Goal: Task Accomplishment & Management: Manage account settings

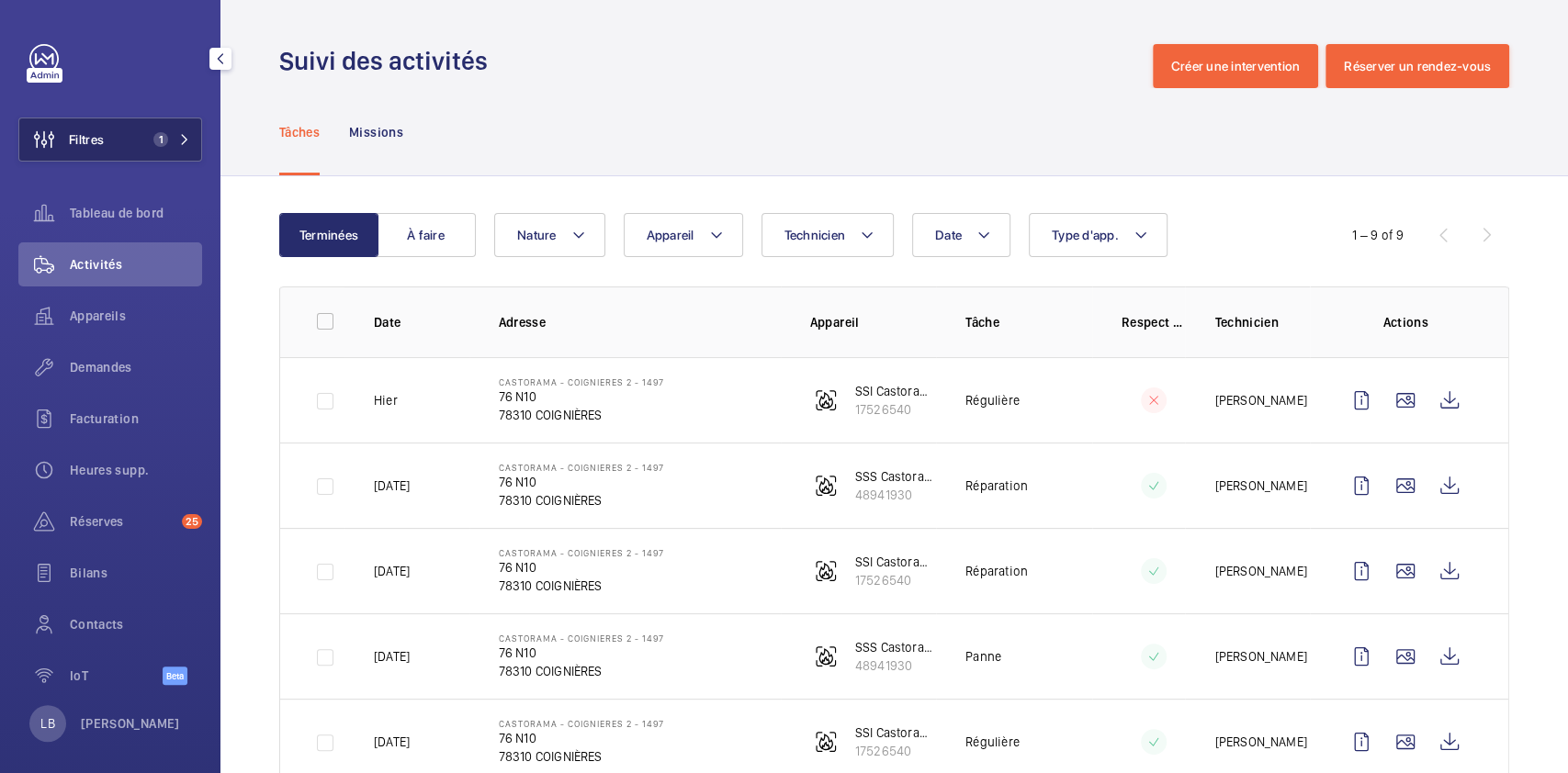
click at [154, 143] on span "1" at bounding box center [161, 139] width 15 height 15
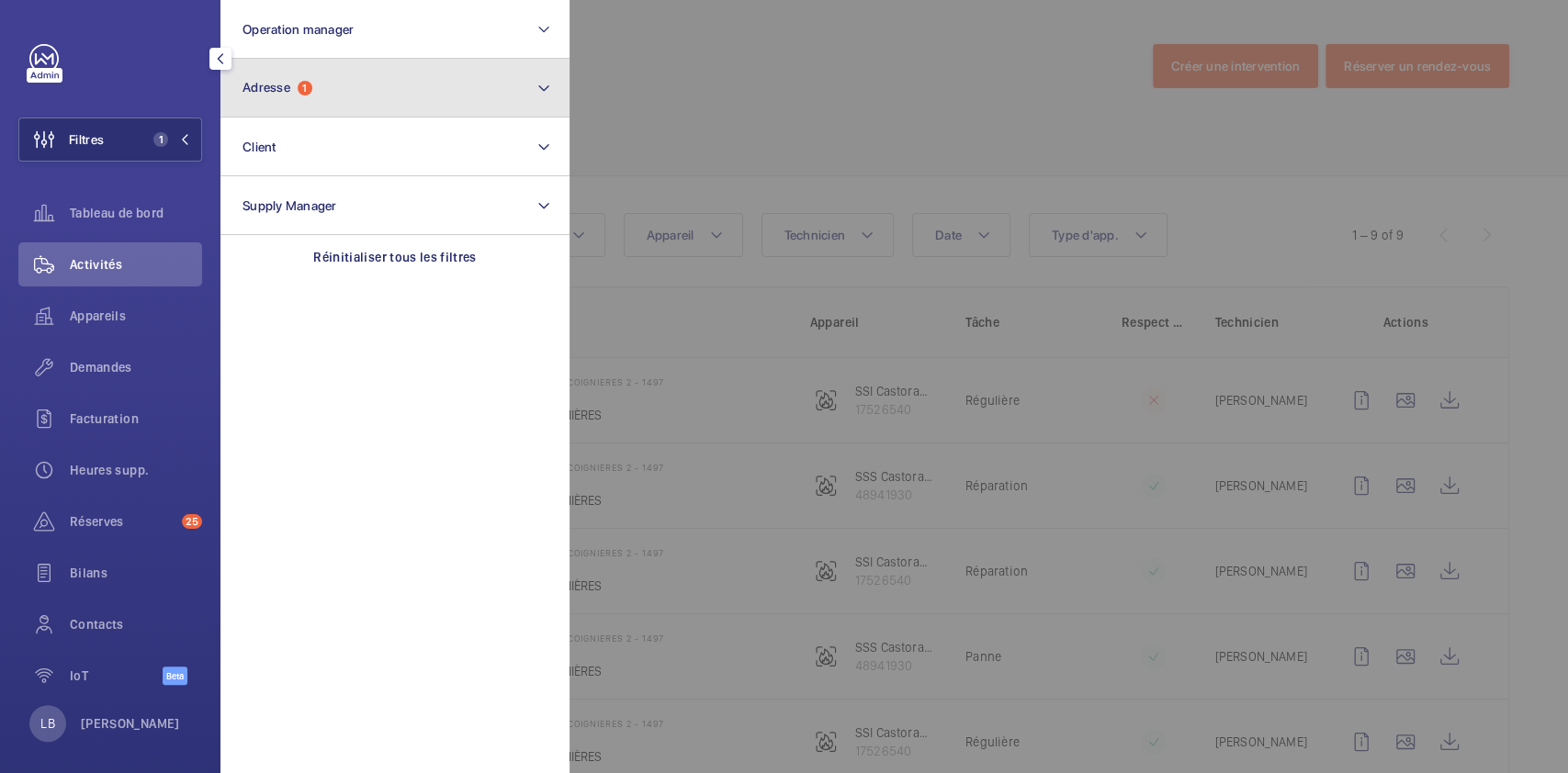
click at [305, 96] on button "Adresse 1" at bounding box center [395, 88] width 349 height 59
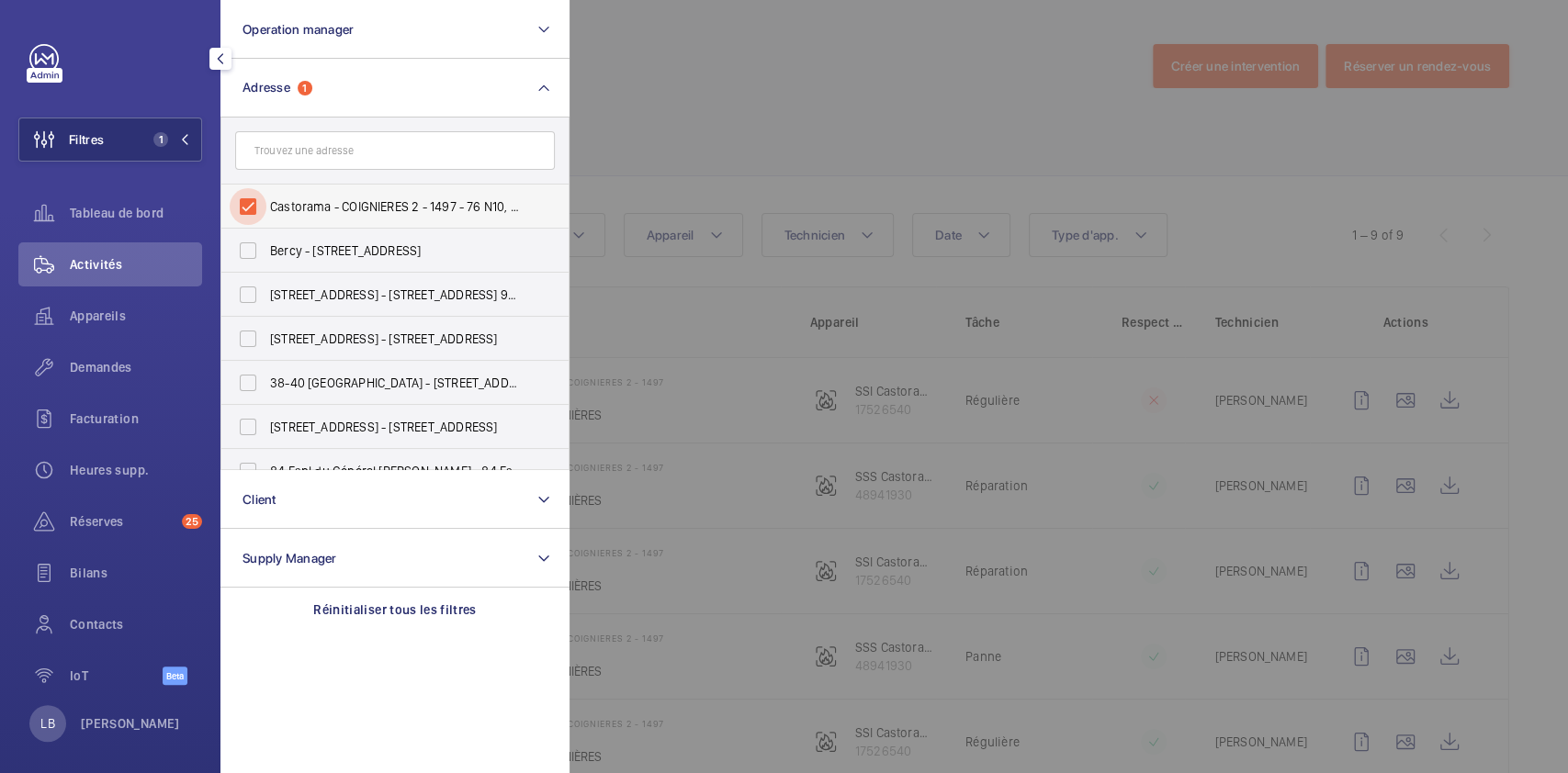
click at [248, 217] on input "Castorama - COIGNIERES 2 - 1497 - 76 N10, COIGNIÈRES 78310" at bounding box center [248, 206] width 36 height 36
checkbox input "false"
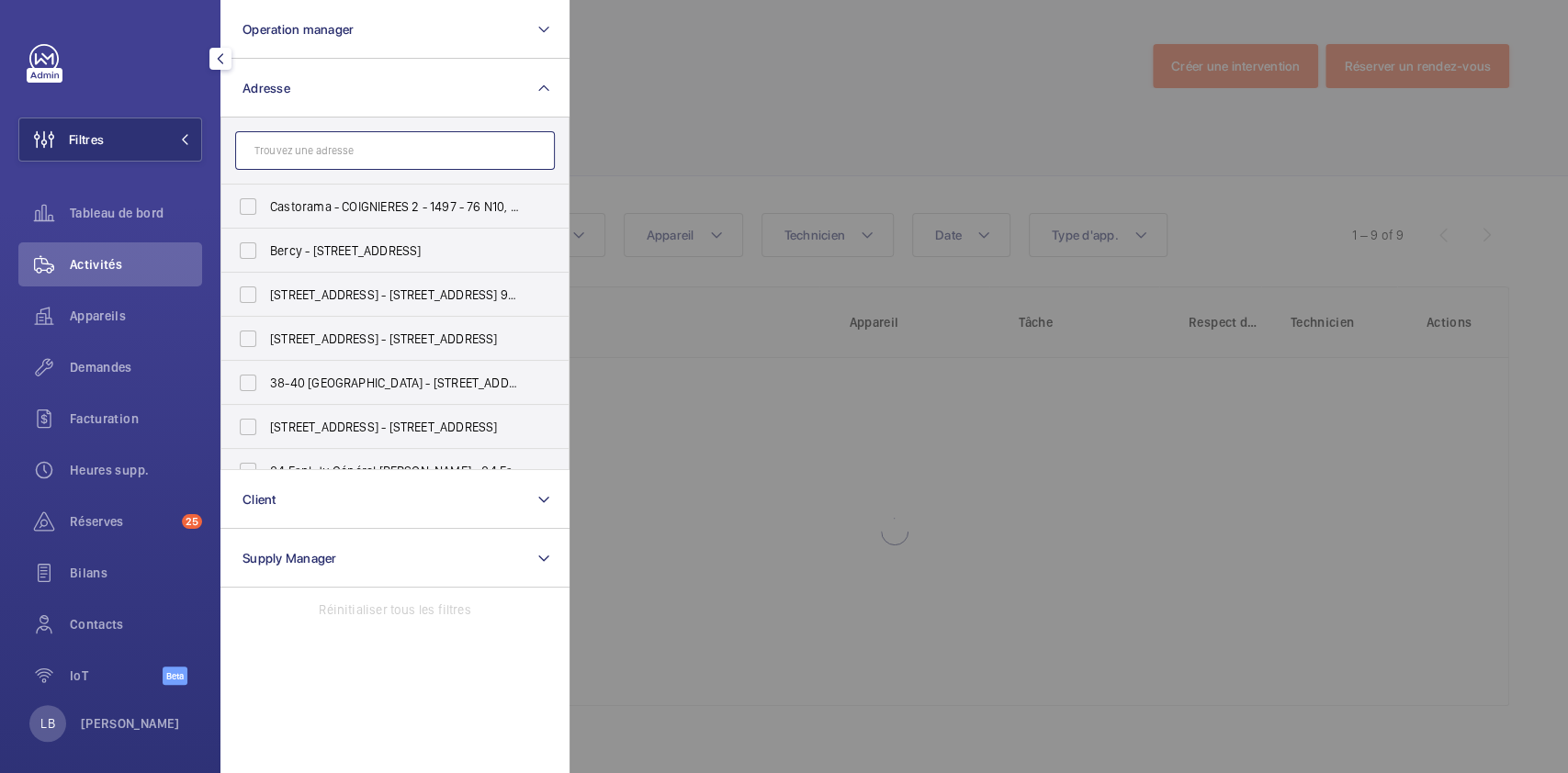
click at [308, 162] on input "text" at bounding box center [395, 150] width 320 height 38
paste input "3 gramon"
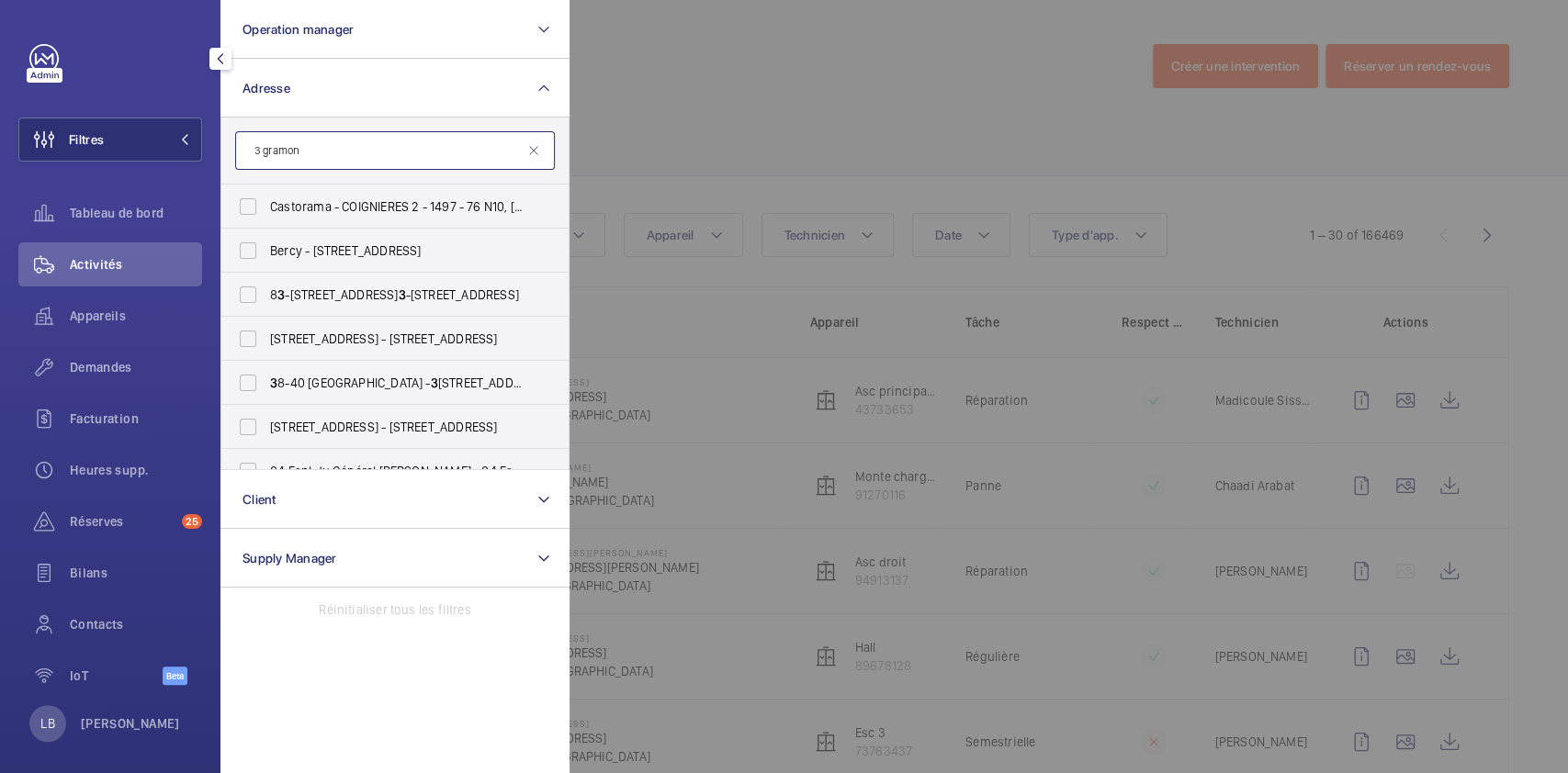
type input "3 gramon"
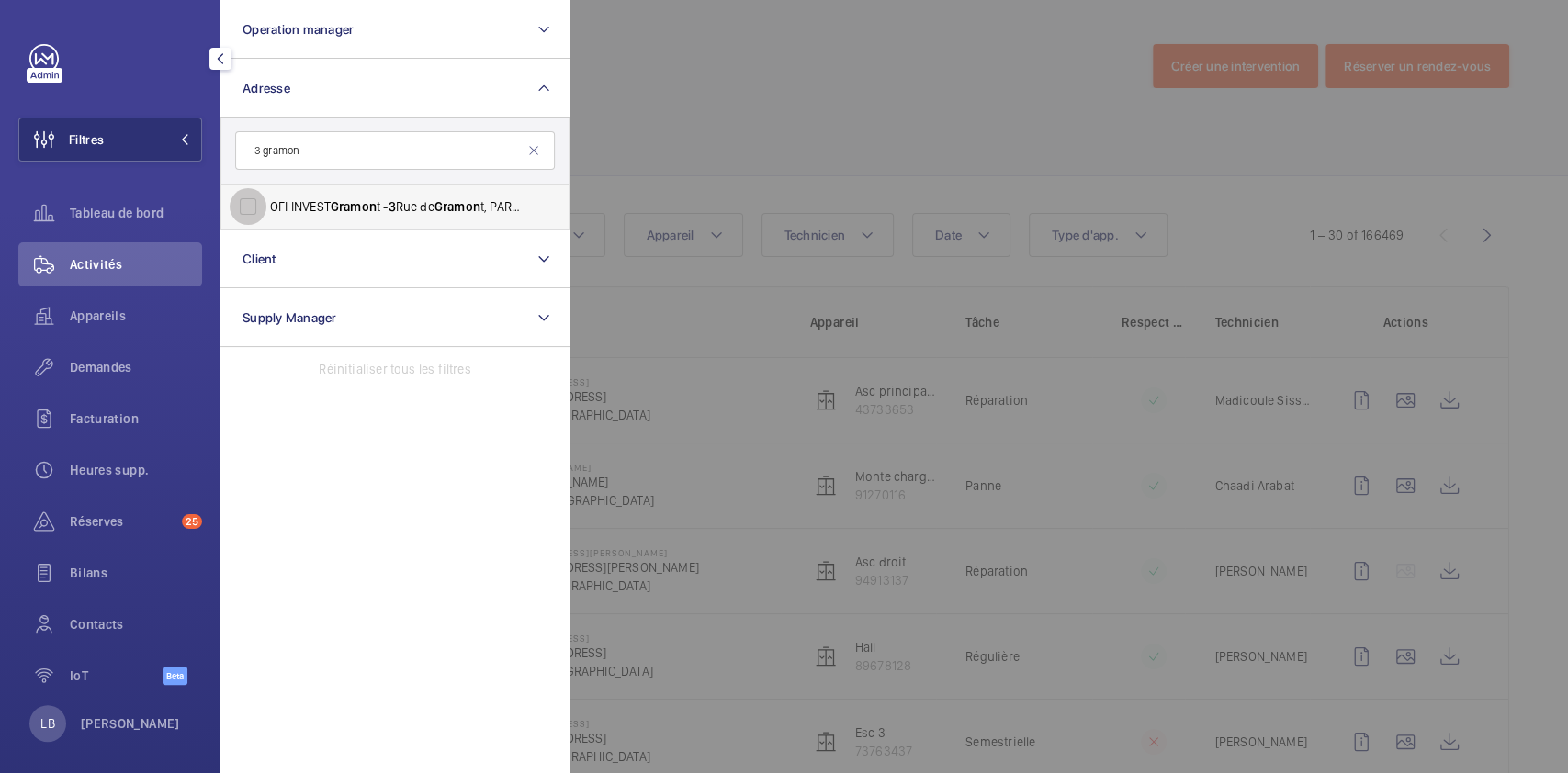
click at [250, 210] on input "OFI INVEST Gramon t - [STREET_ADDRESS]" at bounding box center [248, 206] width 36 height 36
checkbox input "true"
click at [123, 361] on span "Demandes" at bounding box center [136, 367] width 132 height 19
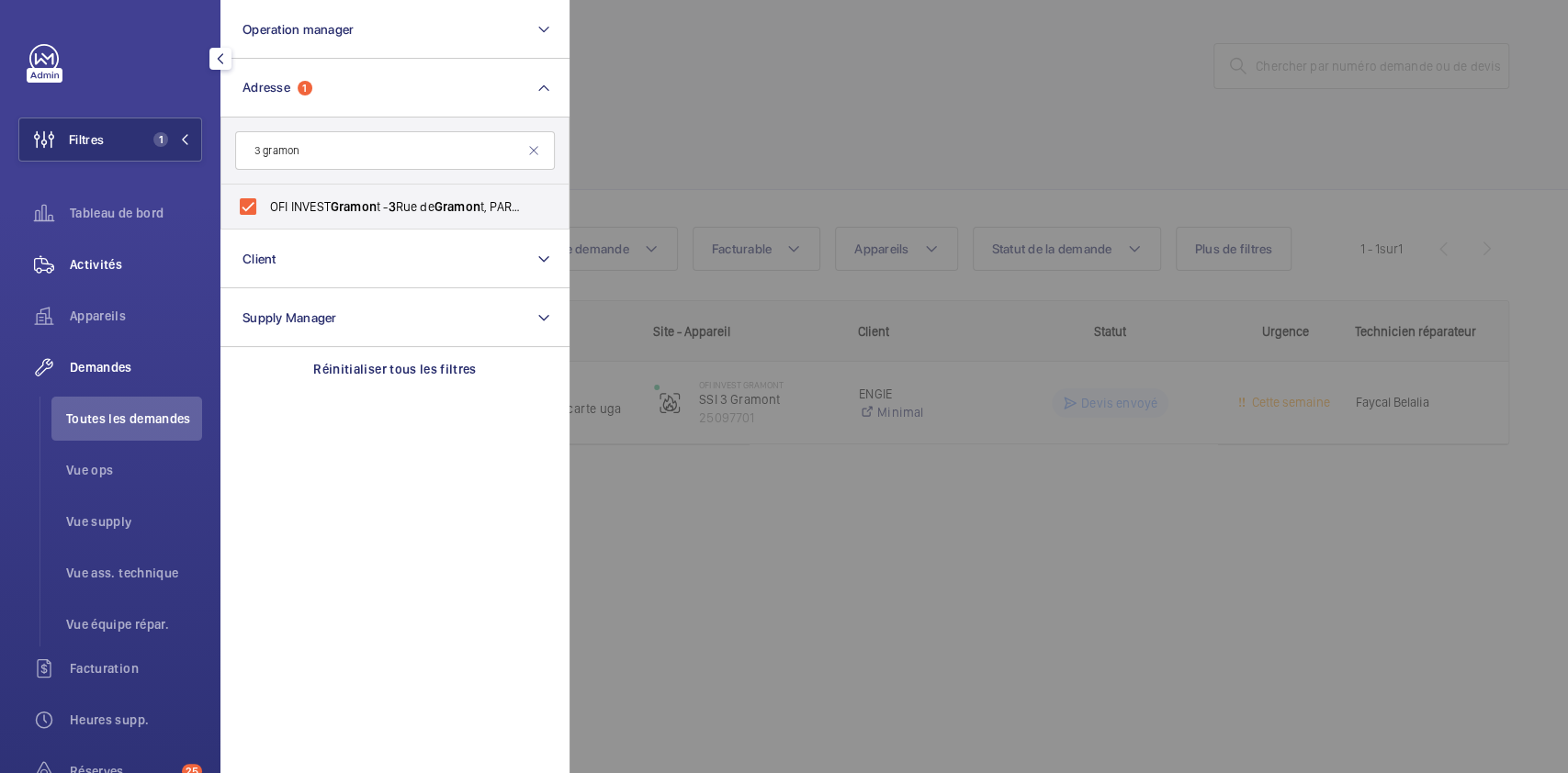
click at [132, 256] on span "Activités" at bounding box center [136, 265] width 132 height 19
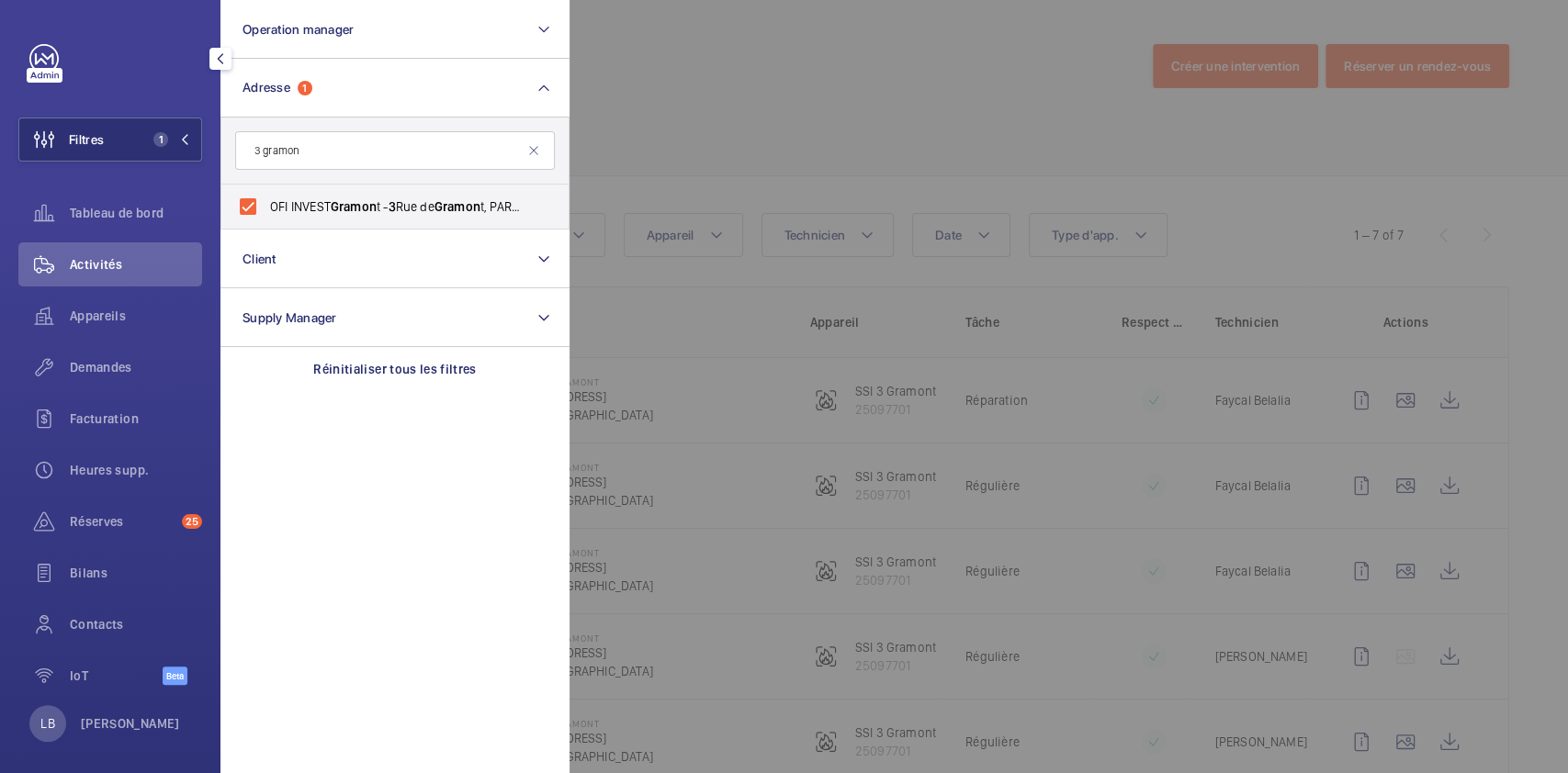
click at [855, 55] on div at bounding box center [1353, 386] width 1568 height 773
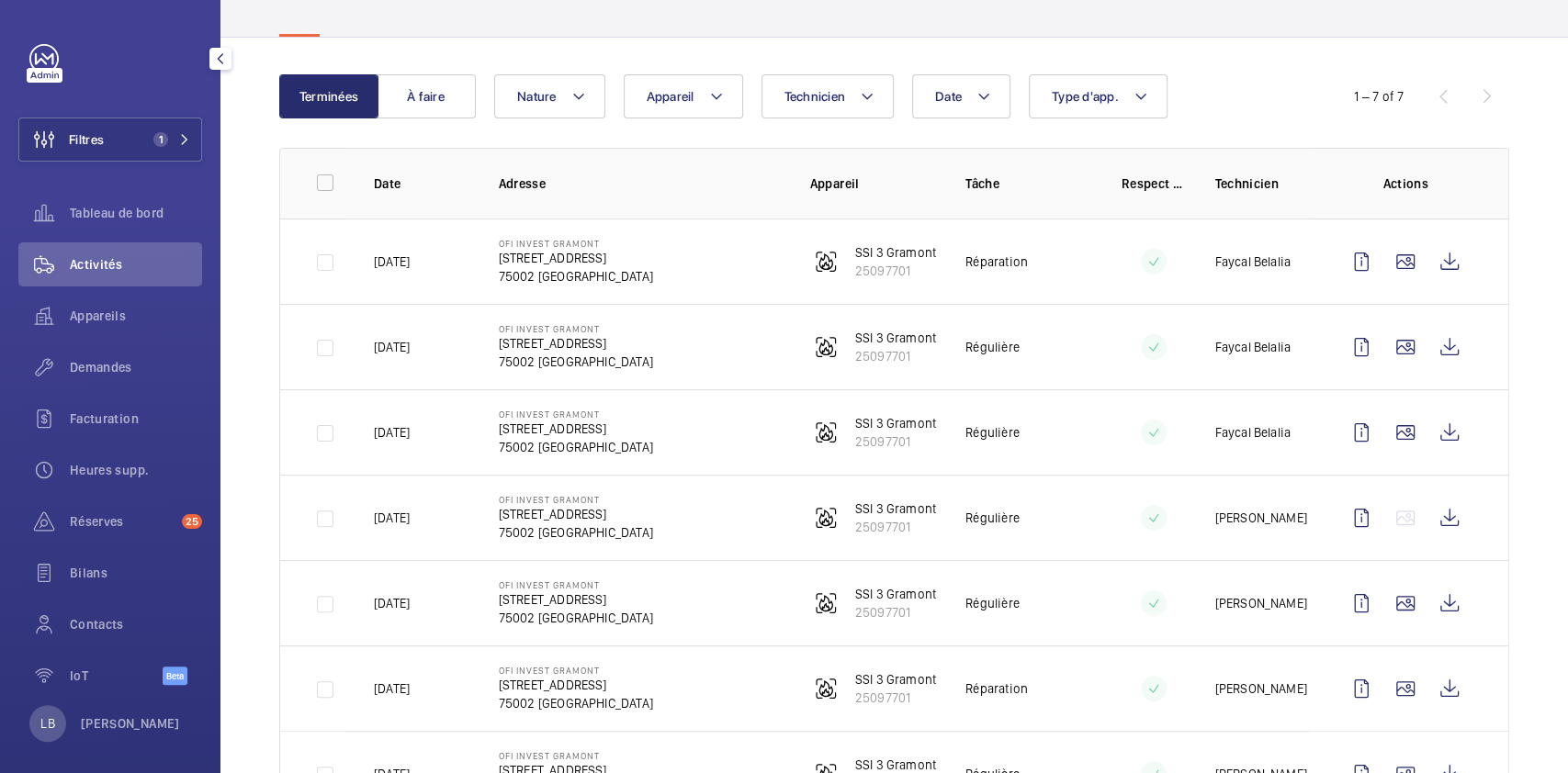
scroll to position [138, 0]
click at [126, 130] on button "Filtres 1" at bounding box center [110, 139] width 183 height 44
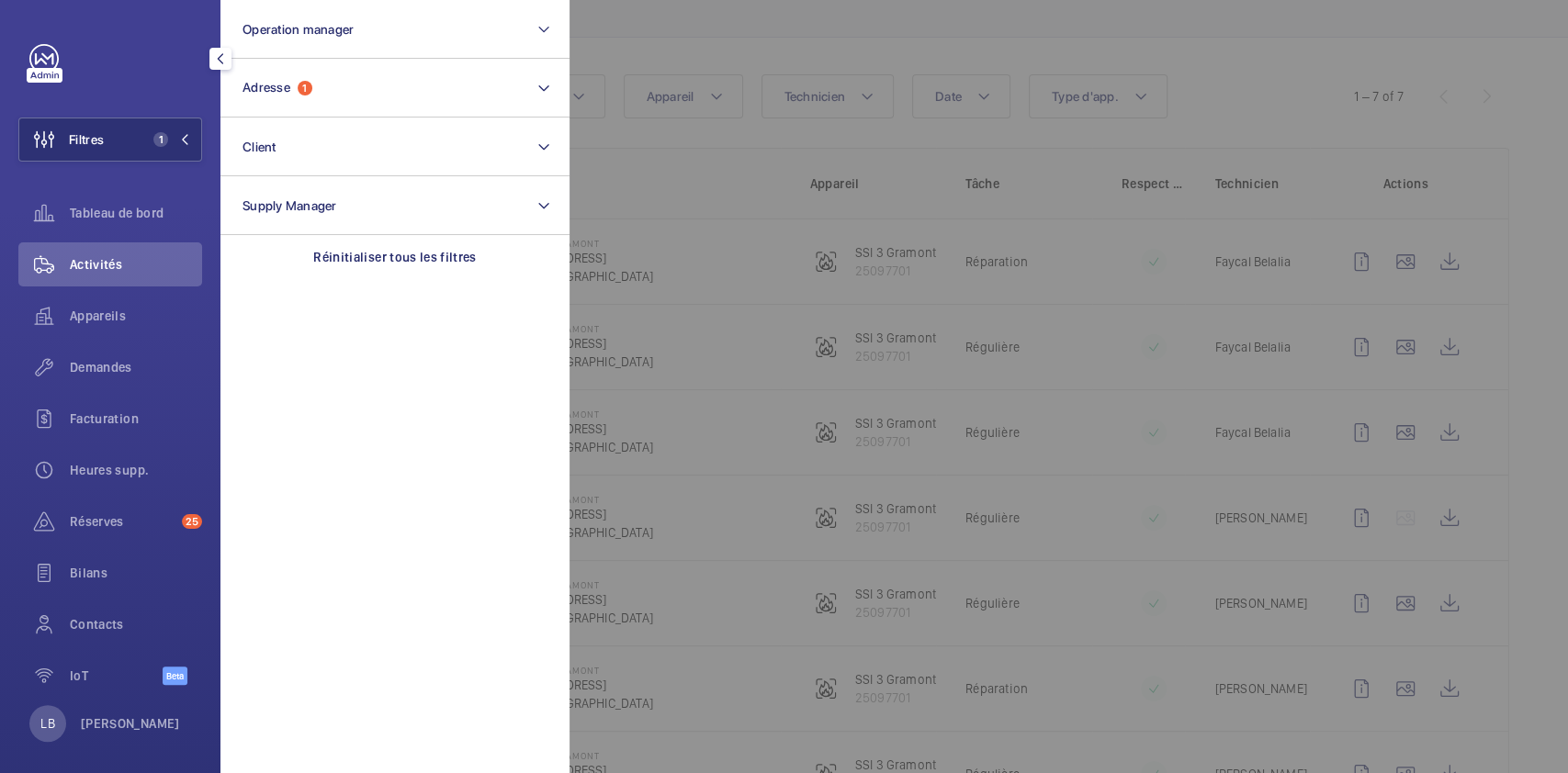
click at [663, 105] on div at bounding box center [1353, 386] width 1568 height 773
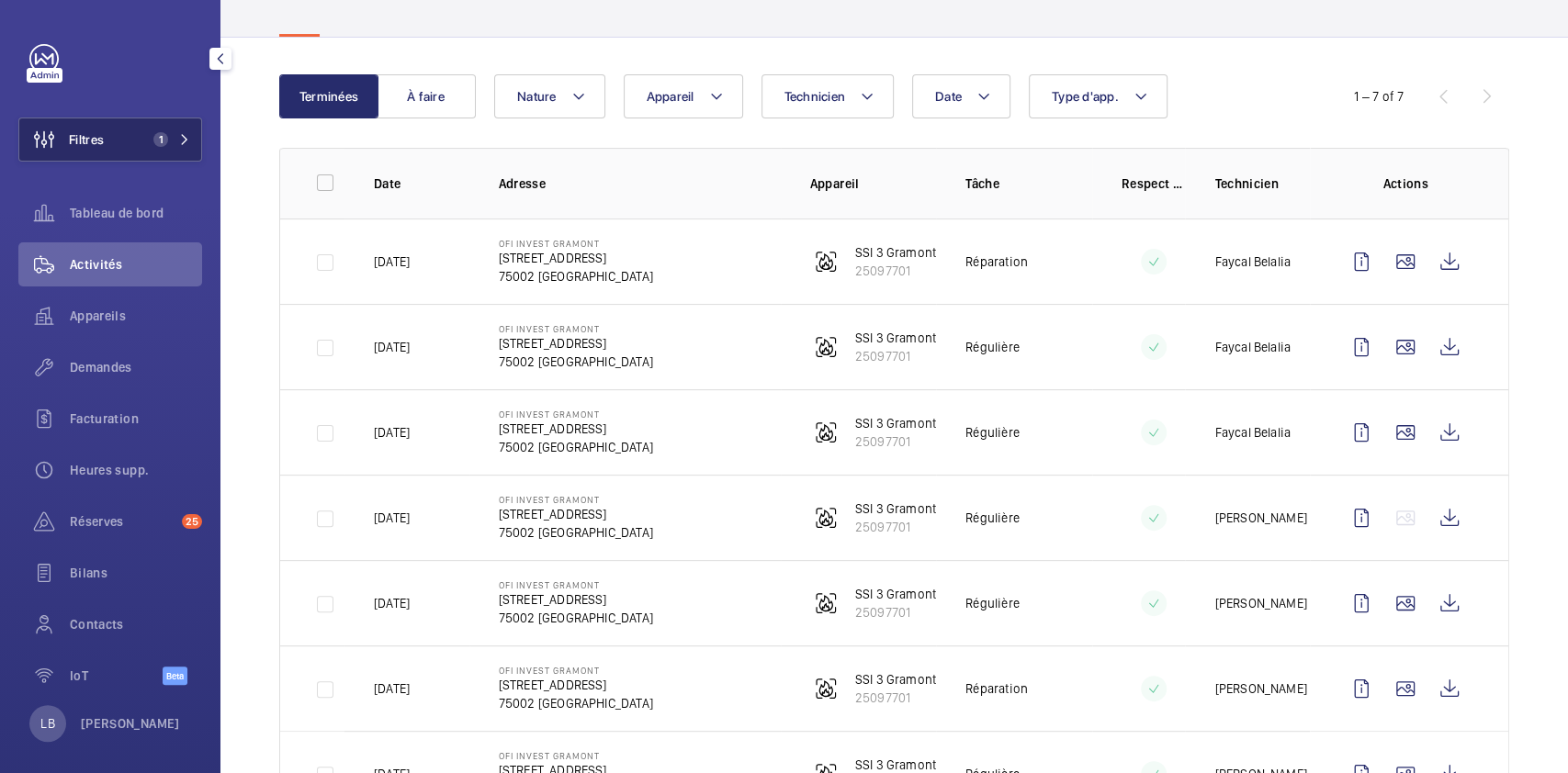
click at [87, 155] on span "Filtres" at bounding box center [62, 139] width 84 height 44
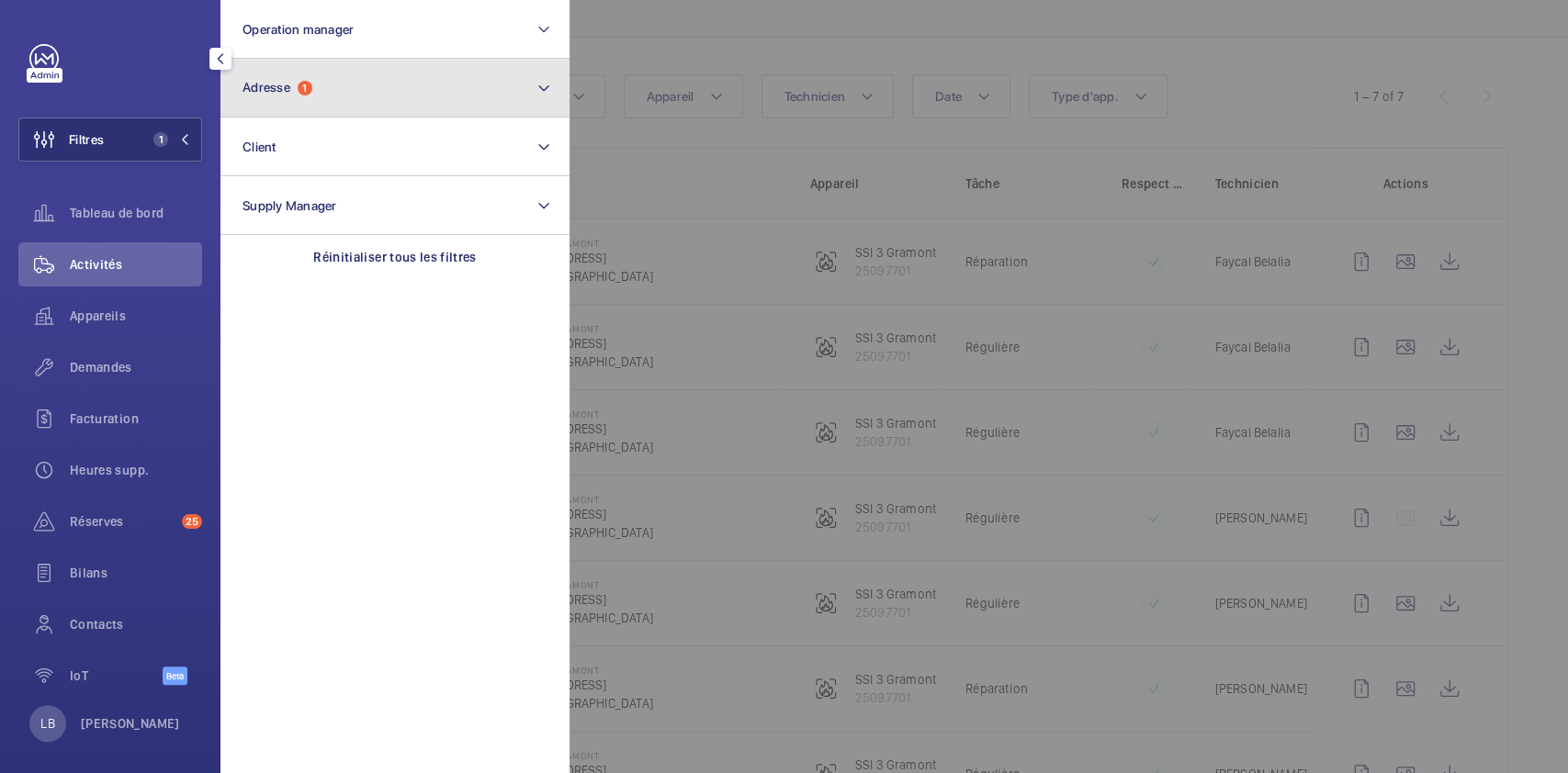
click at [337, 80] on button "Adresse 1" at bounding box center [395, 88] width 349 height 59
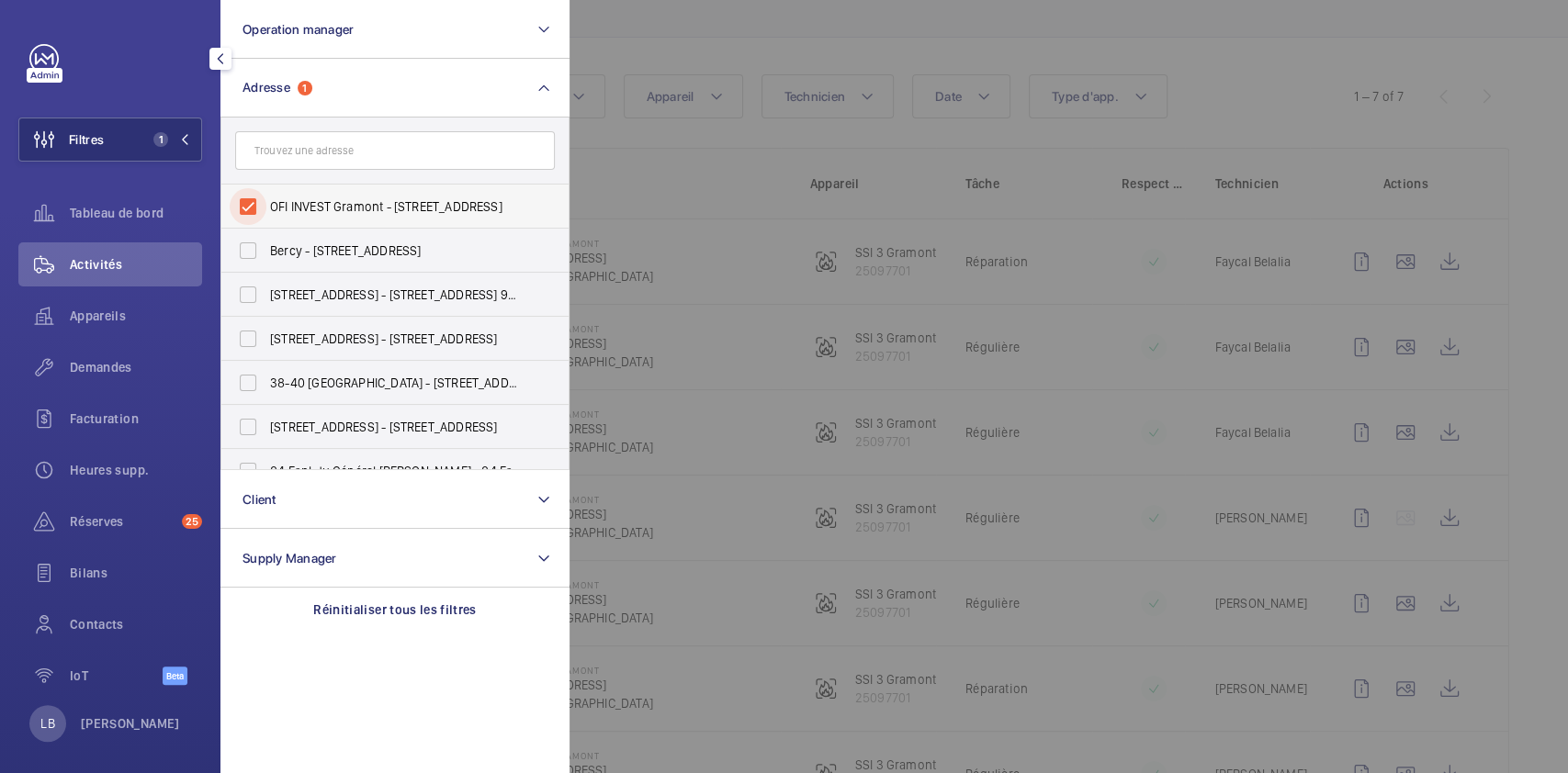
click at [240, 209] on input "OFI INVEST Gramont - [STREET_ADDRESS]" at bounding box center [248, 206] width 36 height 36
checkbox input "false"
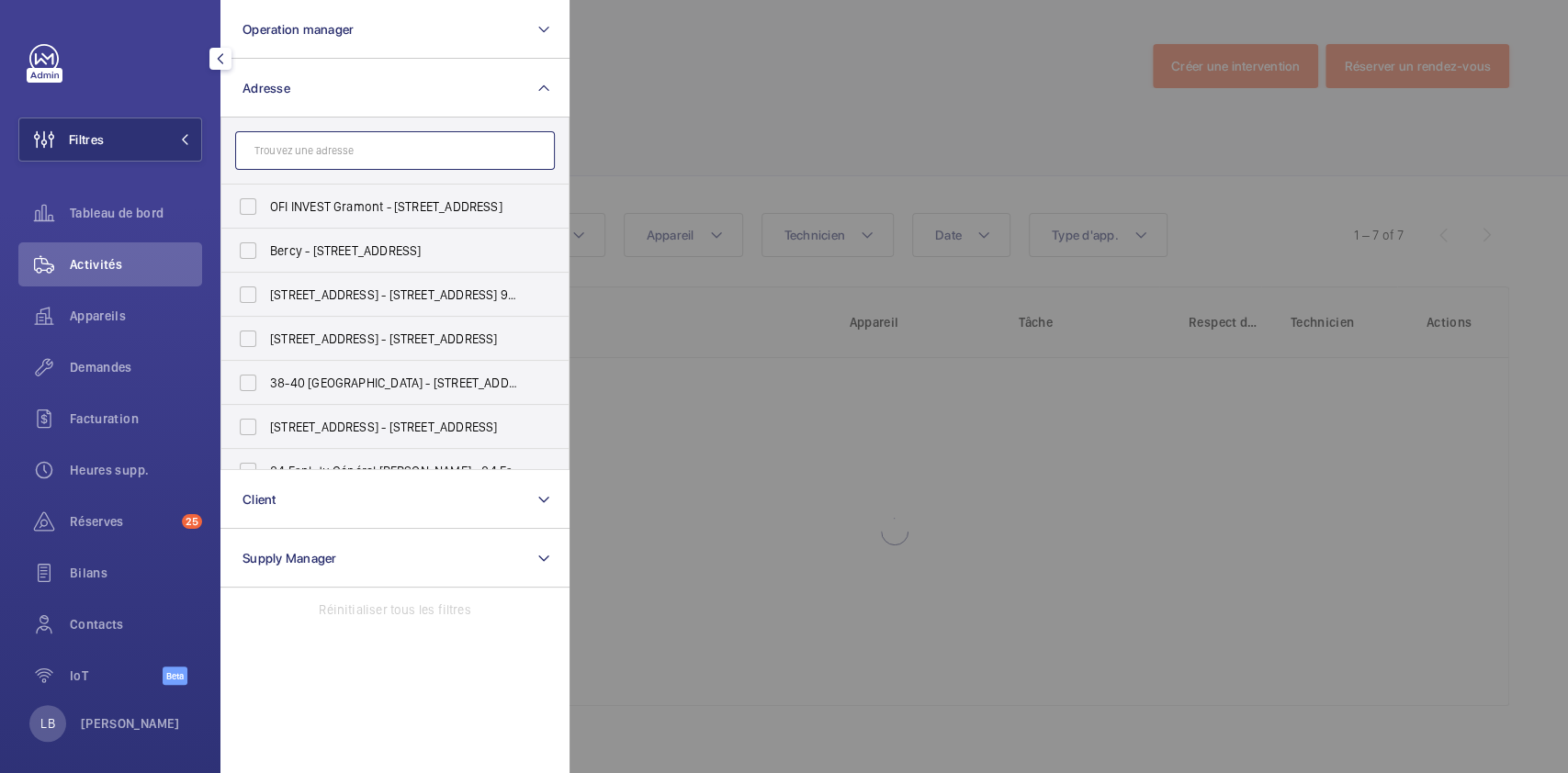
click at [322, 140] on input "text" at bounding box center [395, 150] width 320 height 38
paste input "CASTORAMA CLAYE SOUILLY"
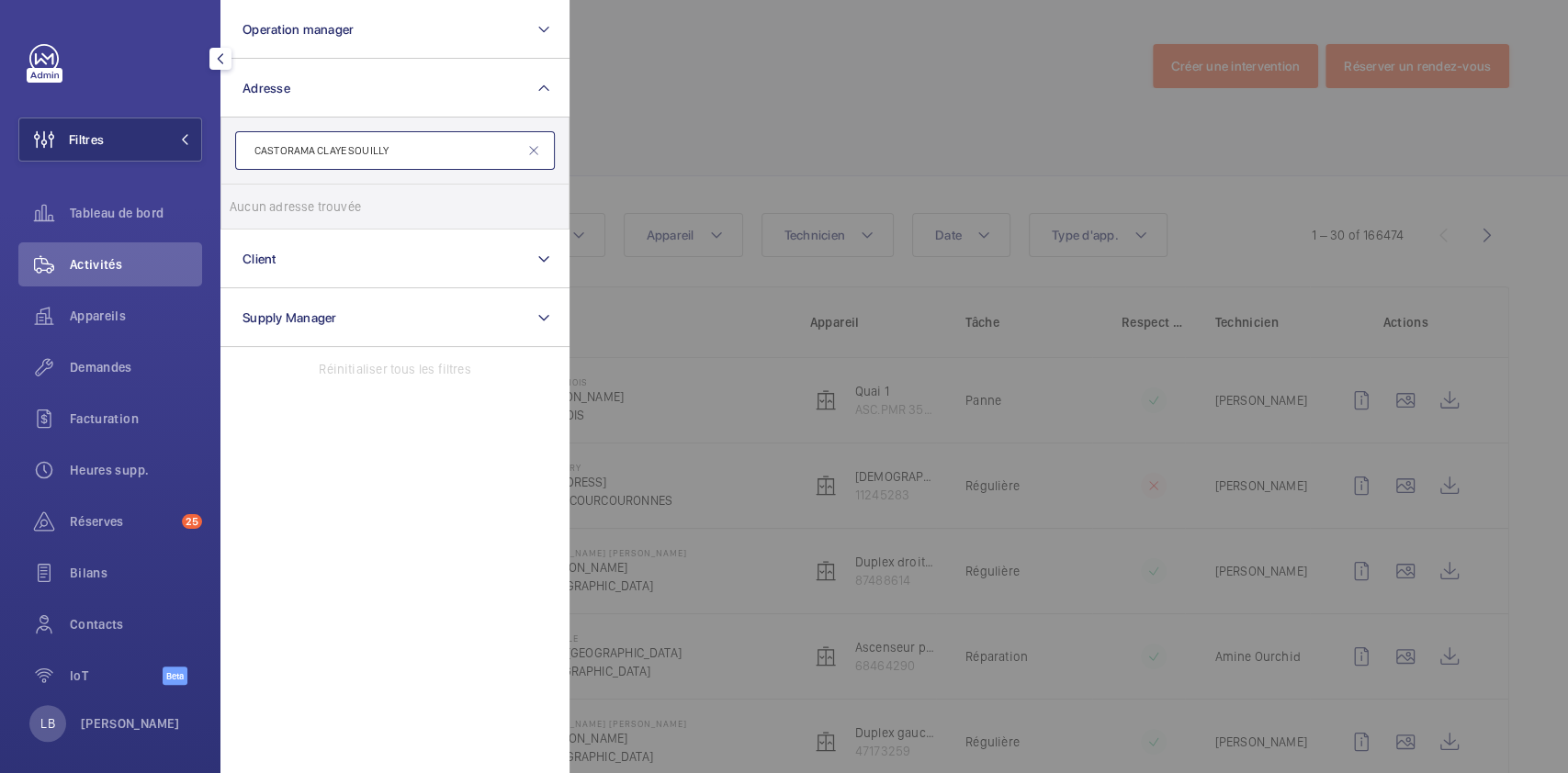
drag, startPoint x: 410, startPoint y: 150, endPoint x: 316, endPoint y: 152, distance: 94.0
click at [316, 152] on input "CASTORAMA CLAYE SOUILLY" at bounding box center [395, 150] width 320 height 38
type input "CASTORAMA"
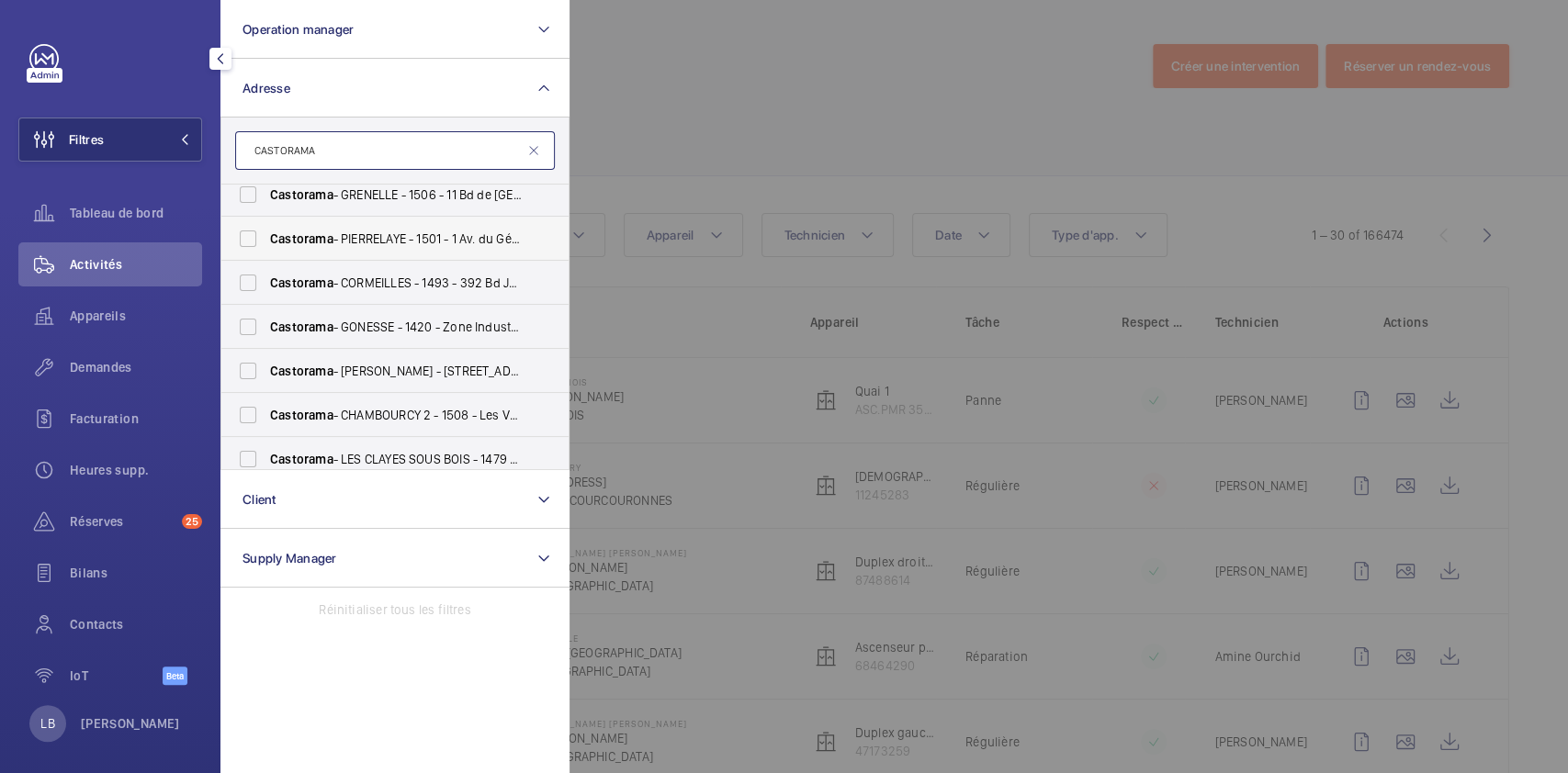
scroll to position [122, 0]
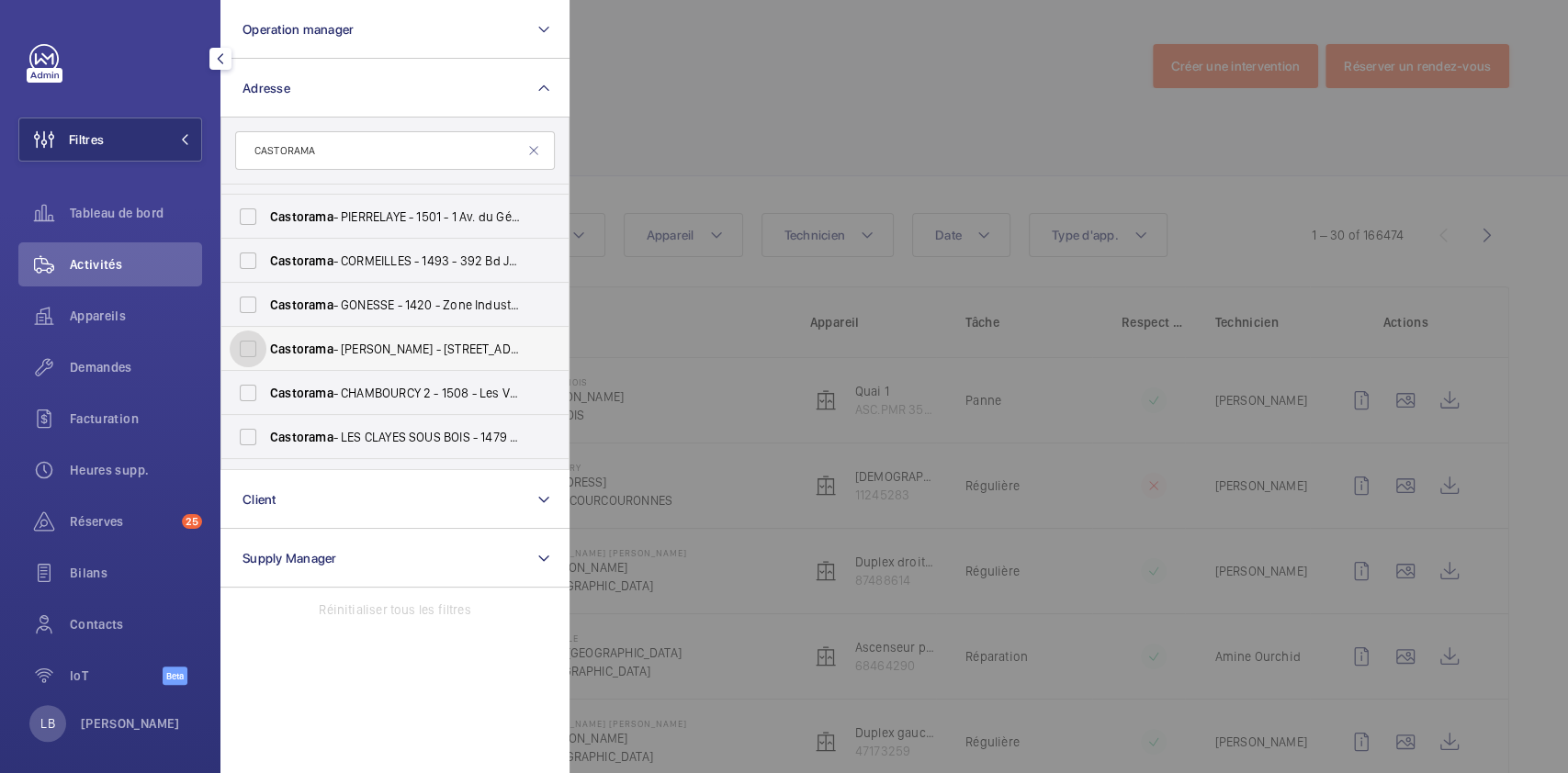
click at [266, 359] on input "[PERSON_NAME] - [STREET_ADDRESS][PERSON_NAME]" at bounding box center [248, 349] width 36 height 36
checkbox input "true"
click at [723, 129] on div at bounding box center [1353, 386] width 1568 height 773
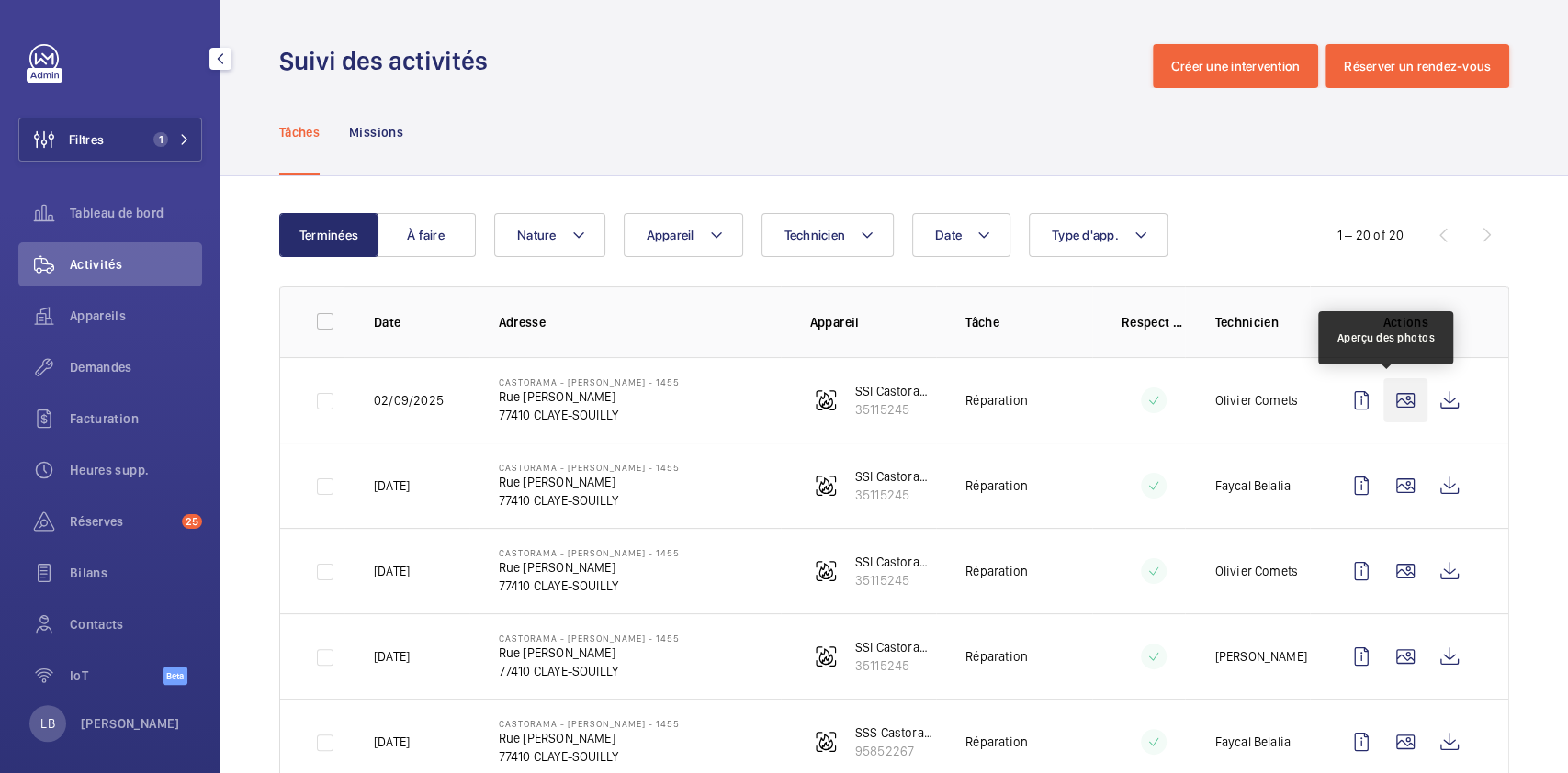
click at [1383, 400] on wm-front-icon-button at bounding box center [1404, 400] width 44 height 44
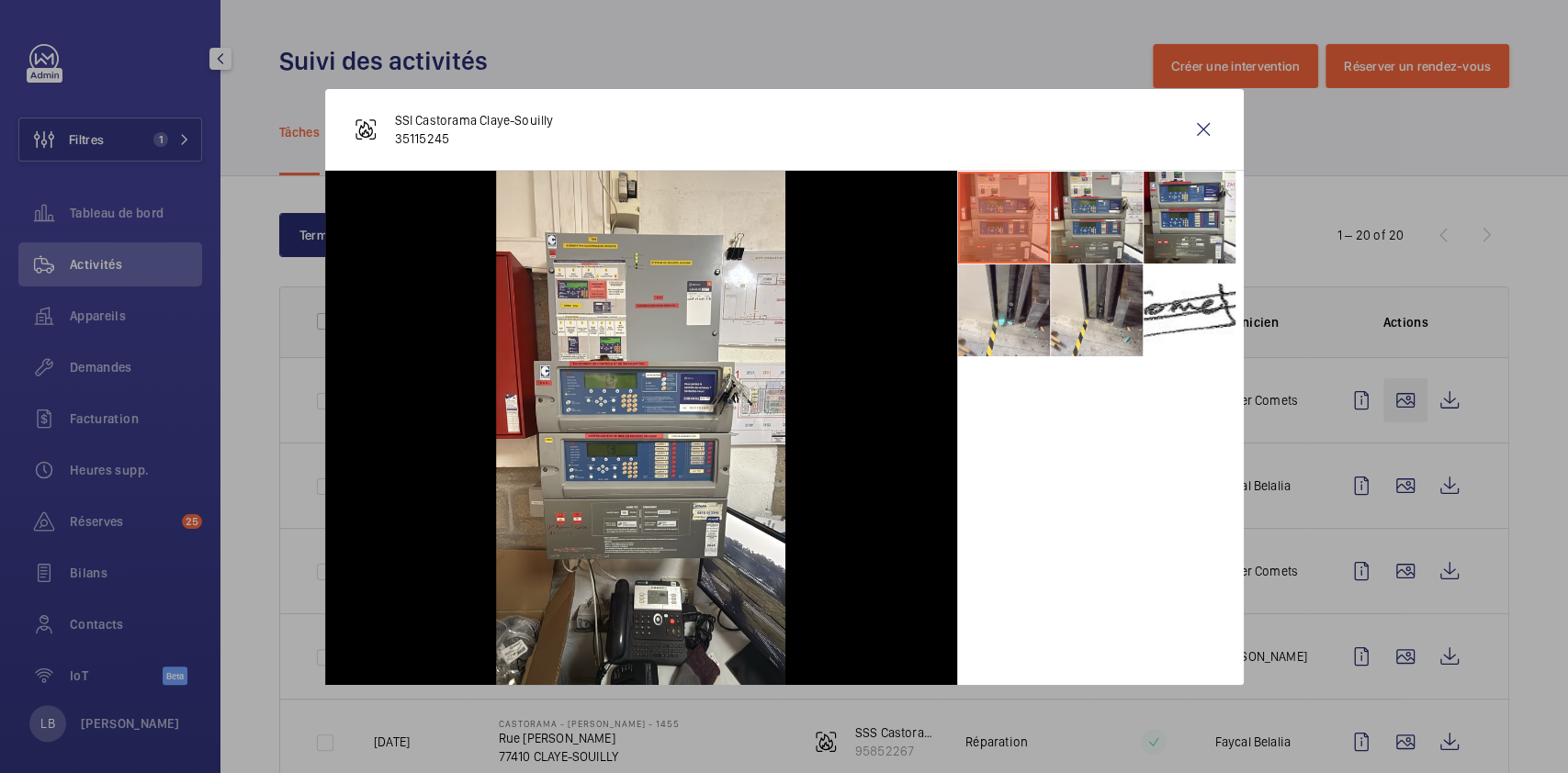
click at [1377, 400] on div at bounding box center [784, 386] width 1568 height 773
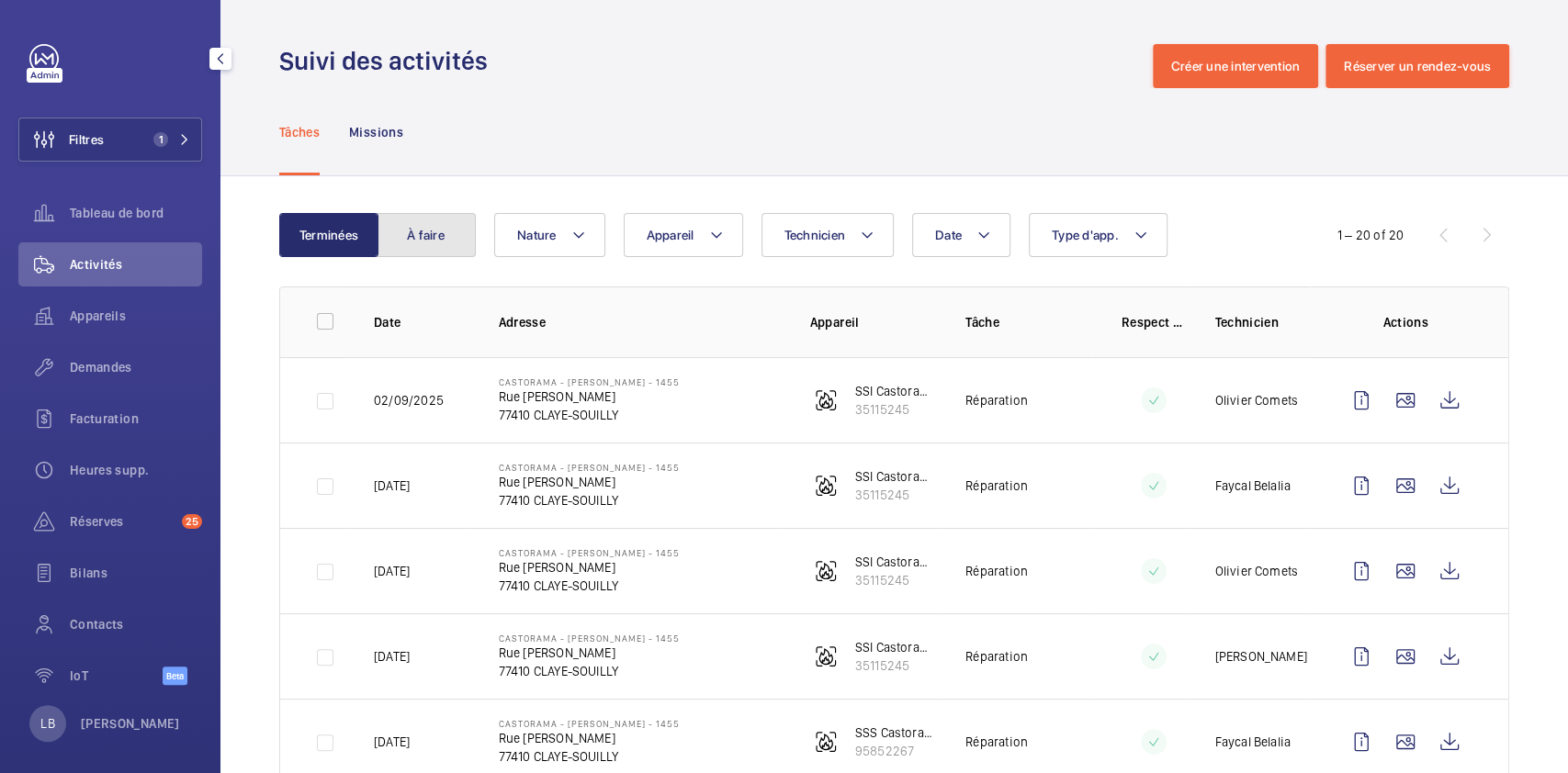
click at [445, 234] on button "À faire" at bounding box center [426, 235] width 99 height 44
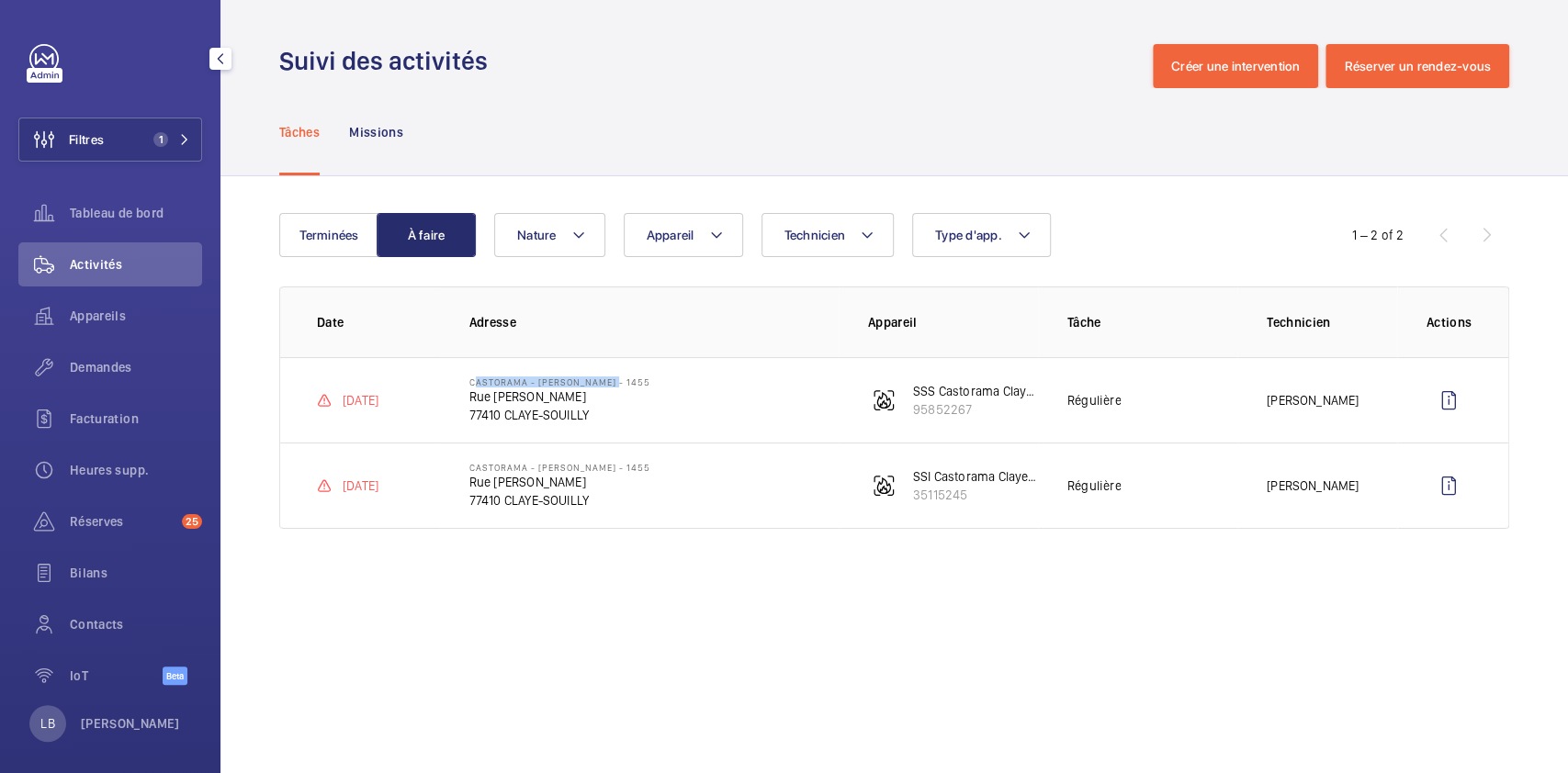
drag, startPoint x: 605, startPoint y: 386, endPoint x: 469, endPoint y: 380, distance: 136.1
click at [469, 380] on p "Castorama - [PERSON_NAME] - 1455" at bounding box center [560, 382] width 181 height 11
copy p "Castorama - [PERSON_NAME]"
click at [153, 143] on span "1" at bounding box center [161, 139] width 15 height 15
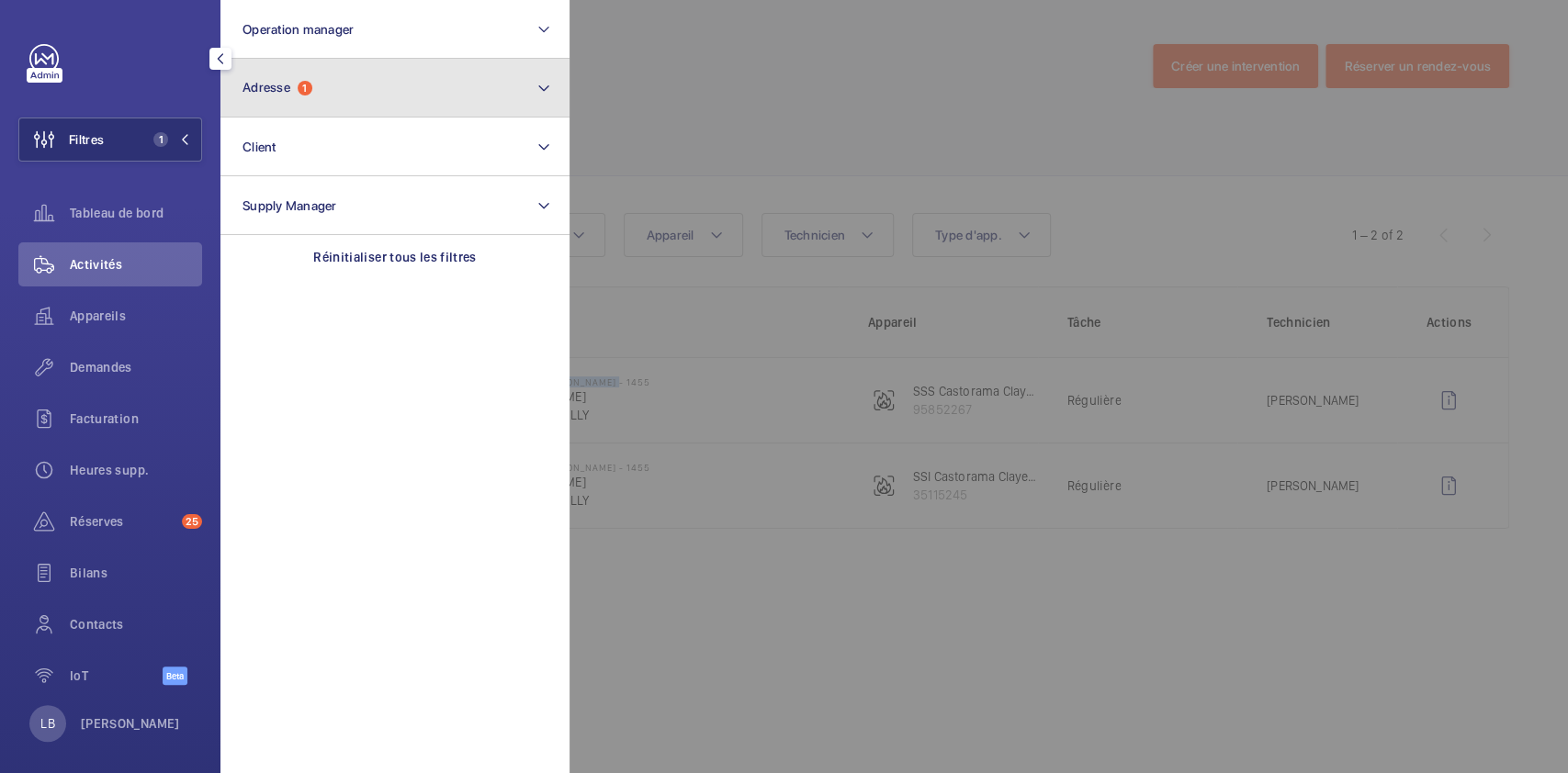
click at [370, 95] on button "Adresse 1" at bounding box center [395, 88] width 349 height 59
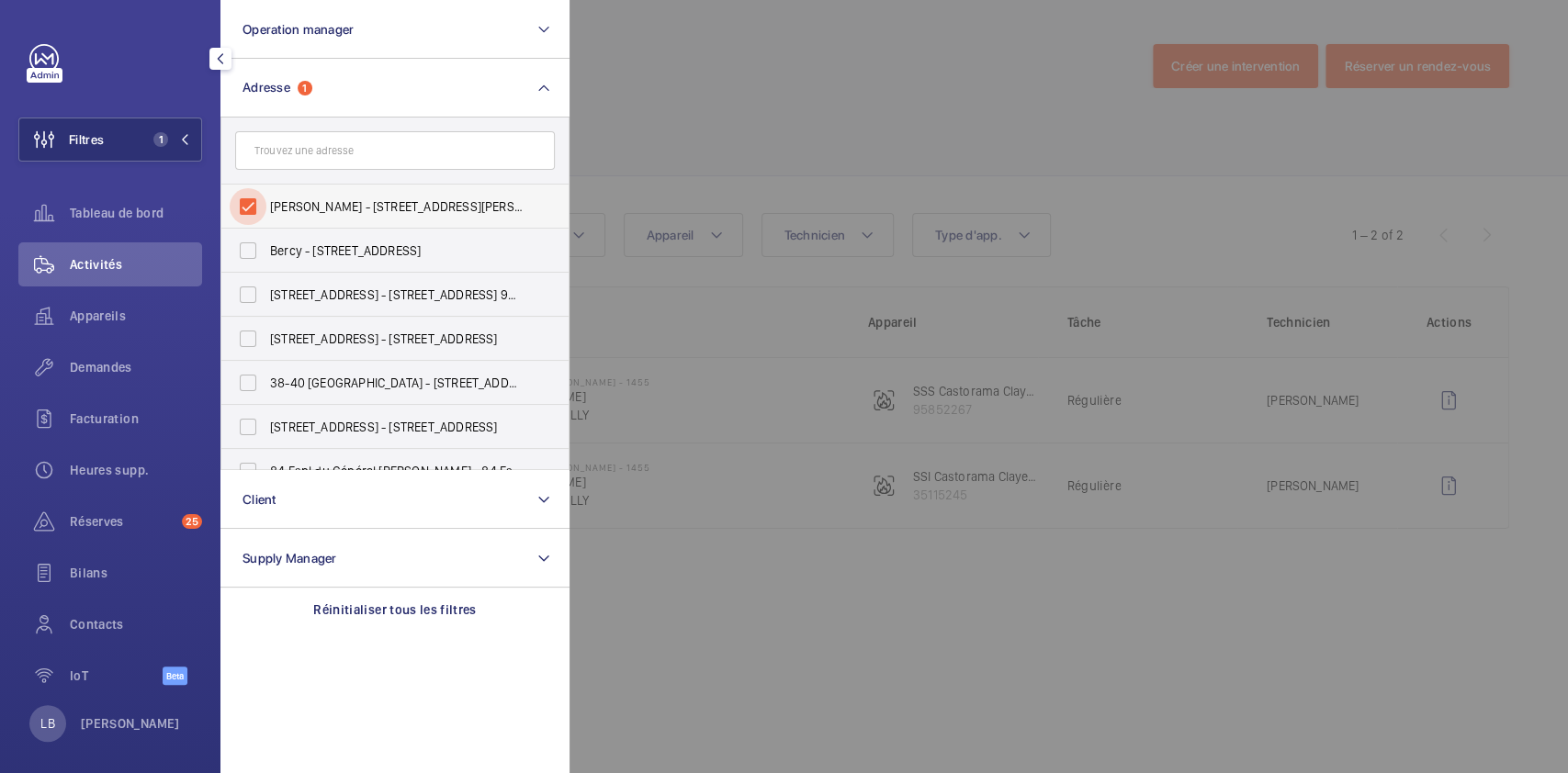
click at [248, 211] on input "[PERSON_NAME] - [STREET_ADDRESS][PERSON_NAME]" at bounding box center [248, 206] width 36 height 36
checkbox input "false"
click at [354, 143] on input "text" at bounding box center [395, 150] width 320 height 38
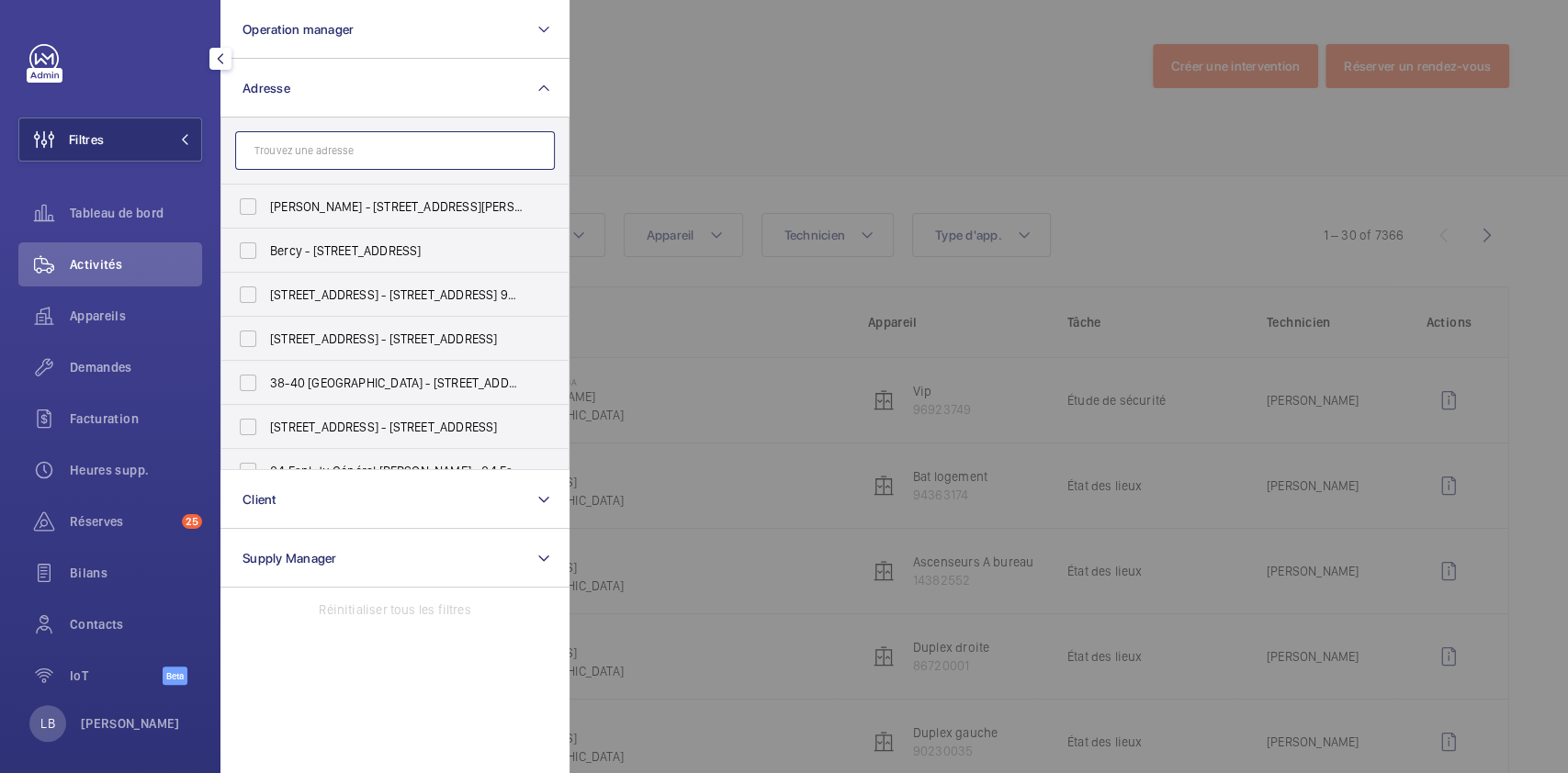
paste input "OLIVIET"
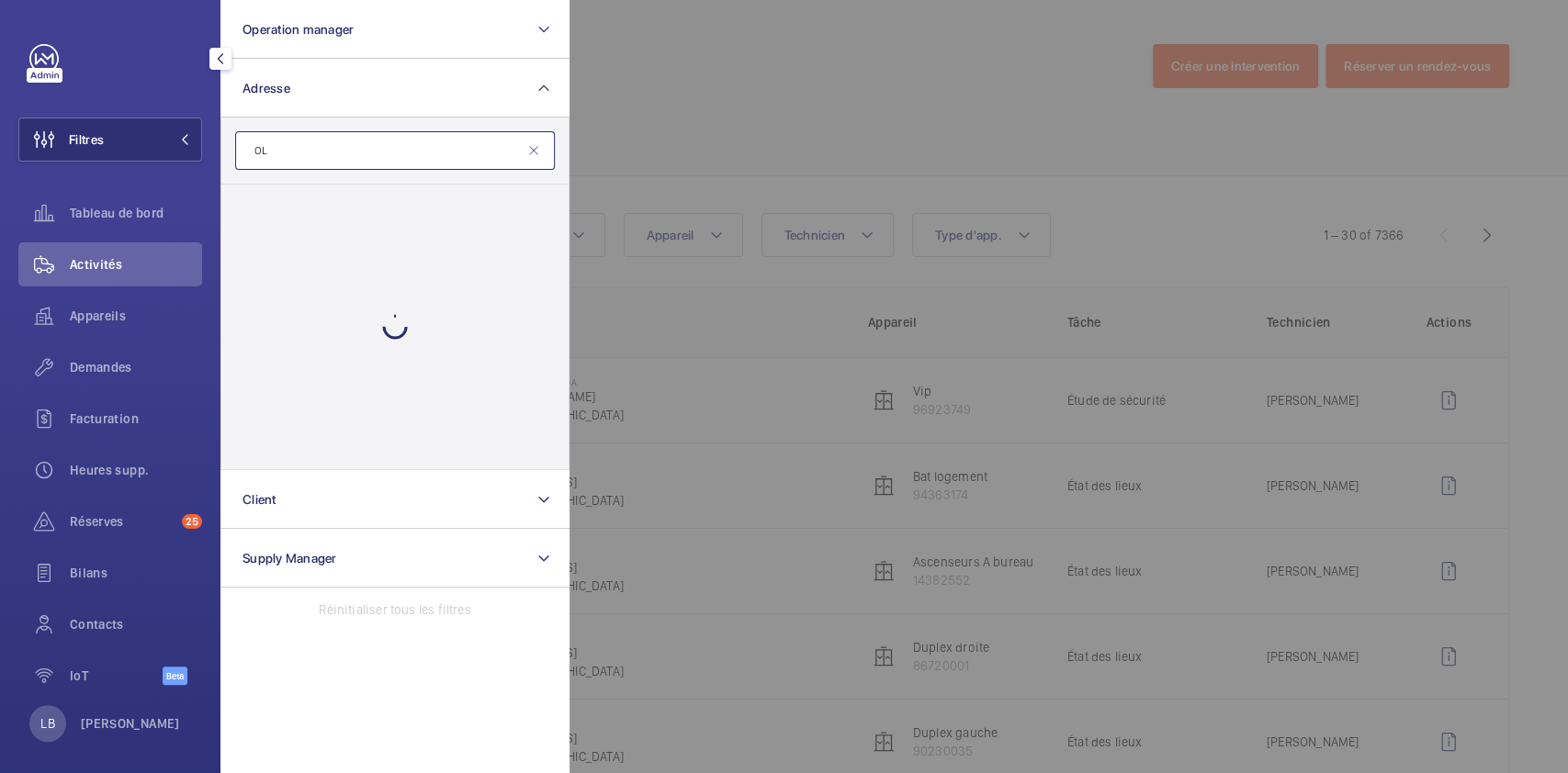
type input "O"
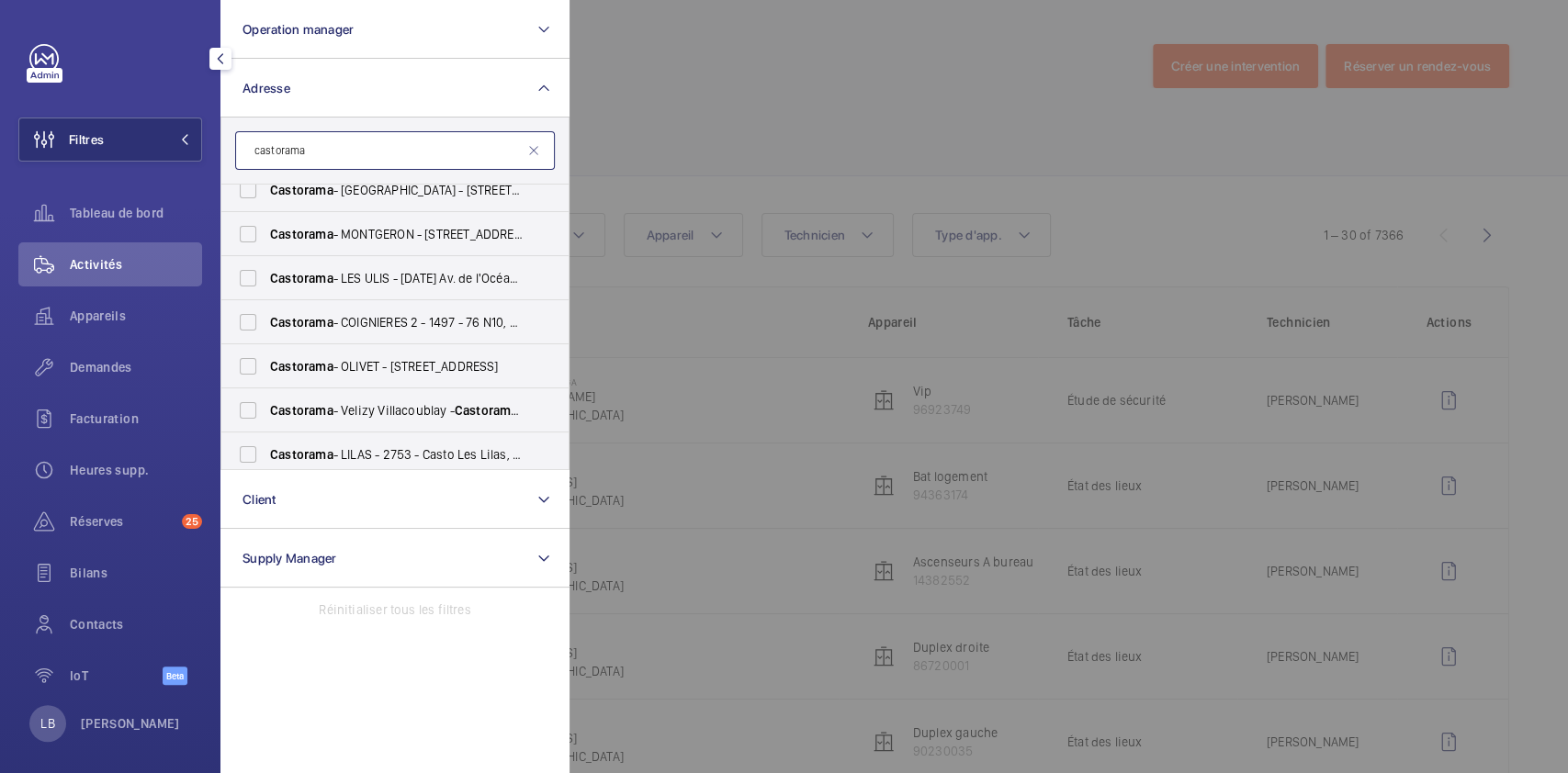
scroll to position [683, 0]
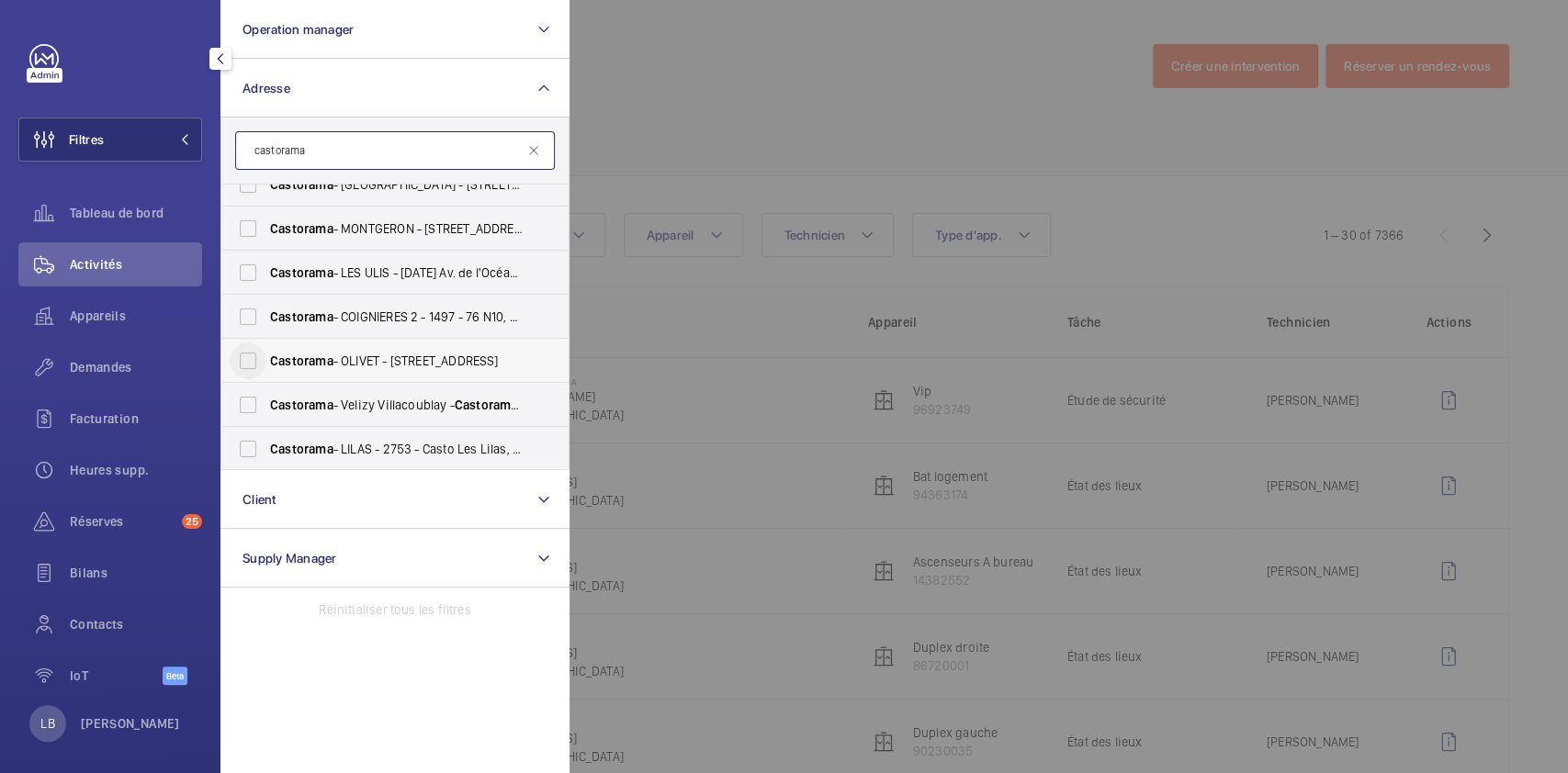
type input "castorama"
click at [254, 366] on input "Castorama - OLIVET - [STREET_ADDRESS]" at bounding box center [248, 360] width 36 height 36
checkbox input "true"
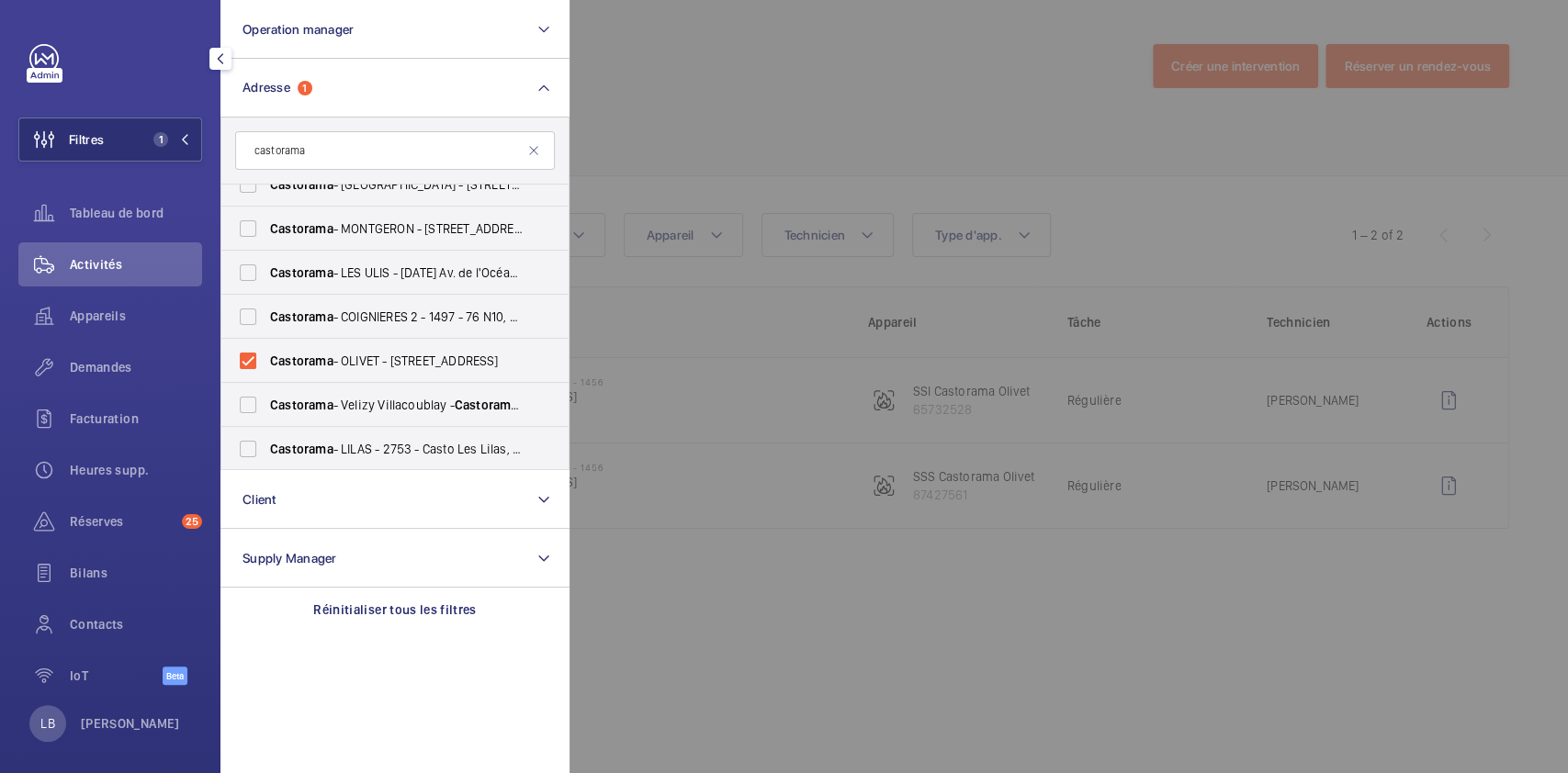
click at [779, 89] on div at bounding box center [1353, 386] width 1568 height 773
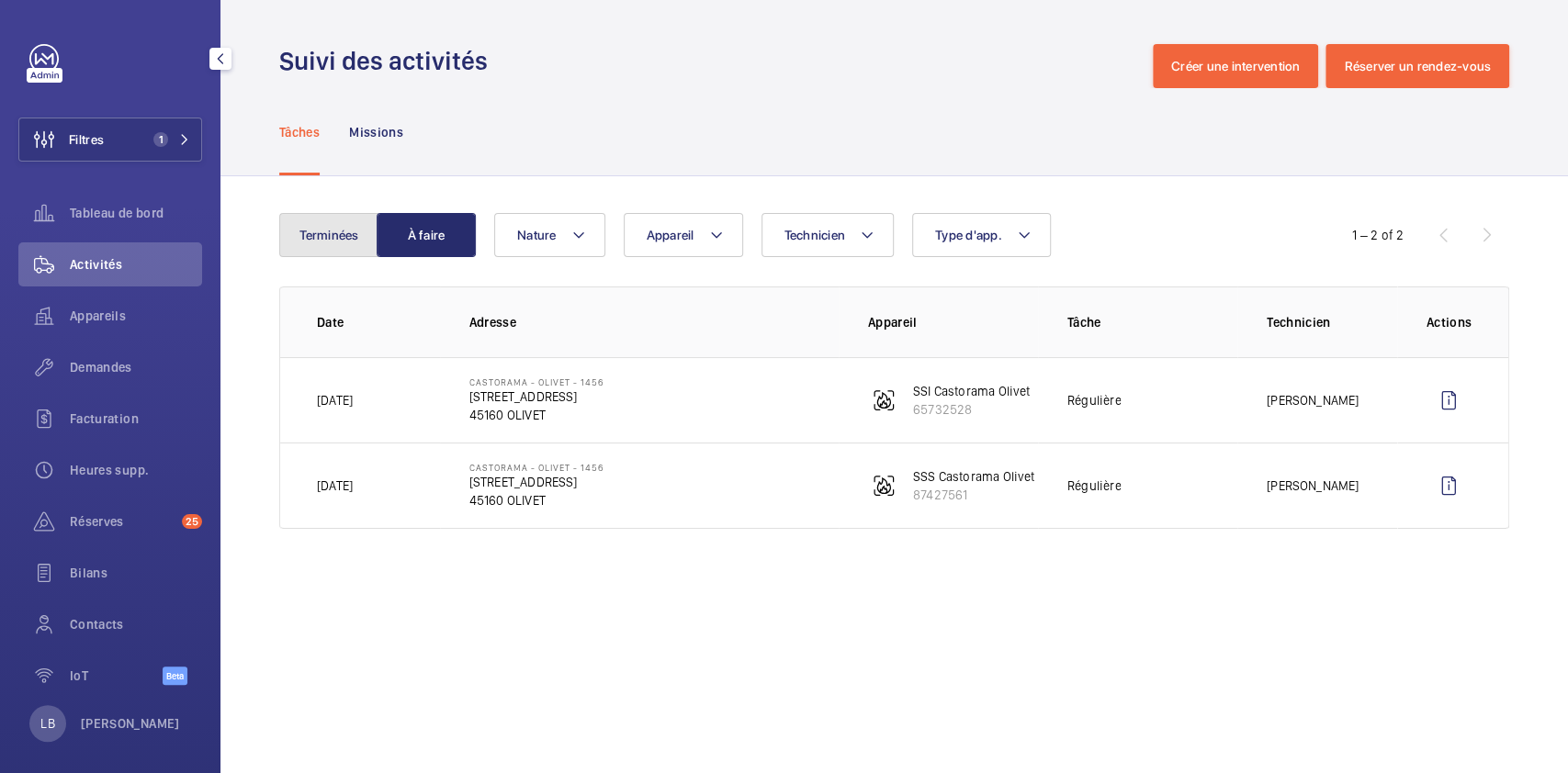
click at [330, 226] on button "Terminées" at bounding box center [329, 235] width 99 height 44
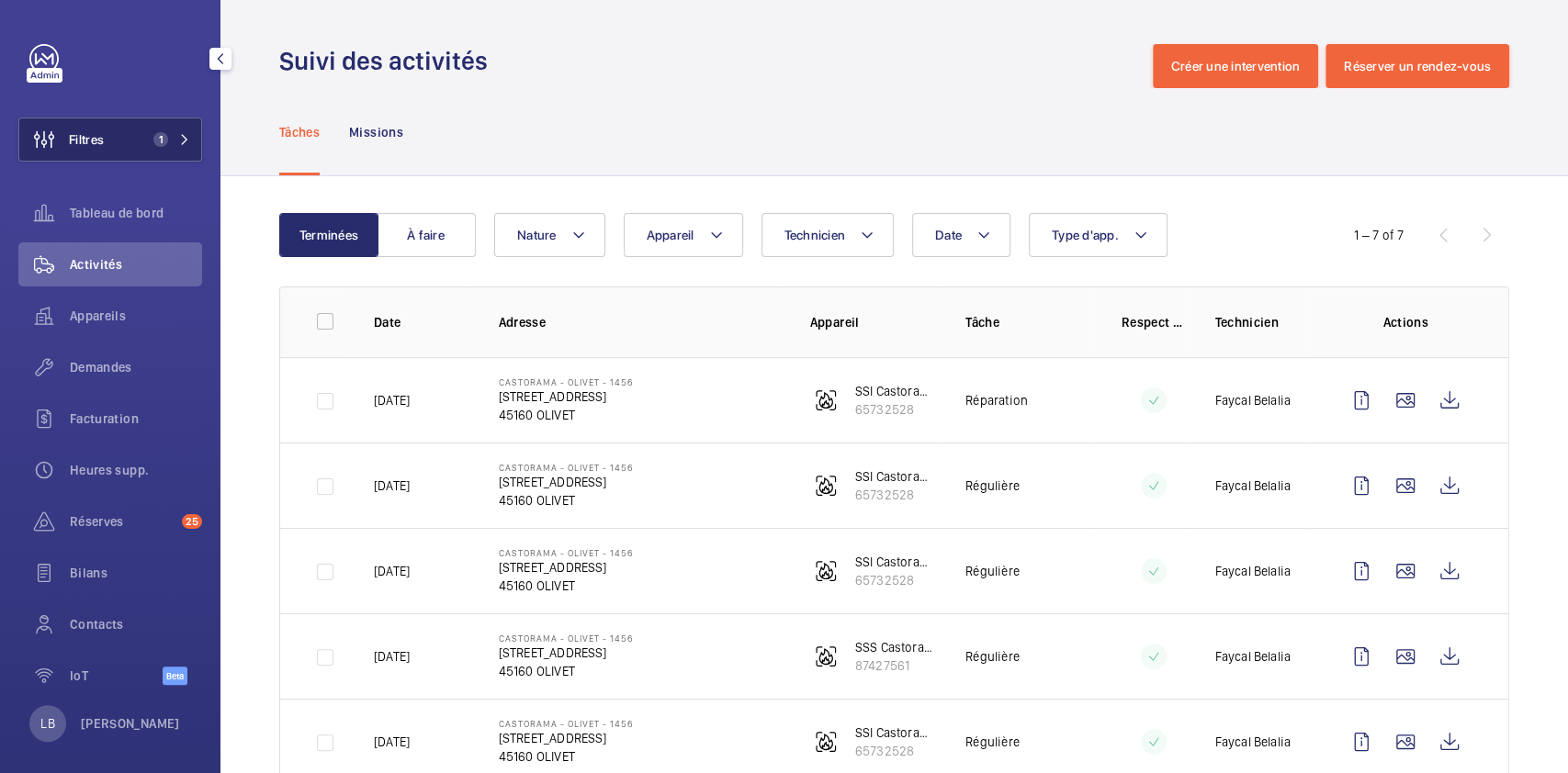
click at [137, 144] on button "Filtres 1" at bounding box center [110, 139] width 183 height 44
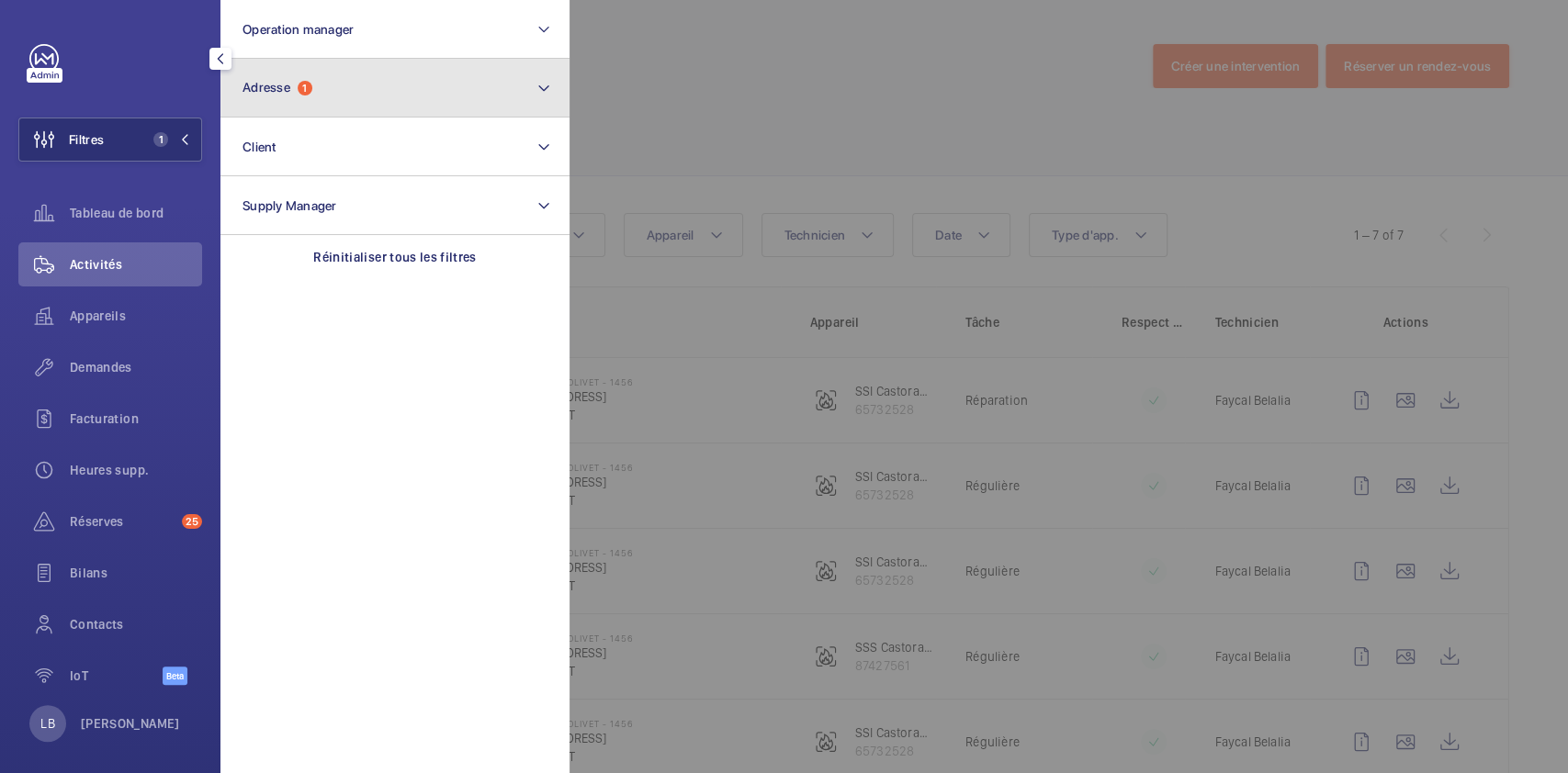
click at [352, 87] on button "Adresse 1" at bounding box center [395, 88] width 349 height 59
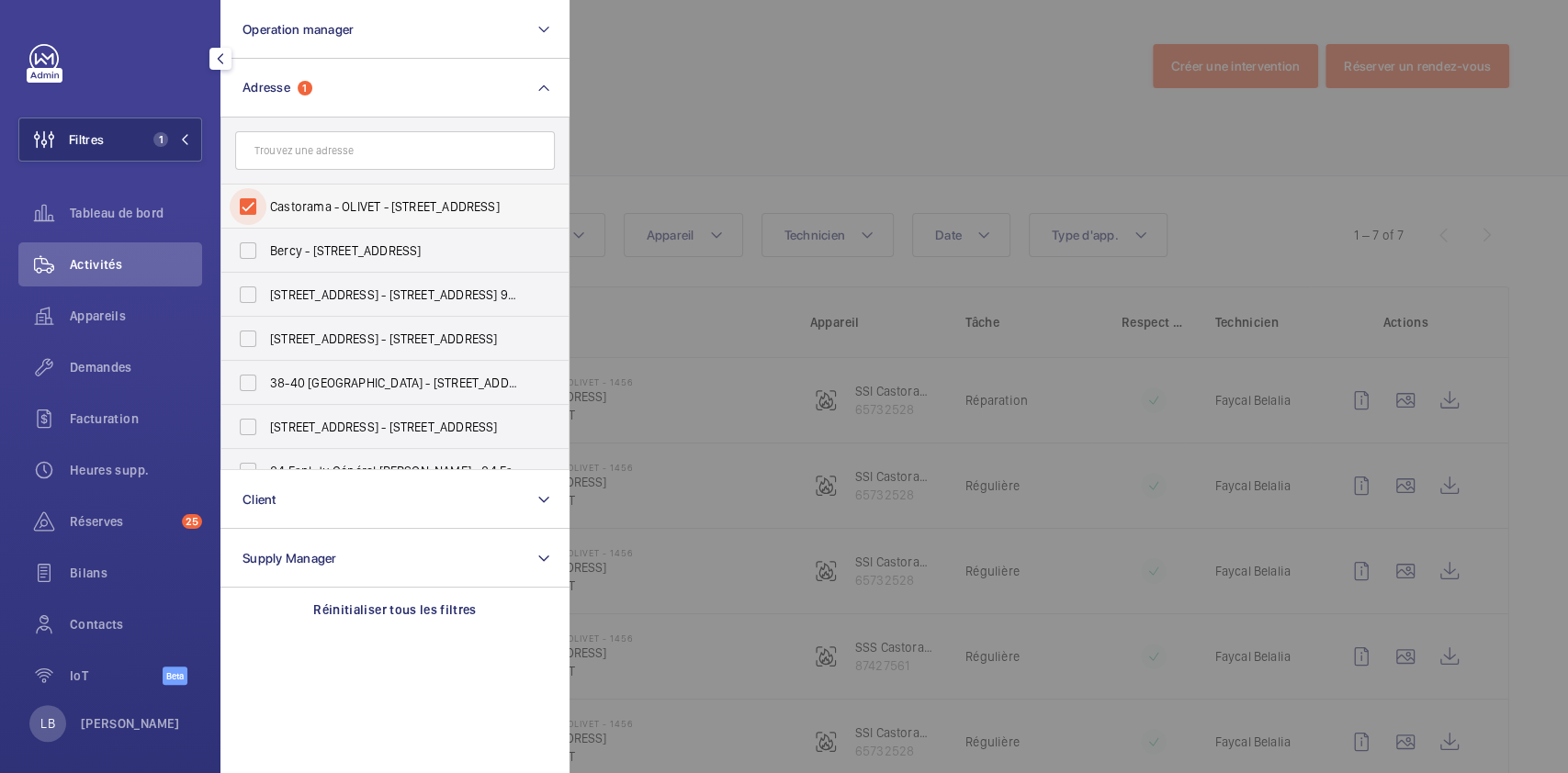
click at [250, 203] on input "Castorama - OLIVET - [STREET_ADDRESS]" at bounding box center [248, 206] width 36 height 36
checkbox input "false"
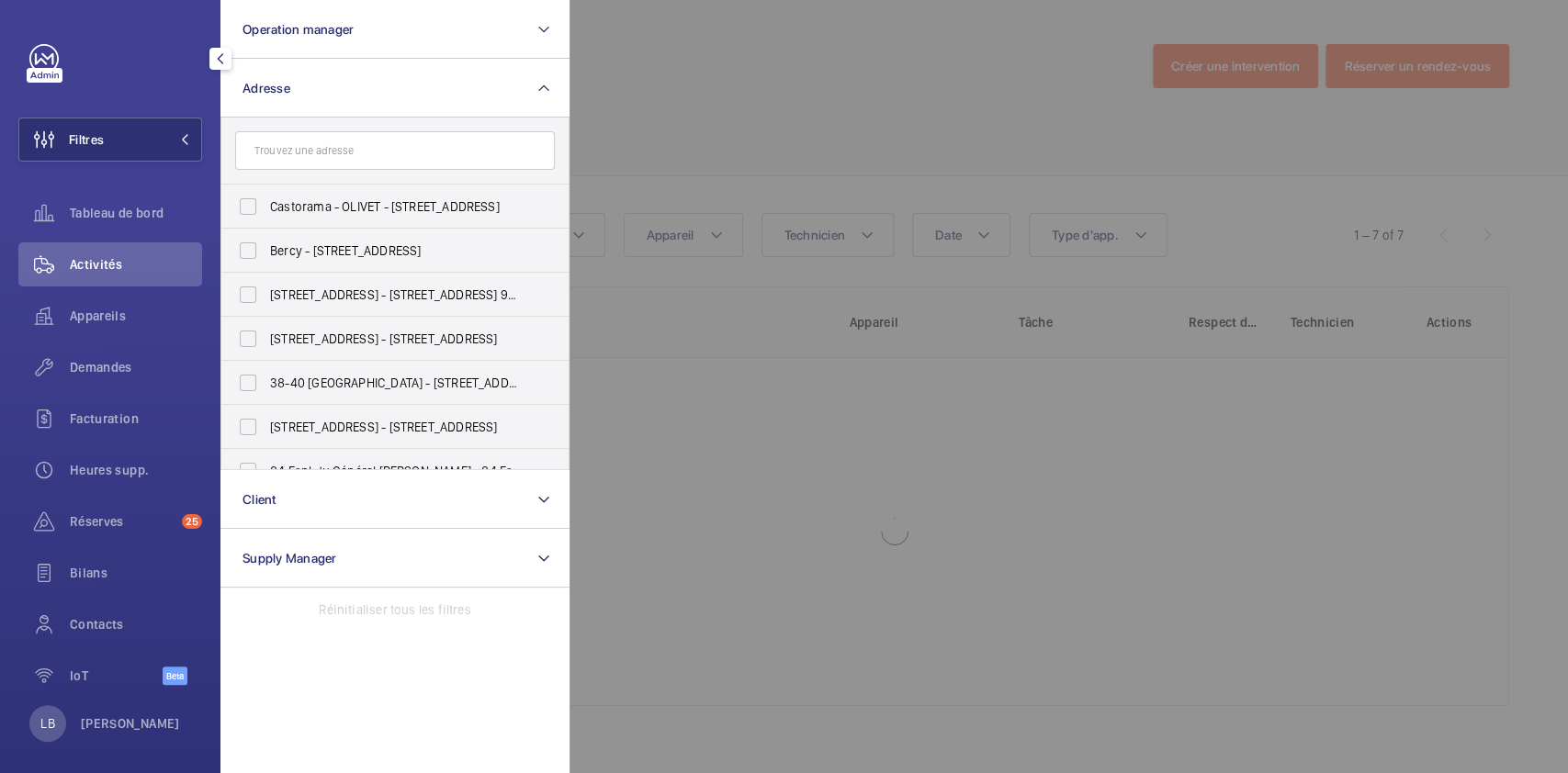
click at [837, 58] on div at bounding box center [1353, 386] width 1568 height 773
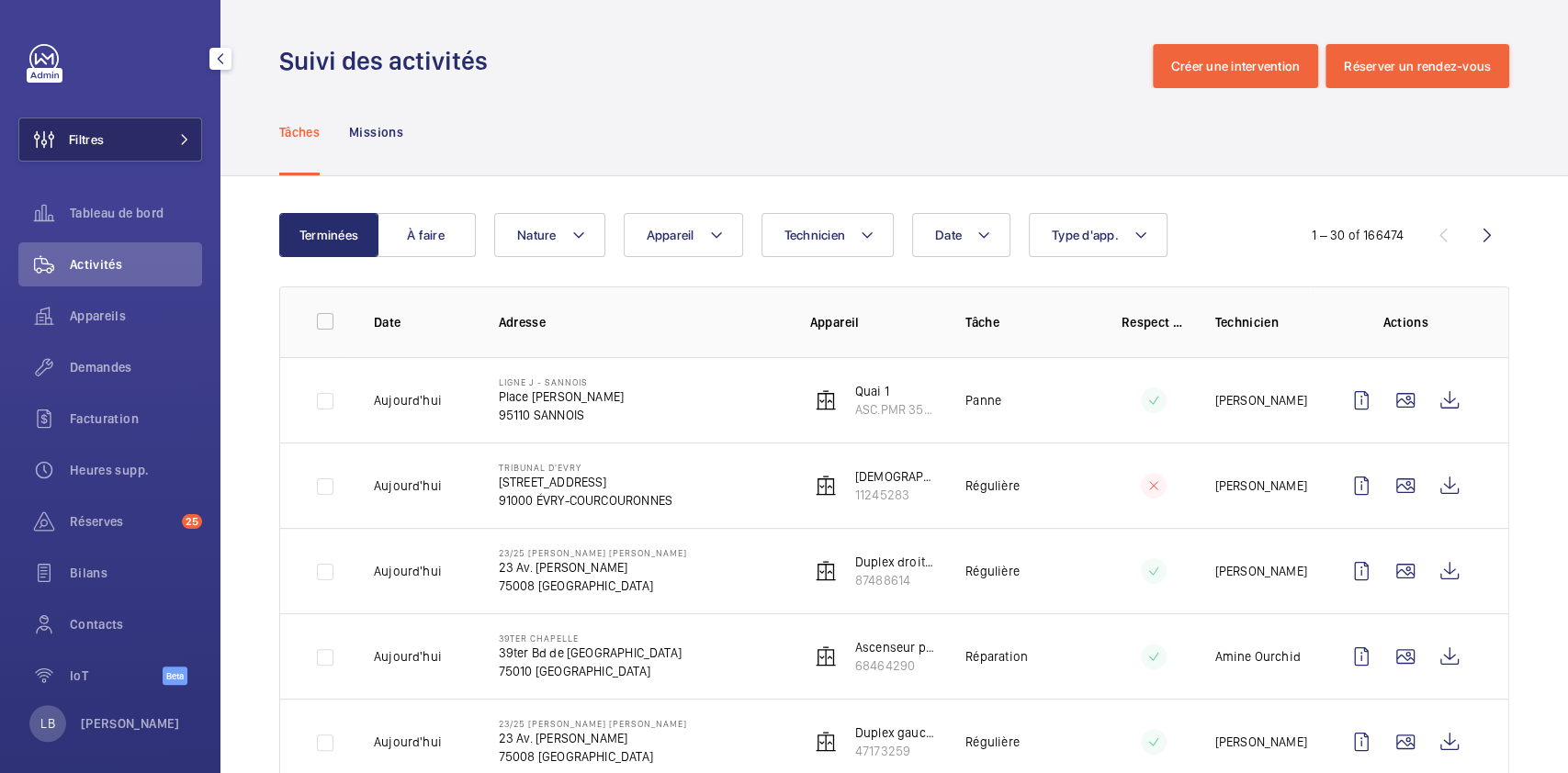
click at [110, 122] on button "Filtres" at bounding box center [110, 139] width 183 height 44
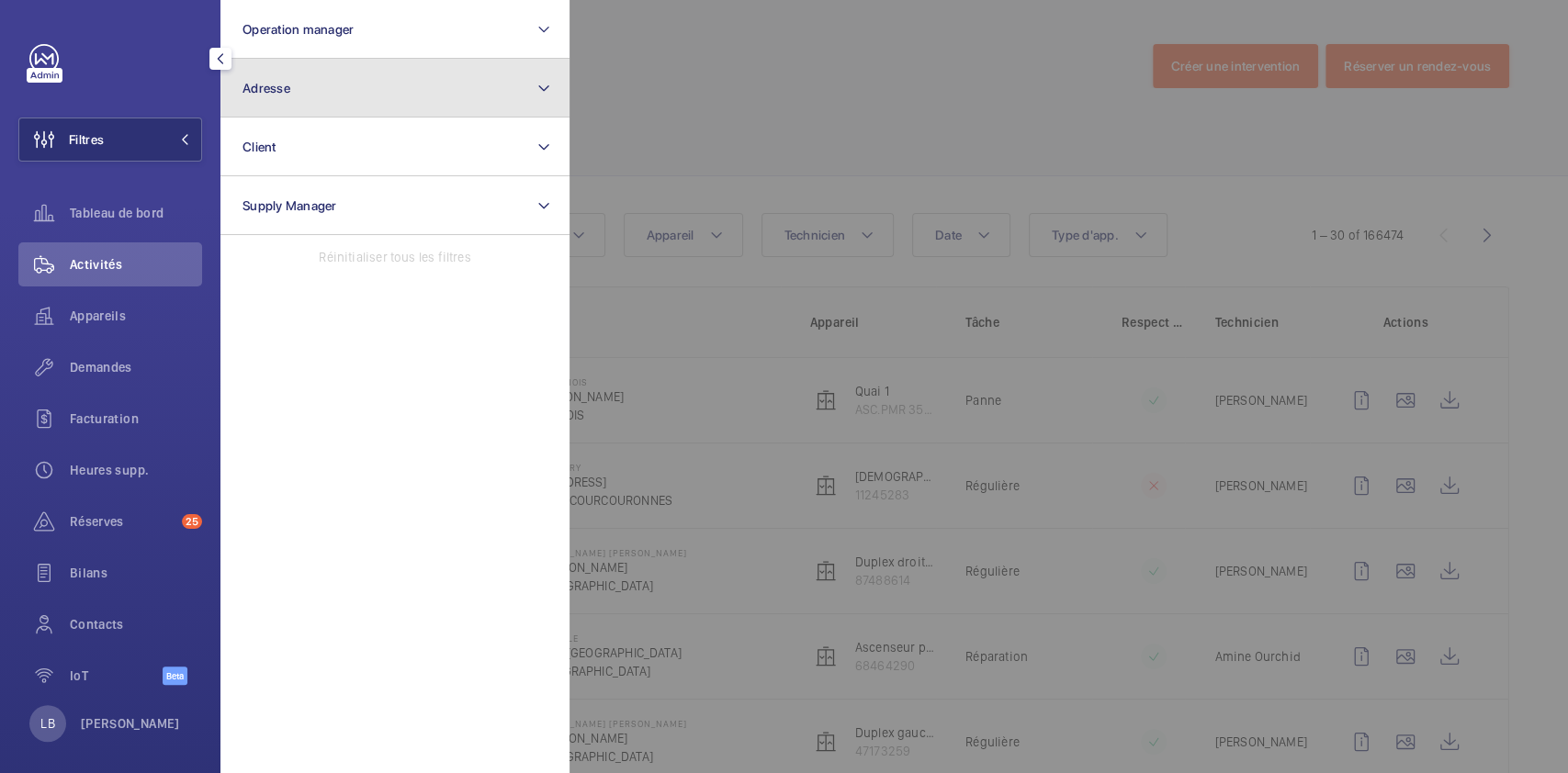
click at [396, 103] on button "Adresse" at bounding box center [395, 88] width 349 height 59
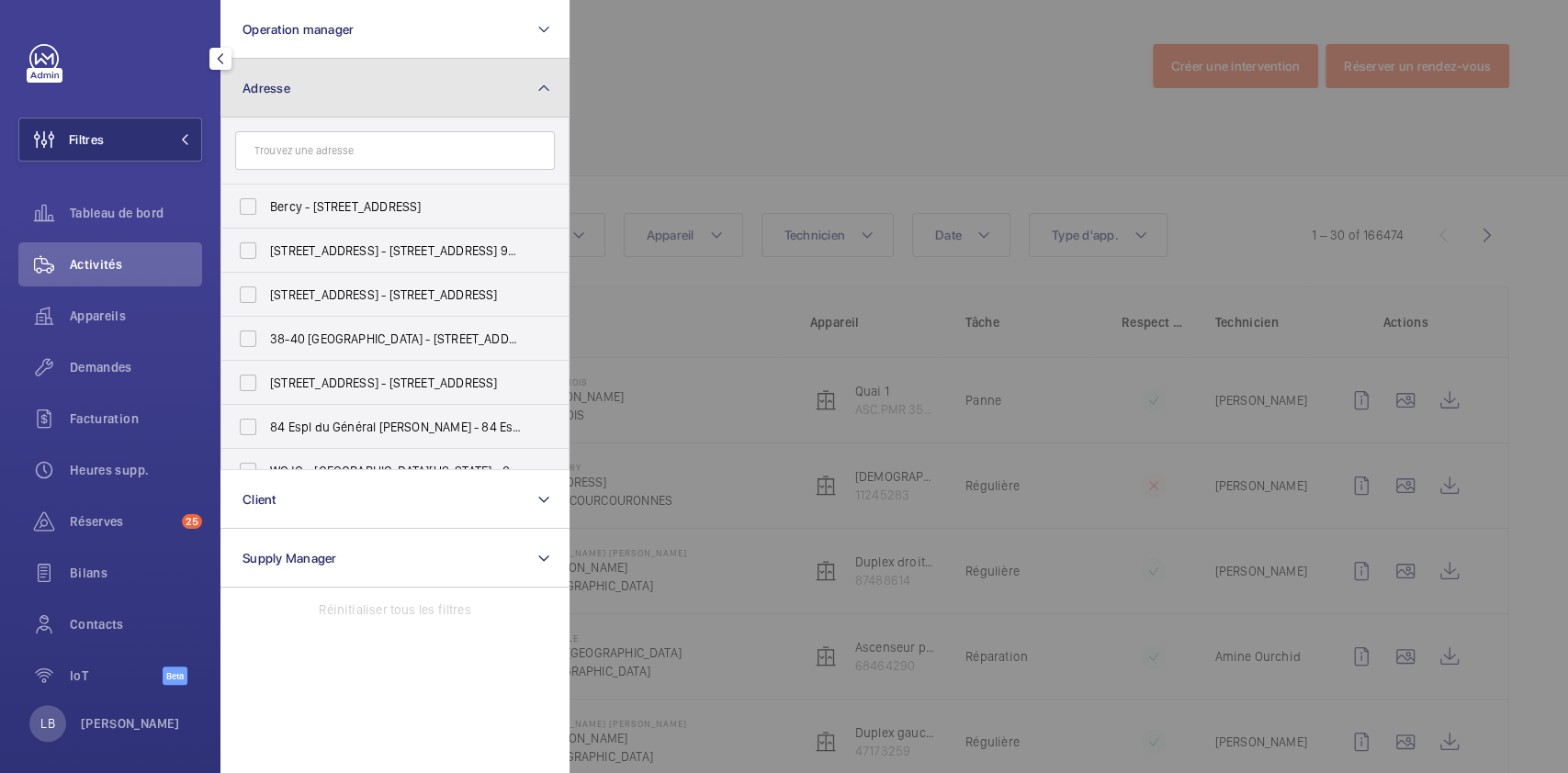
click at [333, 91] on button "Adresse" at bounding box center [395, 88] width 349 height 59
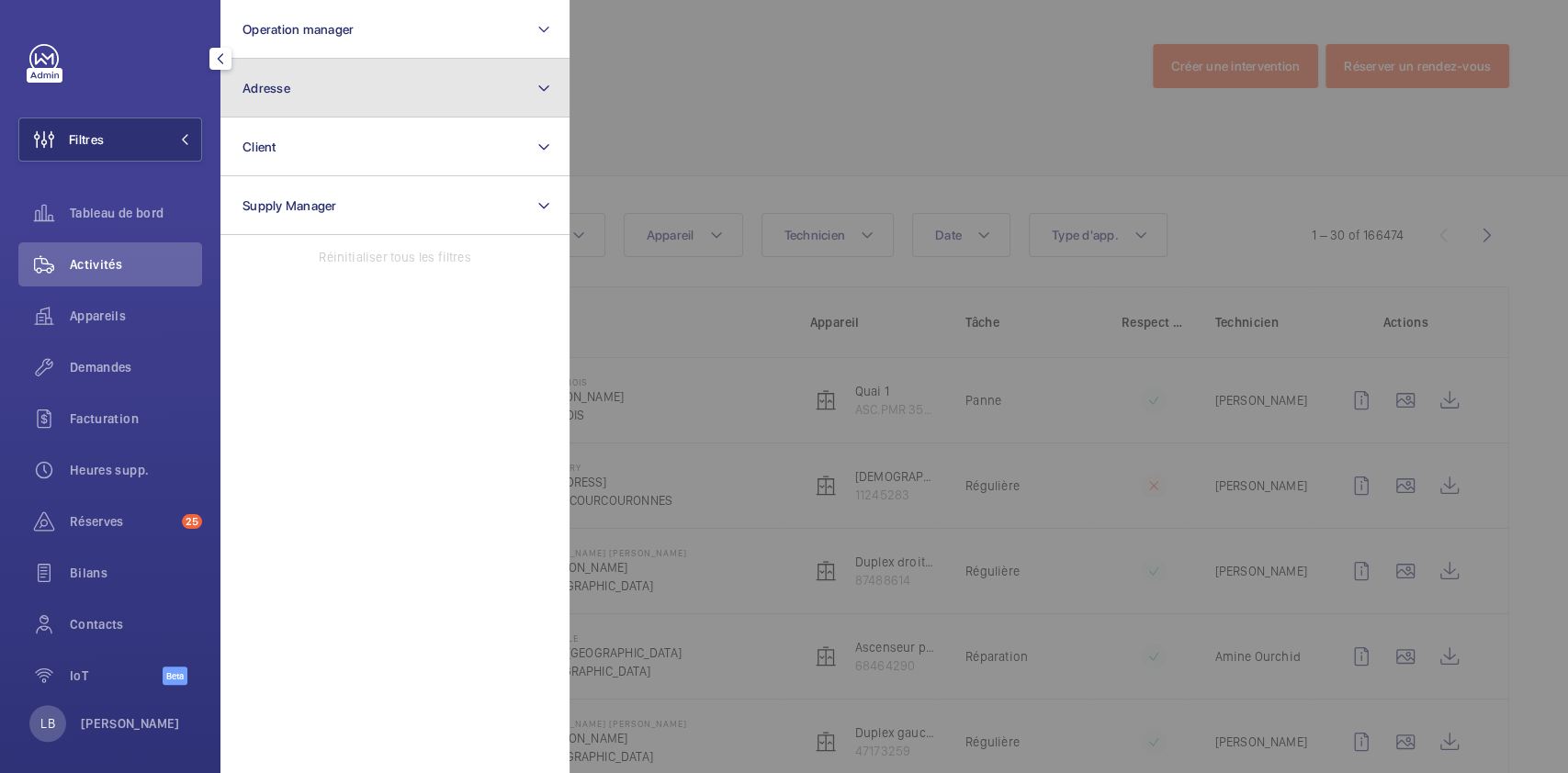
click at [333, 91] on button "Adresse" at bounding box center [395, 88] width 349 height 59
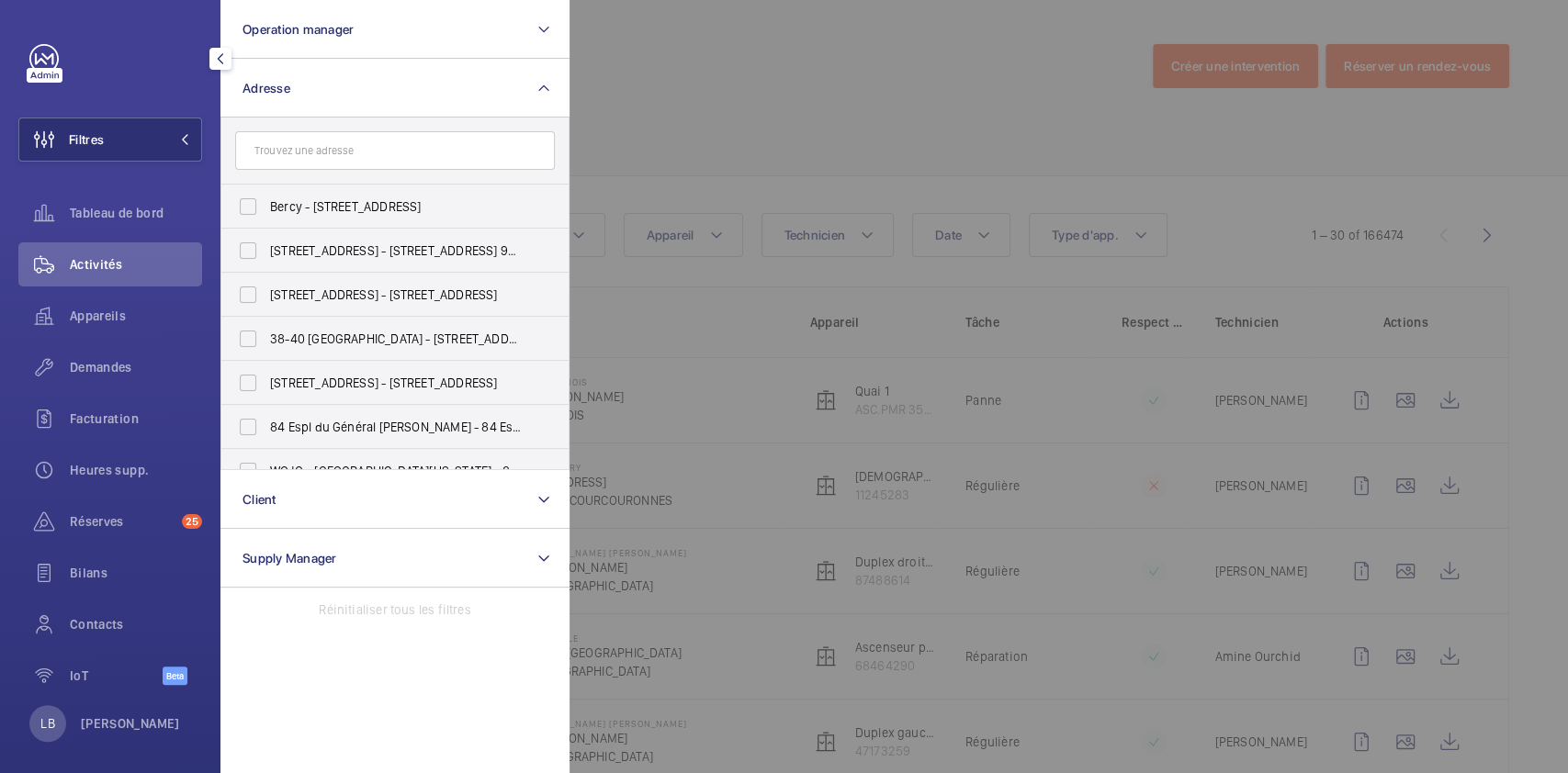
click at [359, 153] on input "text" at bounding box center [395, 150] width 320 height 38
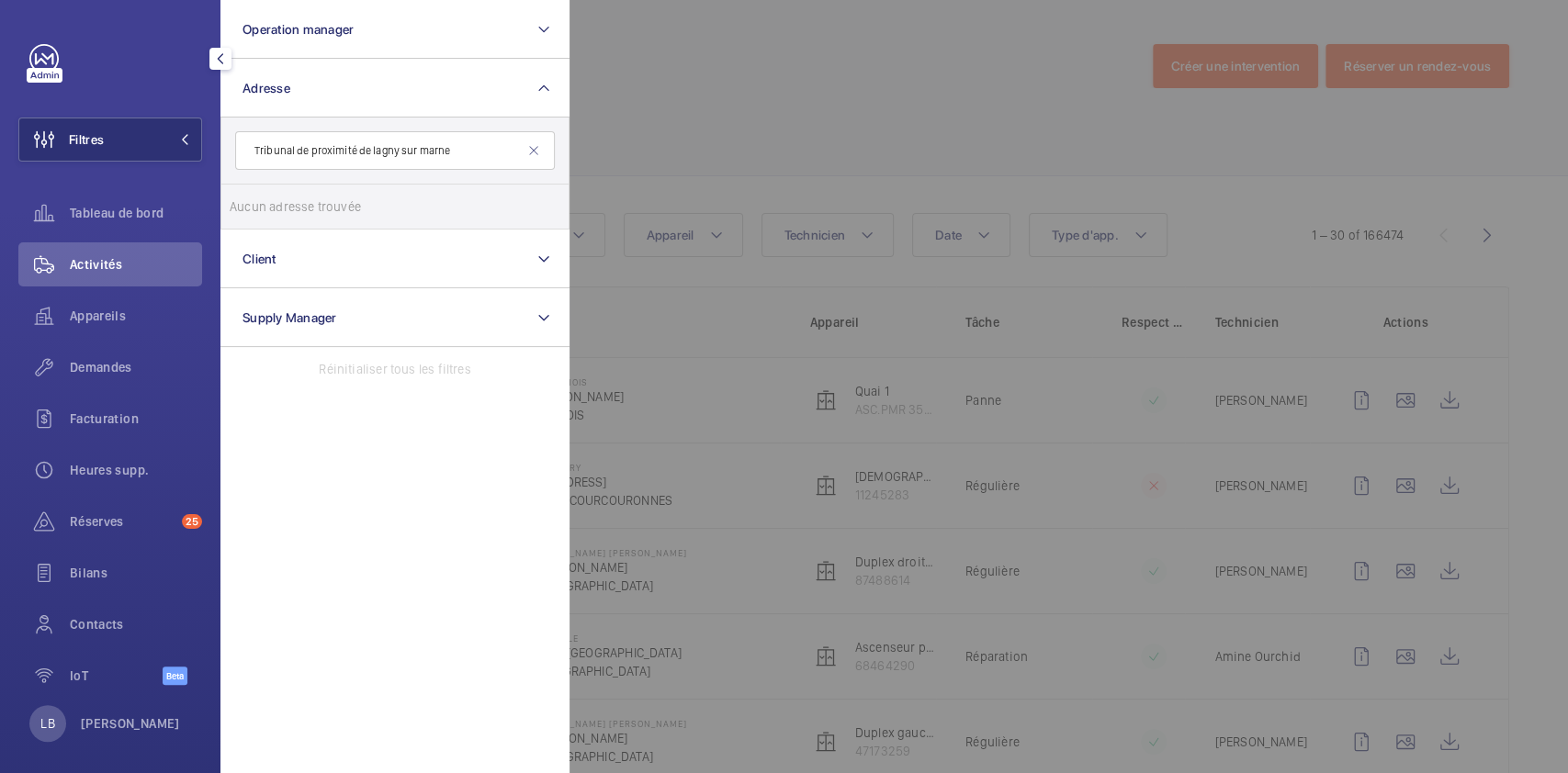
drag, startPoint x: 492, startPoint y: 156, endPoint x: 235, endPoint y: 151, distance: 257.0
click at [235, 151] on input "Tribunal de proximité de lagny sur marne" at bounding box center [395, 150] width 320 height 38
type input "T"
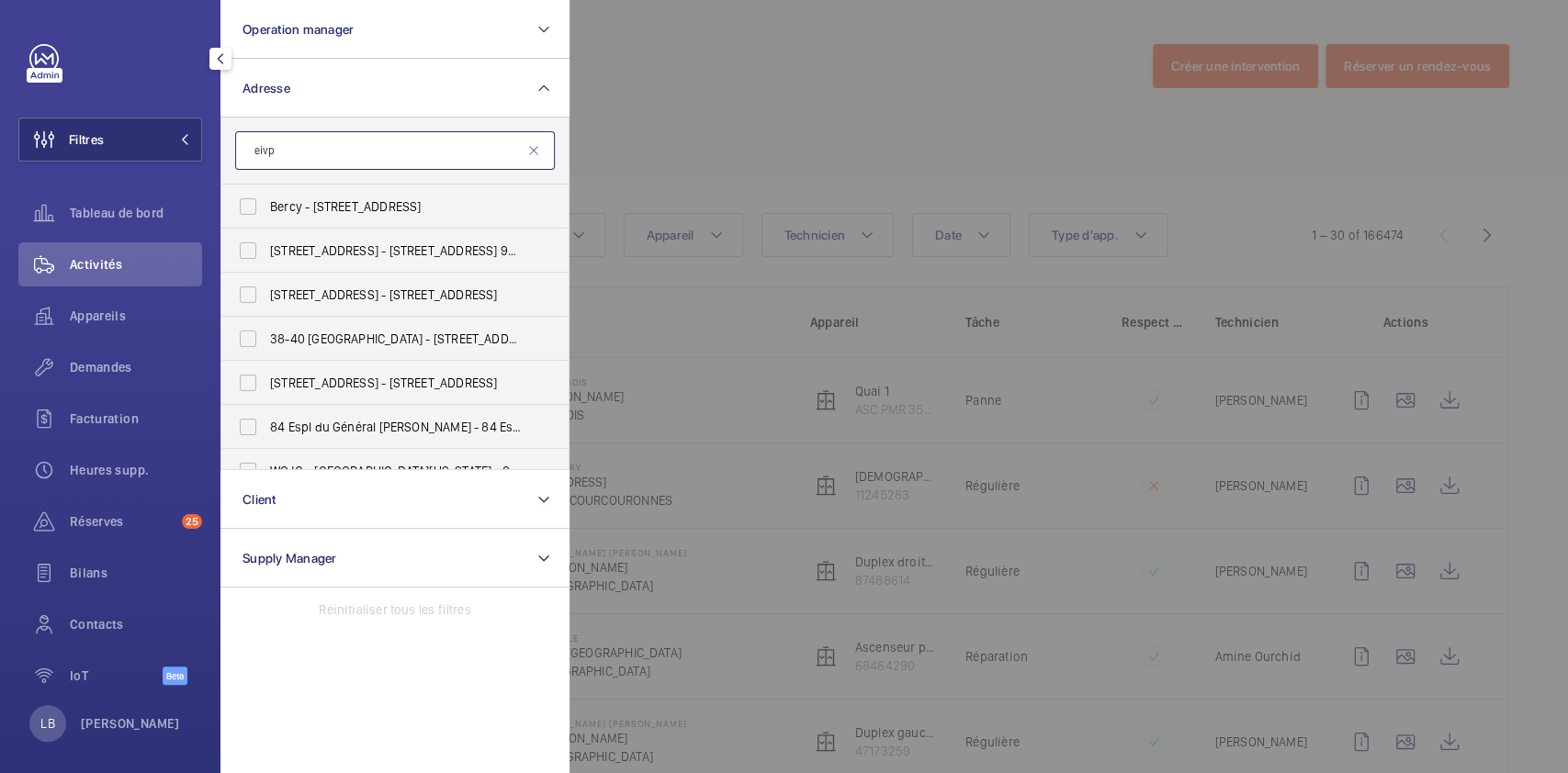
type input "eivp"
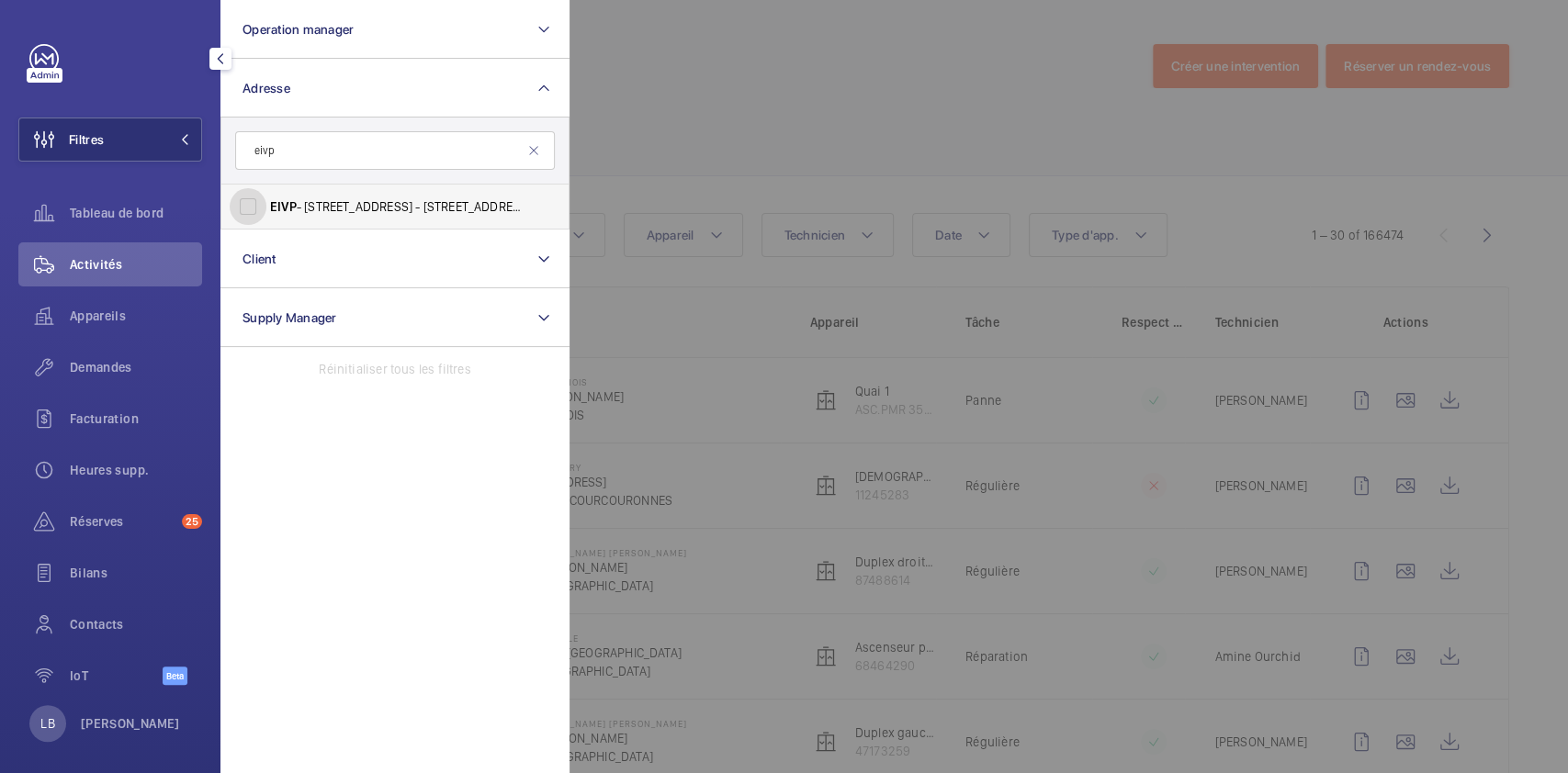
click at [249, 204] on input "EIVP - [STREET_ADDRESS] - [STREET_ADDRESS]" at bounding box center [248, 206] width 36 height 36
click at [244, 215] on input "EIVP - [STREET_ADDRESS] - [STREET_ADDRESS]" at bounding box center [248, 206] width 36 height 36
checkbox input "true"
click at [719, 87] on div at bounding box center [1353, 386] width 1568 height 773
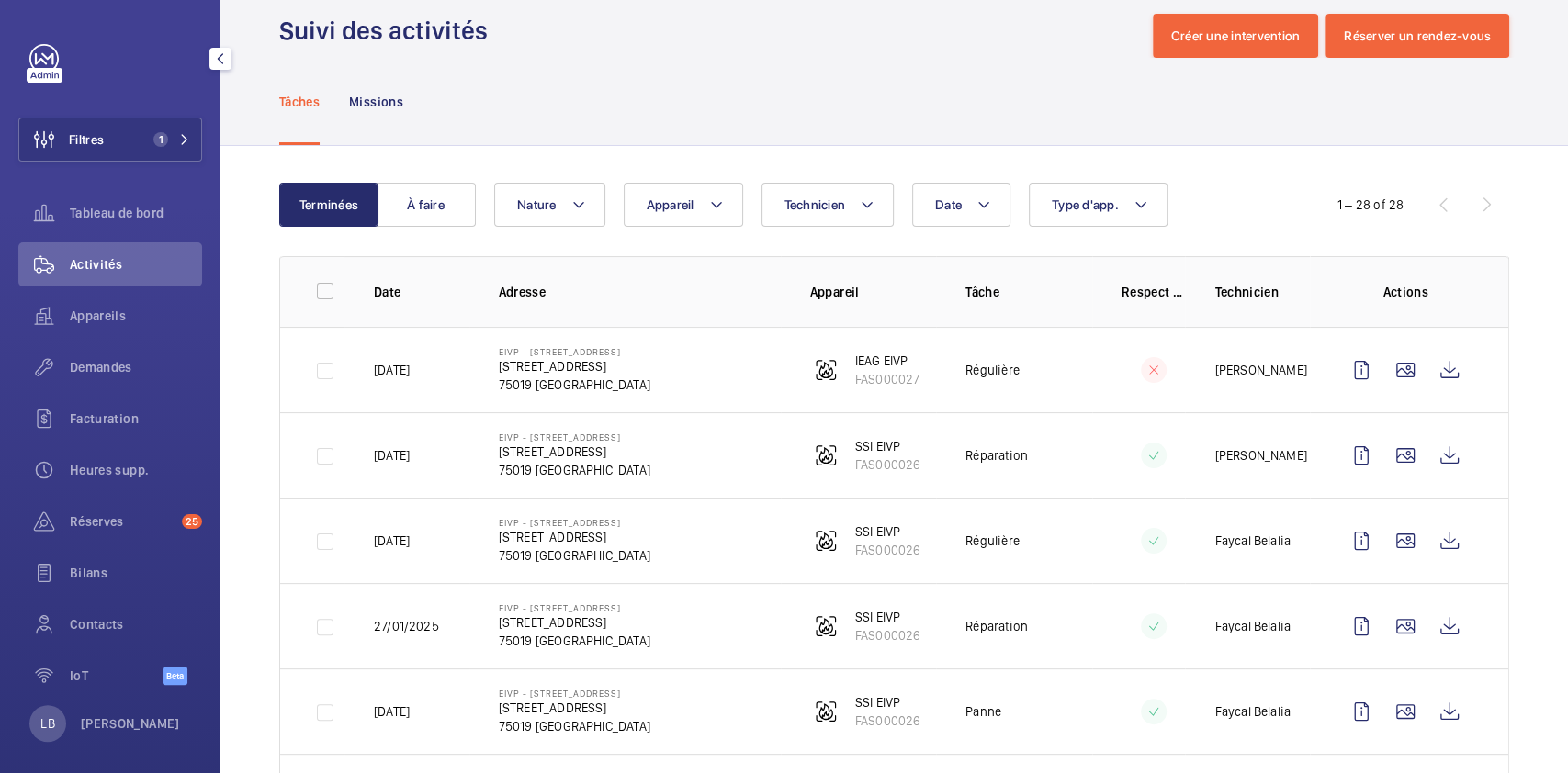
scroll to position [29, 0]
drag, startPoint x: 493, startPoint y: 525, endPoint x: 690, endPoint y: 522, distance: 197.0
click at [690, 522] on td "EIVP - [STREET_ADDRESS][GEOGRAPHIC_DATA][STREET_ADDRESS]" at bounding box center [625, 540] width 311 height 85
copy p "EIVP - [STREET_ADDRESS]"
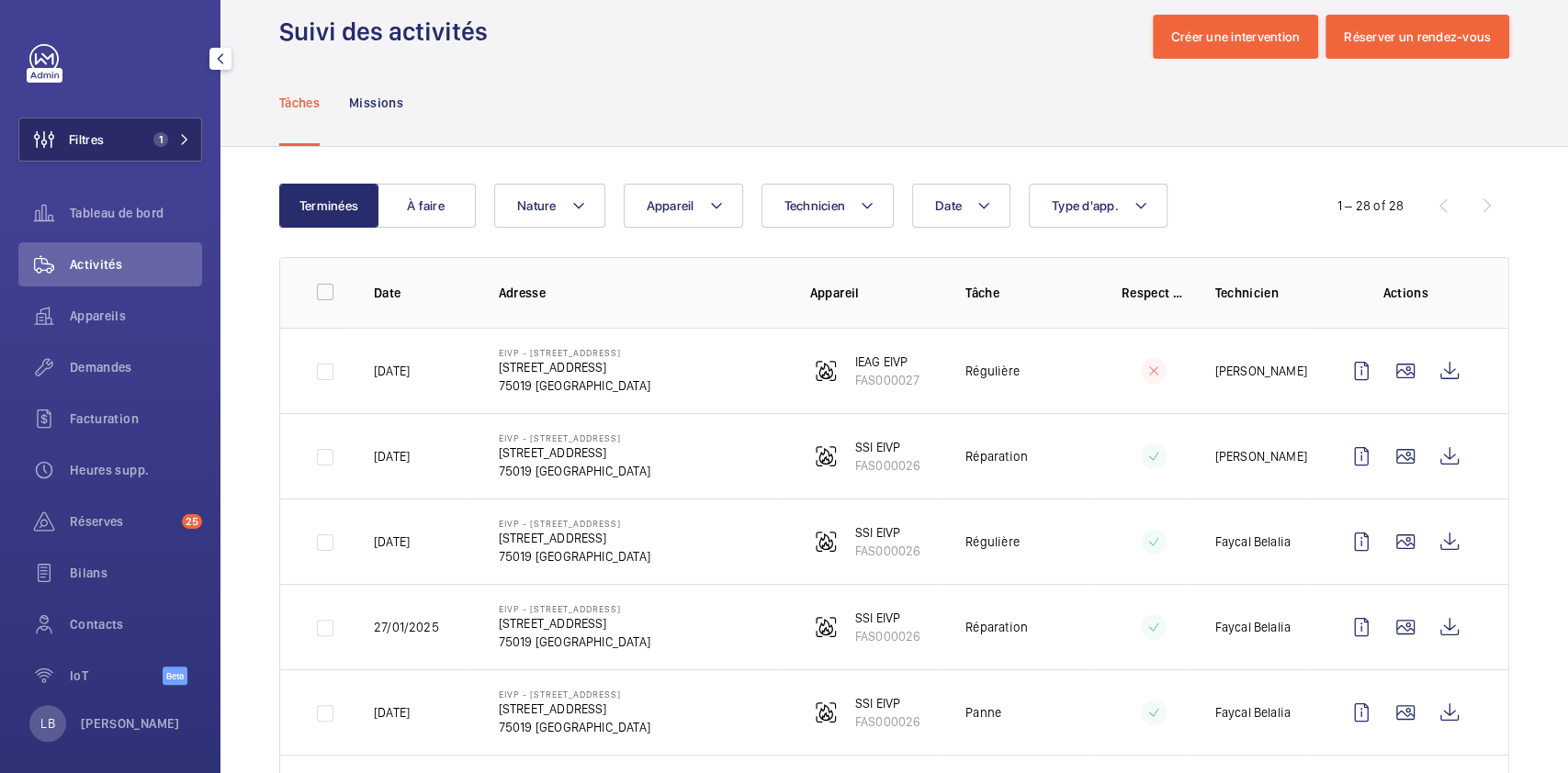
click at [135, 137] on button "Filtres 1" at bounding box center [110, 139] width 183 height 44
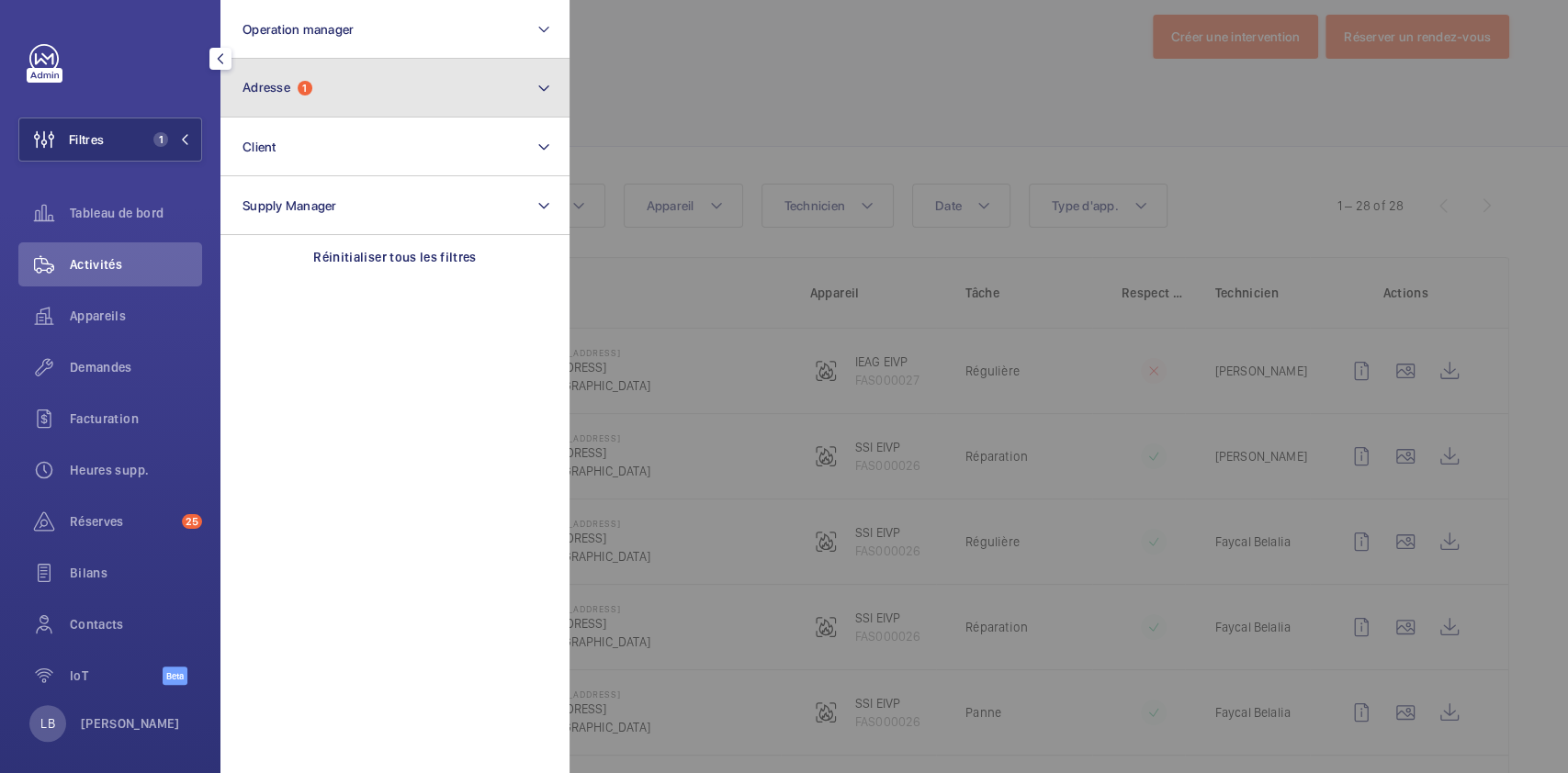
click at [331, 86] on button "Adresse 1" at bounding box center [395, 88] width 349 height 59
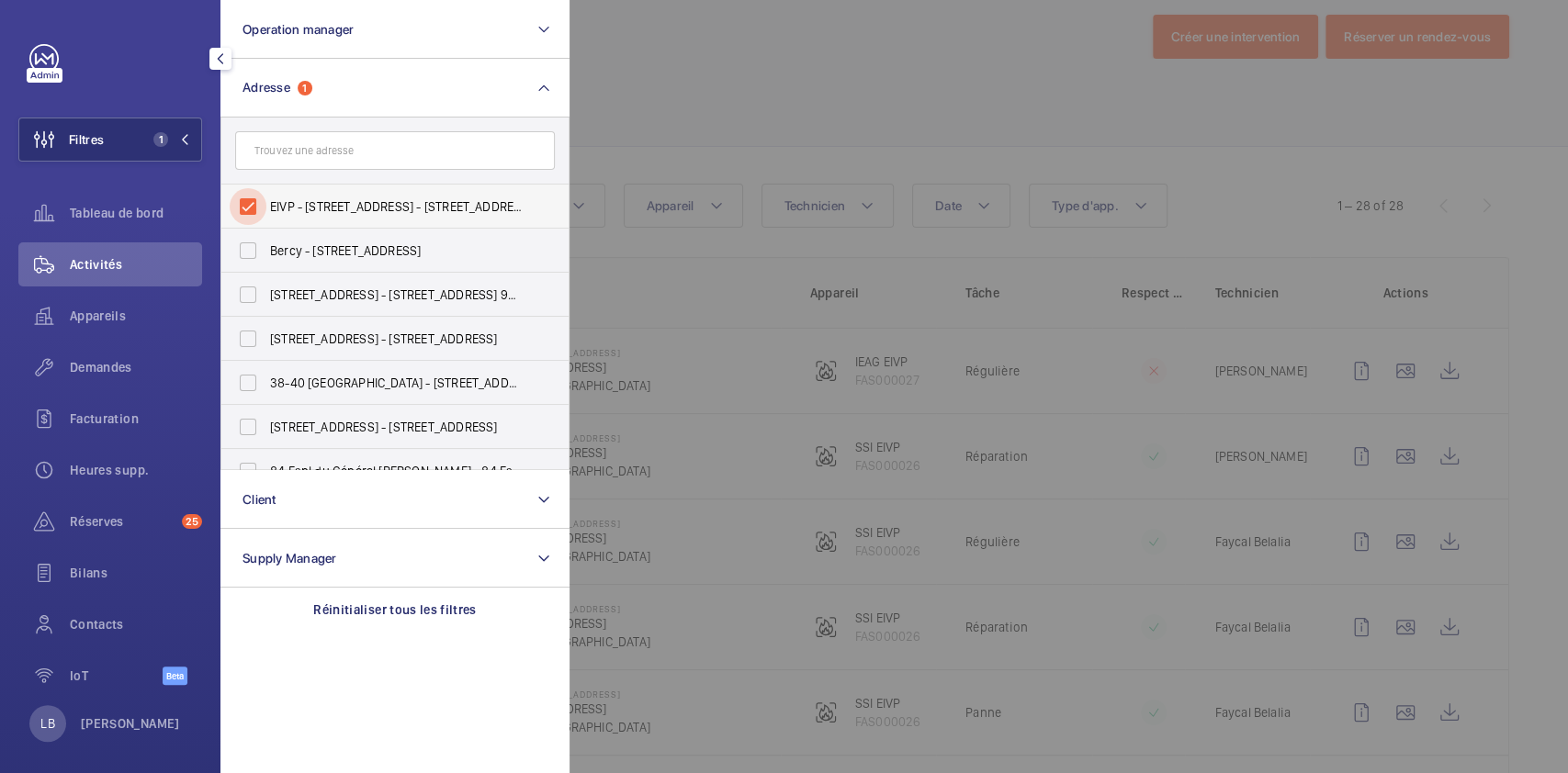
click at [250, 202] on input "EIVP - [STREET_ADDRESS] - [STREET_ADDRESS]" at bounding box center [248, 206] width 36 height 36
checkbox input "false"
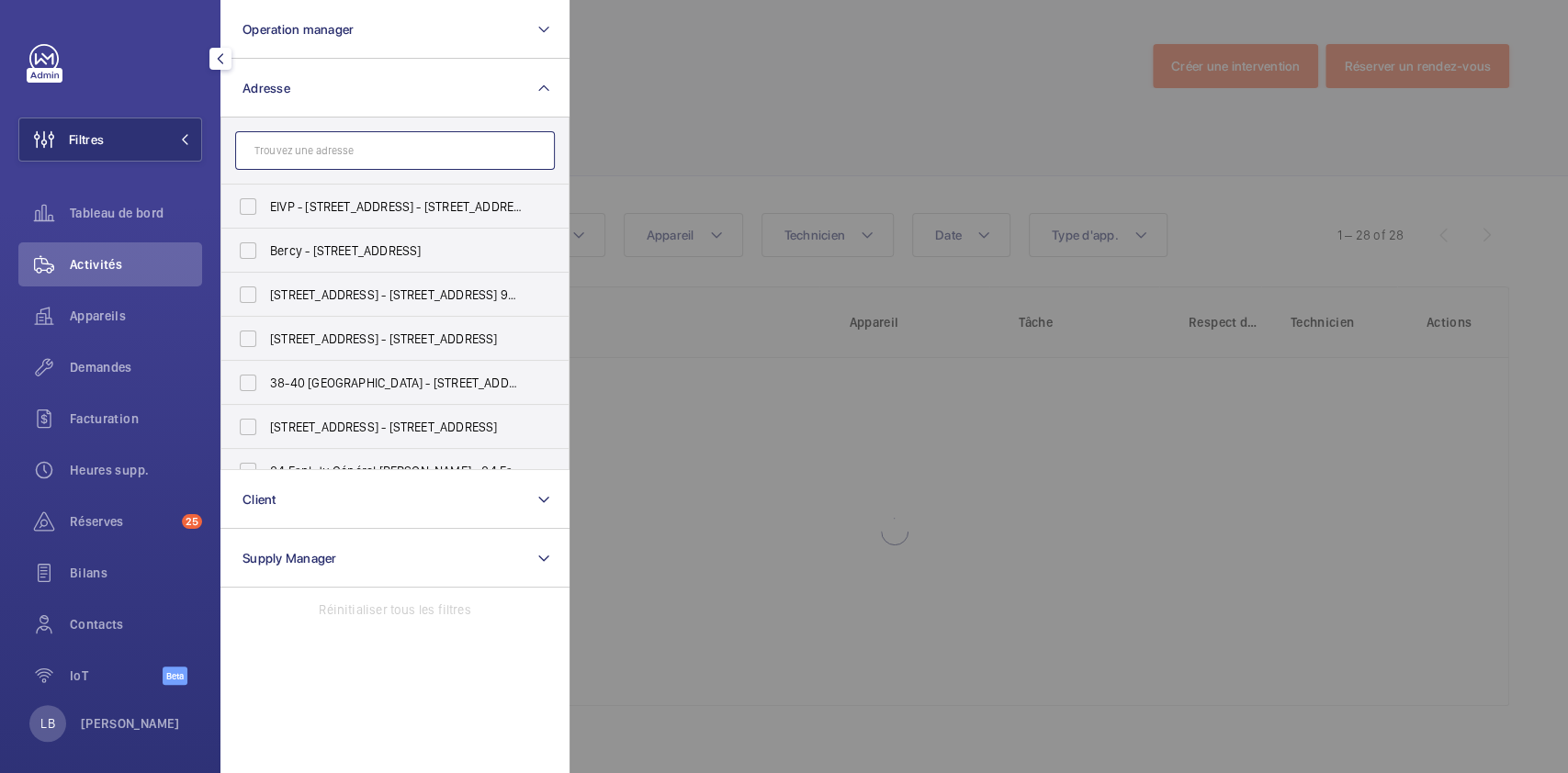
click at [311, 158] on input "text" at bounding box center [395, 150] width 320 height 38
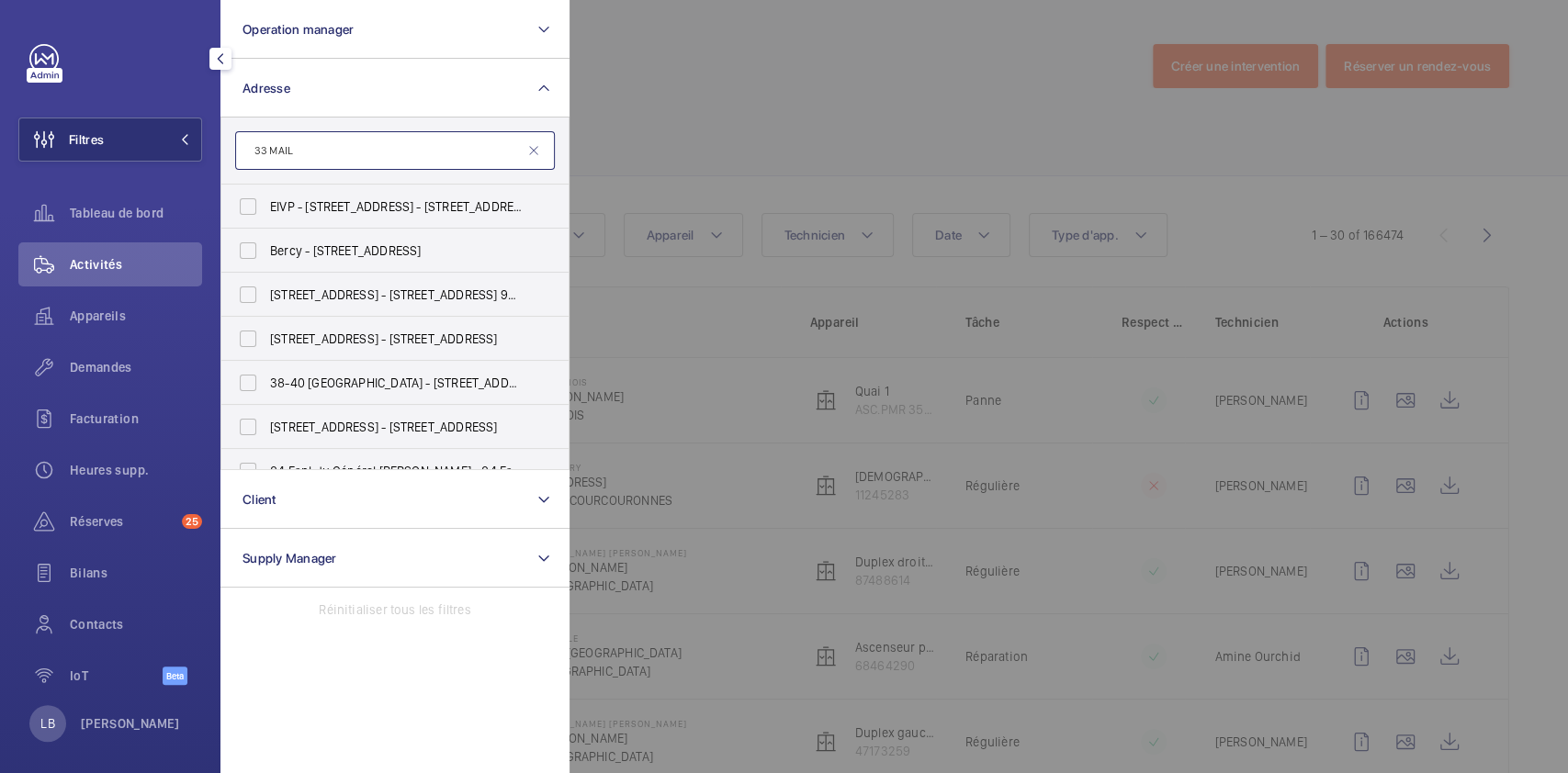
type input "33 MAIL"
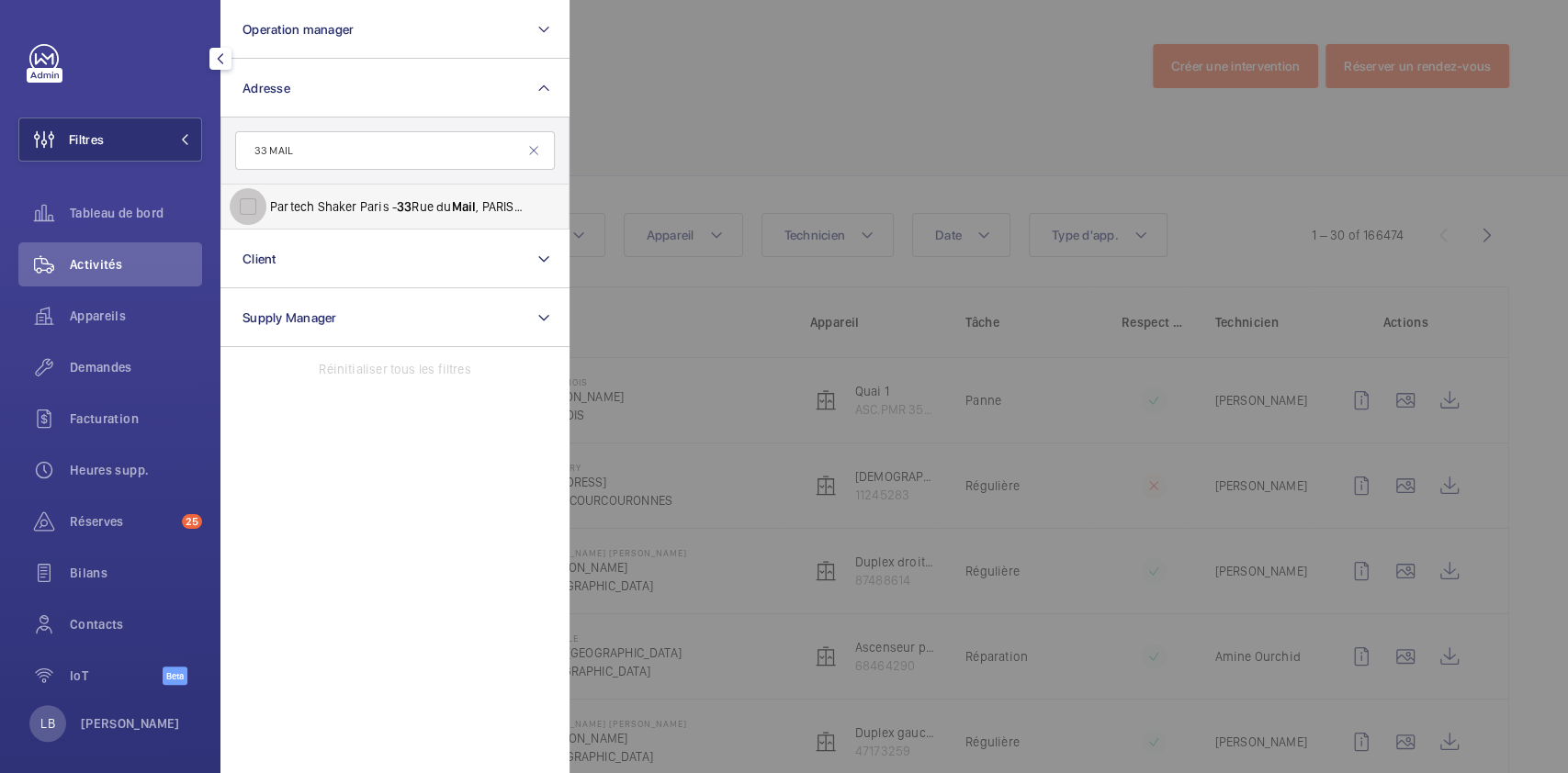
click at [252, 203] on input "Partech Shaker Paris - [STREET_ADDRESS]" at bounding box center [248, 206] width 36 height 36
checkbox input "true"
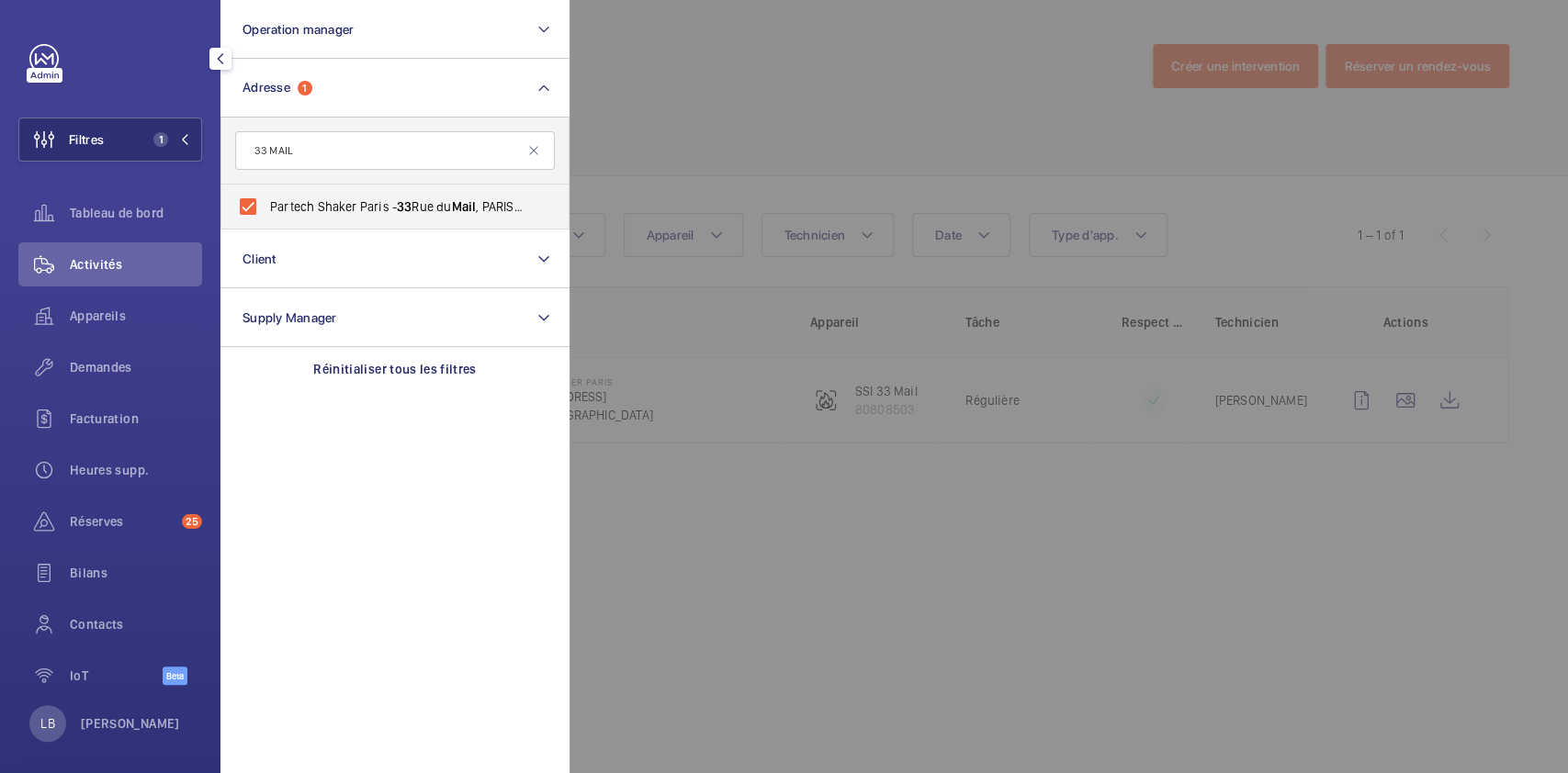
click at [832, 87] on div at bounding box center [1353, 386] width 1568 height 773
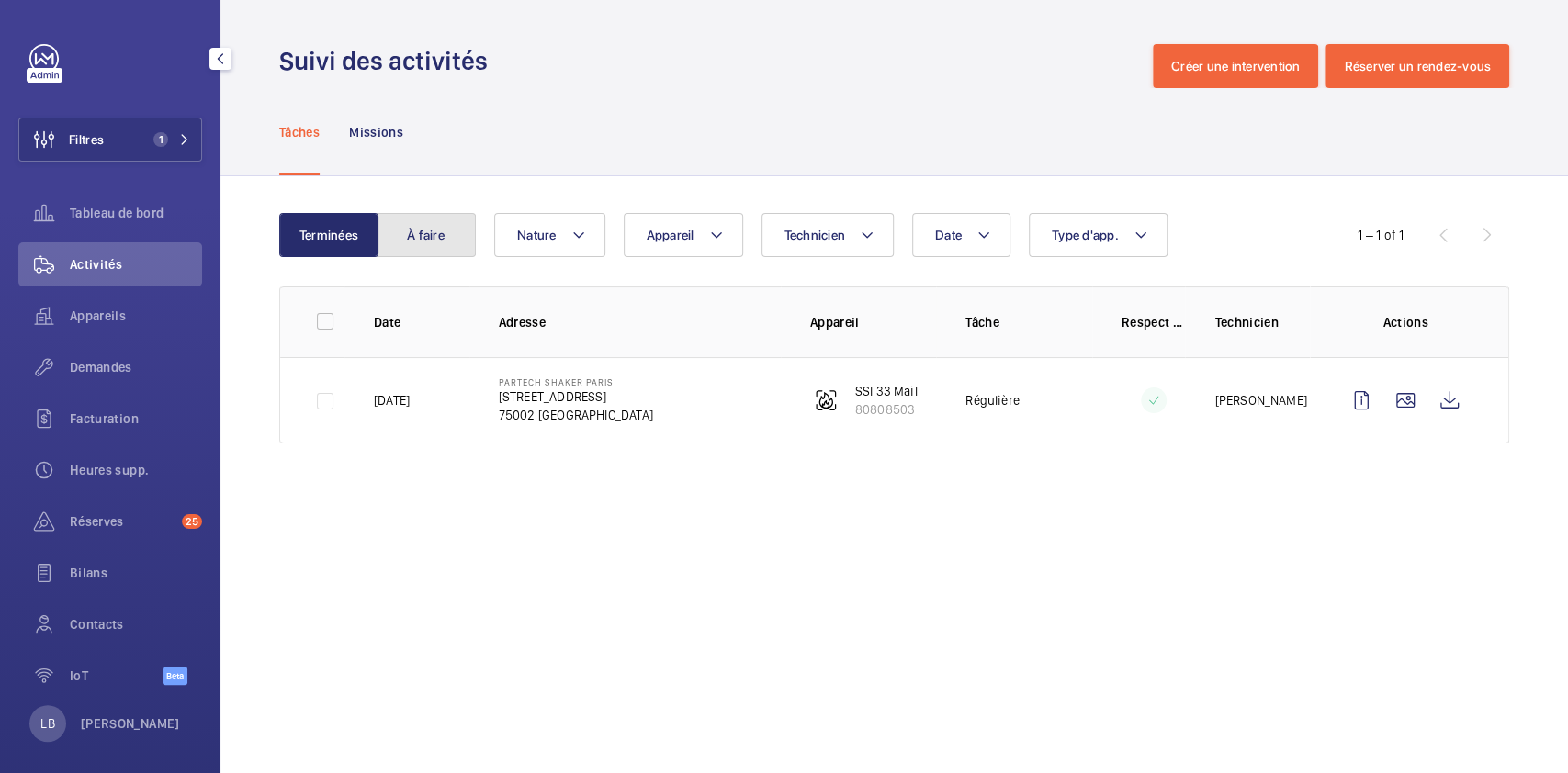
click at [427, 239] on button "À faire" at bounding box center [426, 235] width 99 height 44
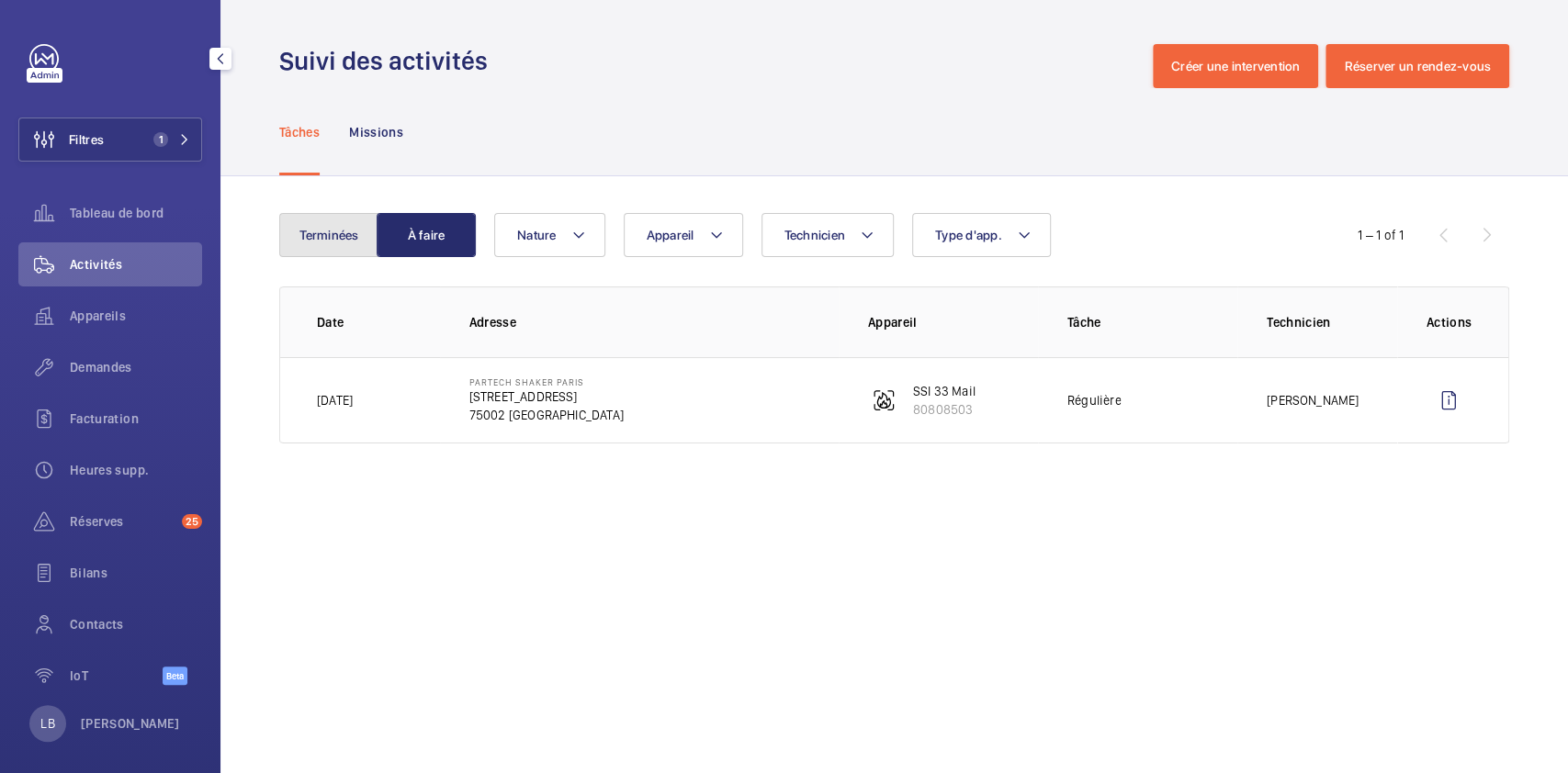
click at [323, 240] on button "Terminées" at bounding box center [329, 235] width 99 height 44
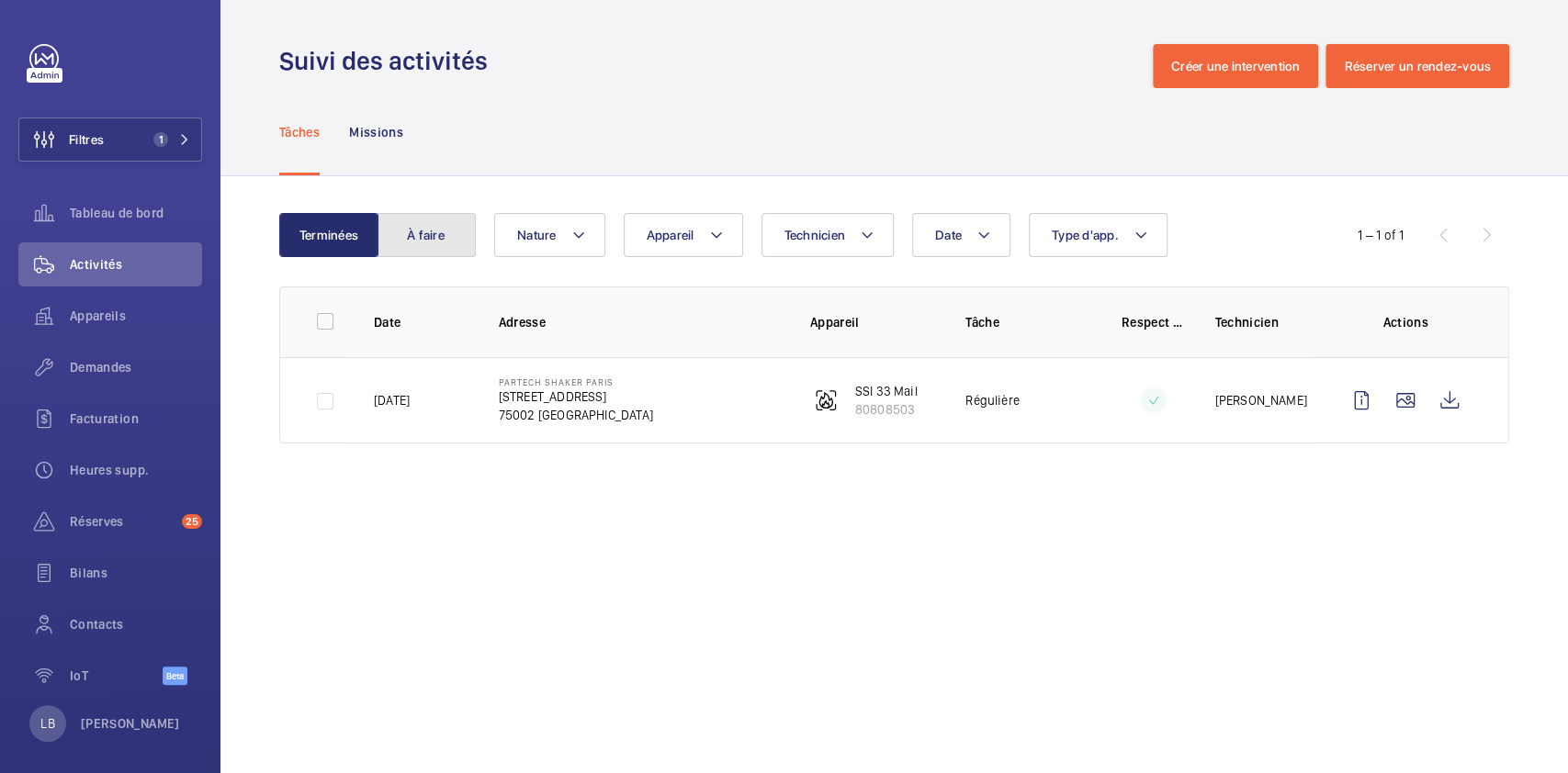
click at [447, 232] on button "À faire" at bounding box center [426, 235] width 99 height 44
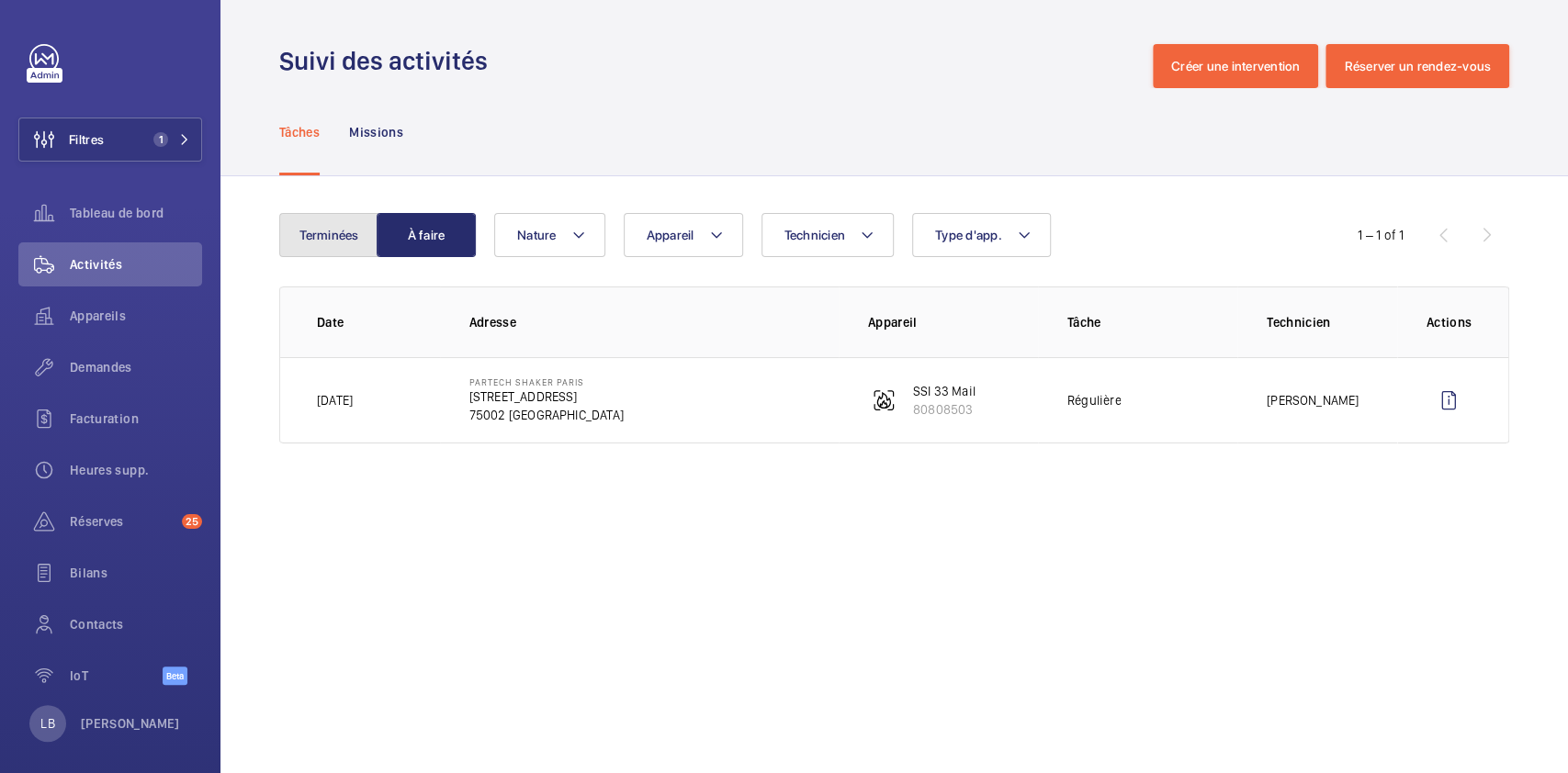
click at [324, 229] on button "Terminées" at bounding box center [329, 235] width 99 height 44
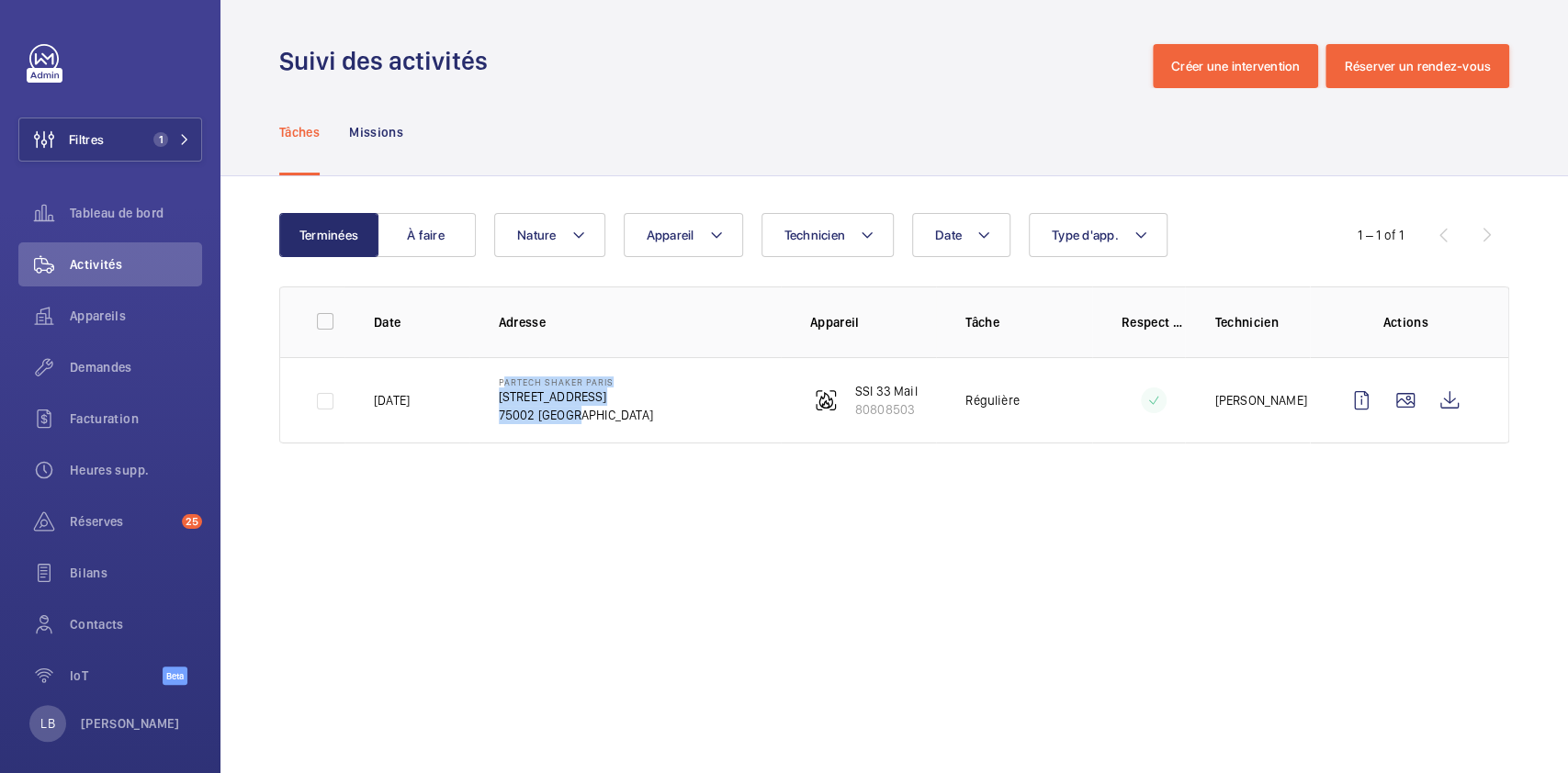
drag, startPoint x: 493, startPoint y: 384, endPoint x: 582, endPoint y: 415, distance: 94.2
click at [582, 415] on td "Partech Shaker Paris [STREET_ADDRESS]" at bounding box center [625, 400] width 311 height 86
copy div "Partech Shaker Paris [STREET_ADDRESS]"
click at [115, 138] on button "Filtres 1" at bounding box center [110, 139] width 183 height 44
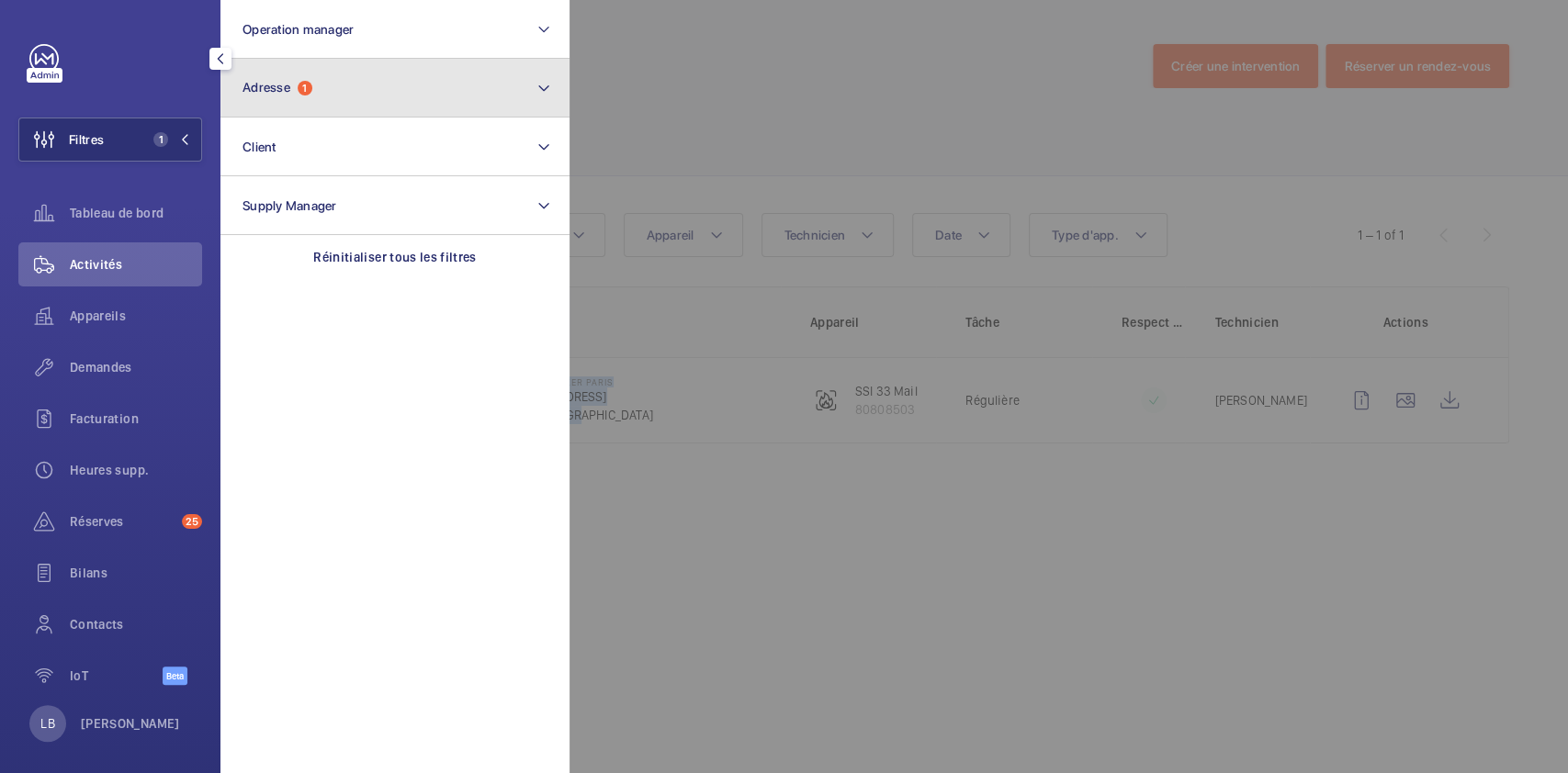
click at [324, 99] on button "Adresse 1" at bounding box center [395, 88] width 349 height 59
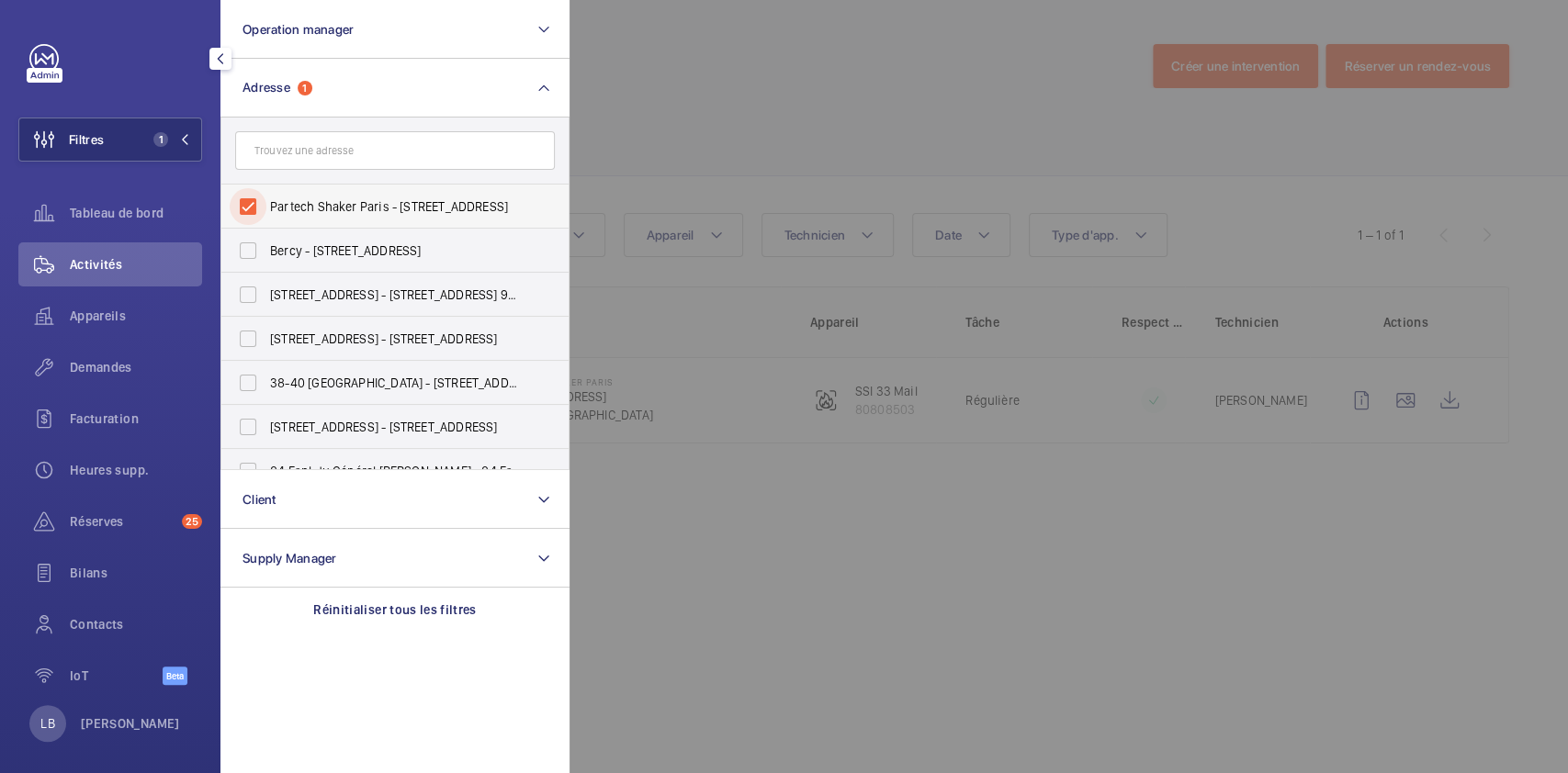
click at [257, 205] on input "Partech Shaker Paris - [STREET_ADDRESS]" at bounding box center [248, 206] width 36 height 36
checkbox input "false"
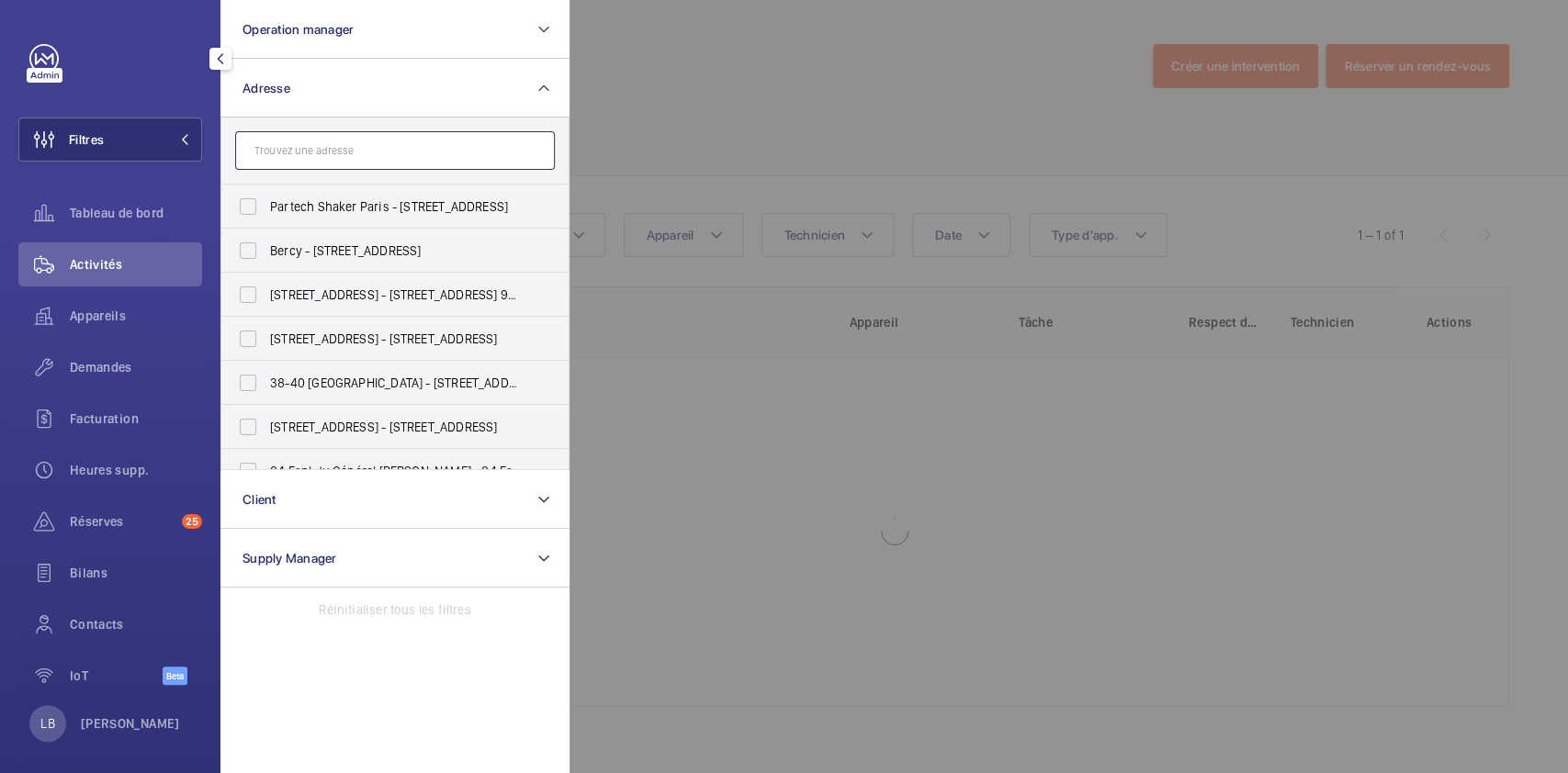
click at [345, 143] on input "text" at bounding box center [395, 150] width 320 height 38
paste input "CASTORAMA GONESSE"
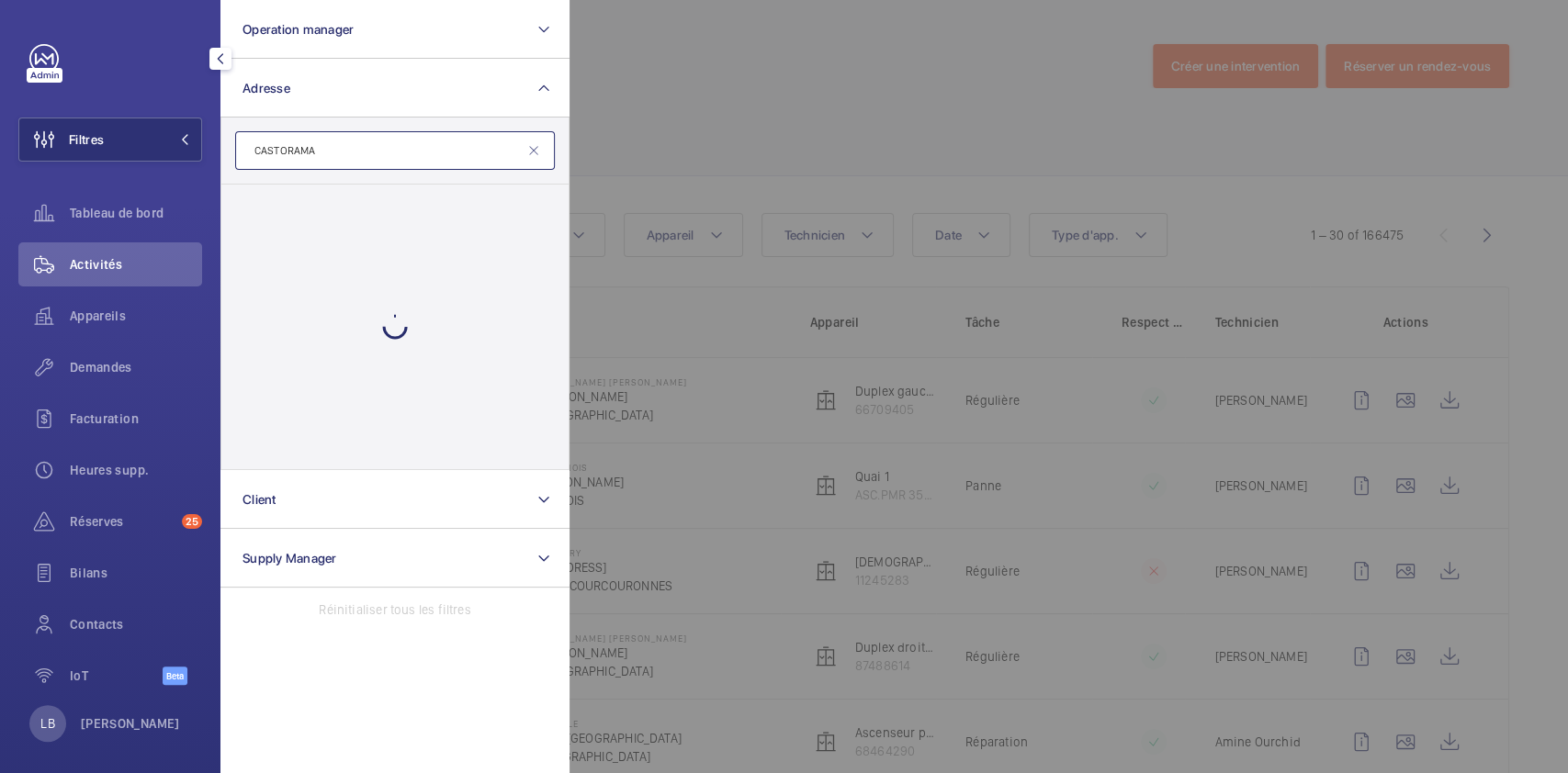
type input "CASTORAMA"
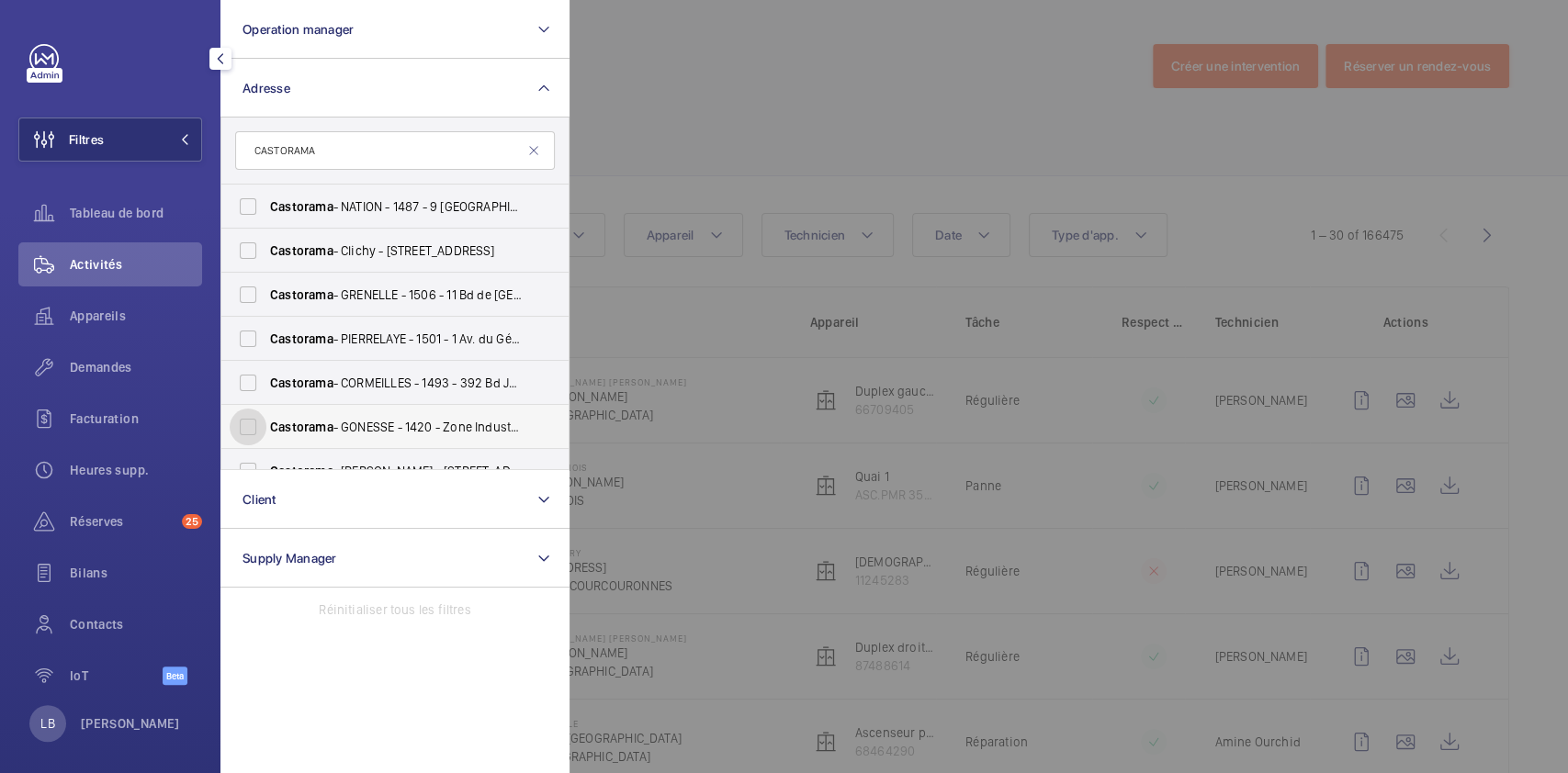
click at [253, 427] on input "Castorama - GONESSE - 1420 - Zone Industrielle de [GEOGRAPHIC_DATA], [GEOGRAPHI…" at bounding box center [248, 426] width 36 height 36
checkbox input "true"
click at [813, 92] on div at bounding box center [1353, 386] width 1568 height 773
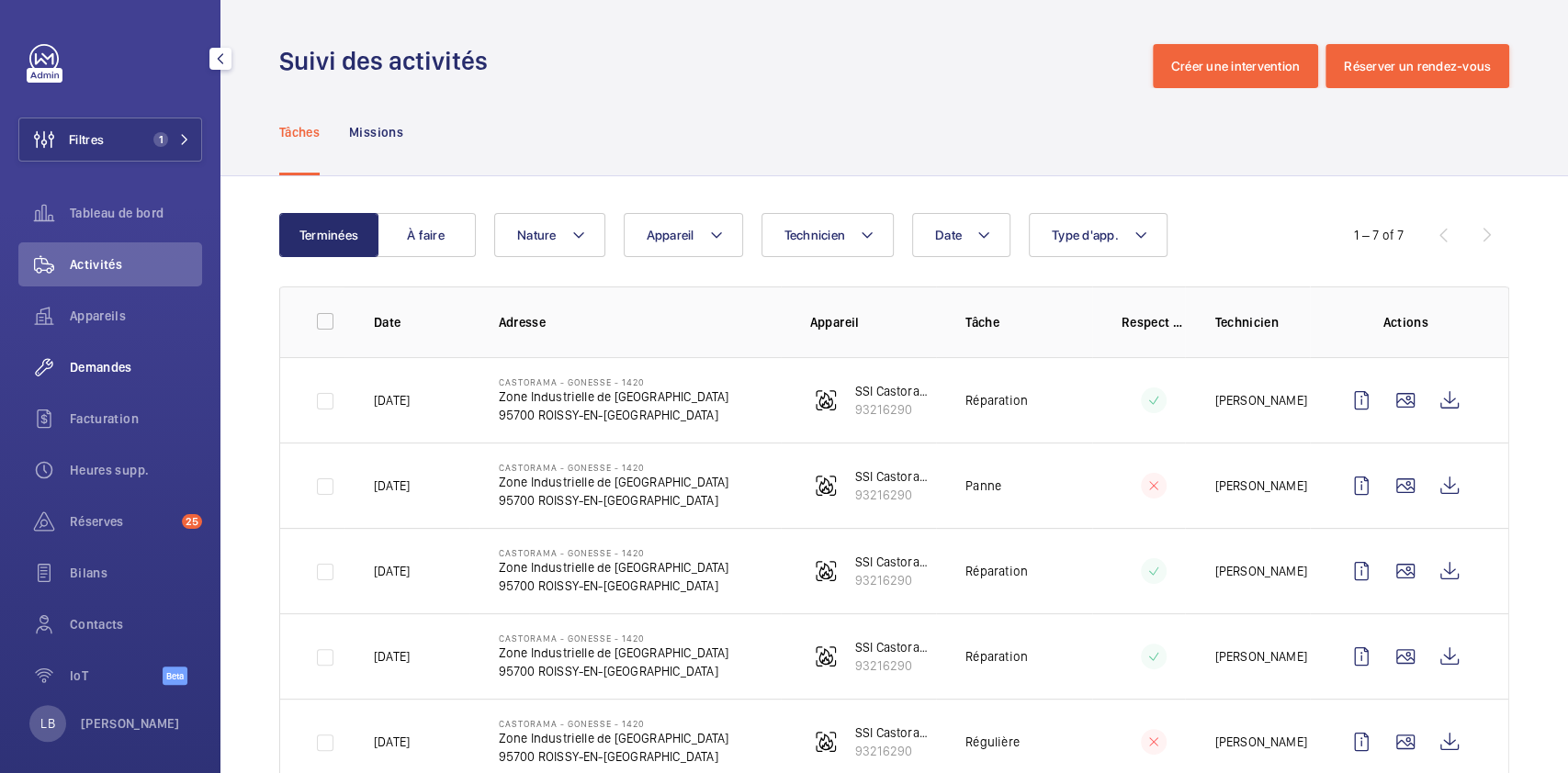
click at [122, 364] on span "Demandes" at bounding box center [136, 367] width 132 height 19
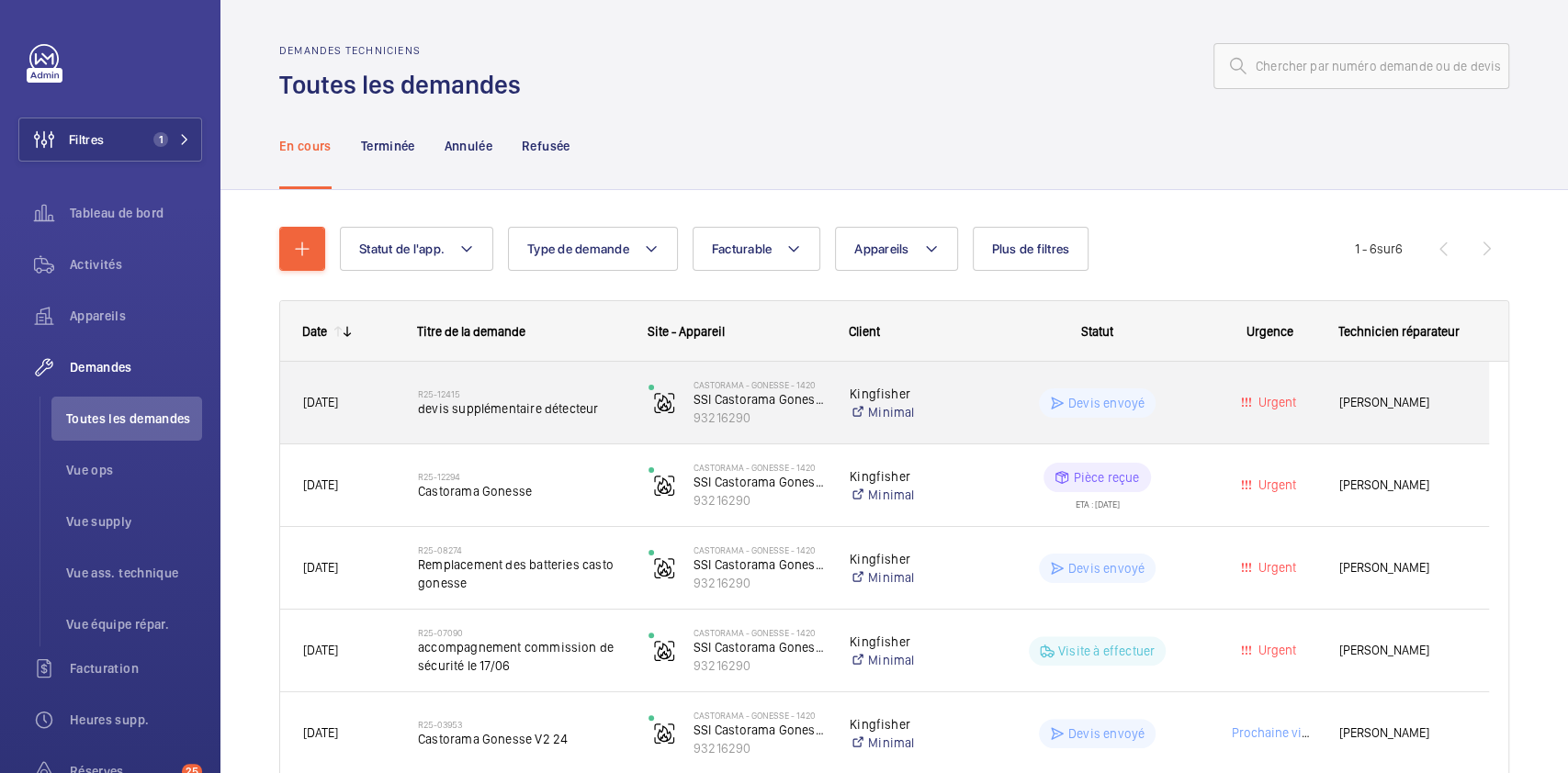
click at [1187, 403] on wm-front-pills-cell "Devis envoyé" at bounding box center [1097, 403] width 207 height 29
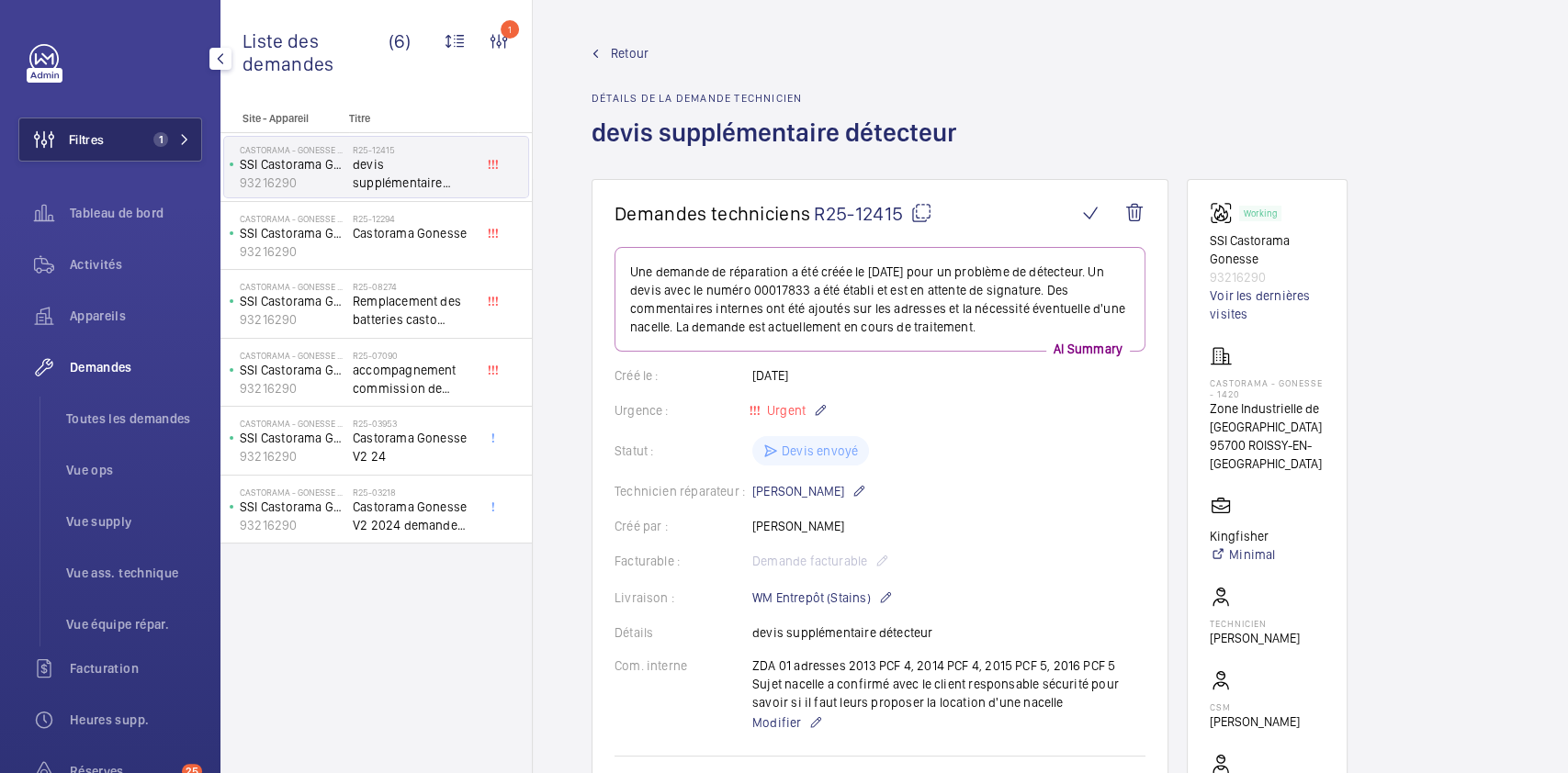
click at [169, 146] on span "1" at bounding box center [167, 139] width 44 height 15
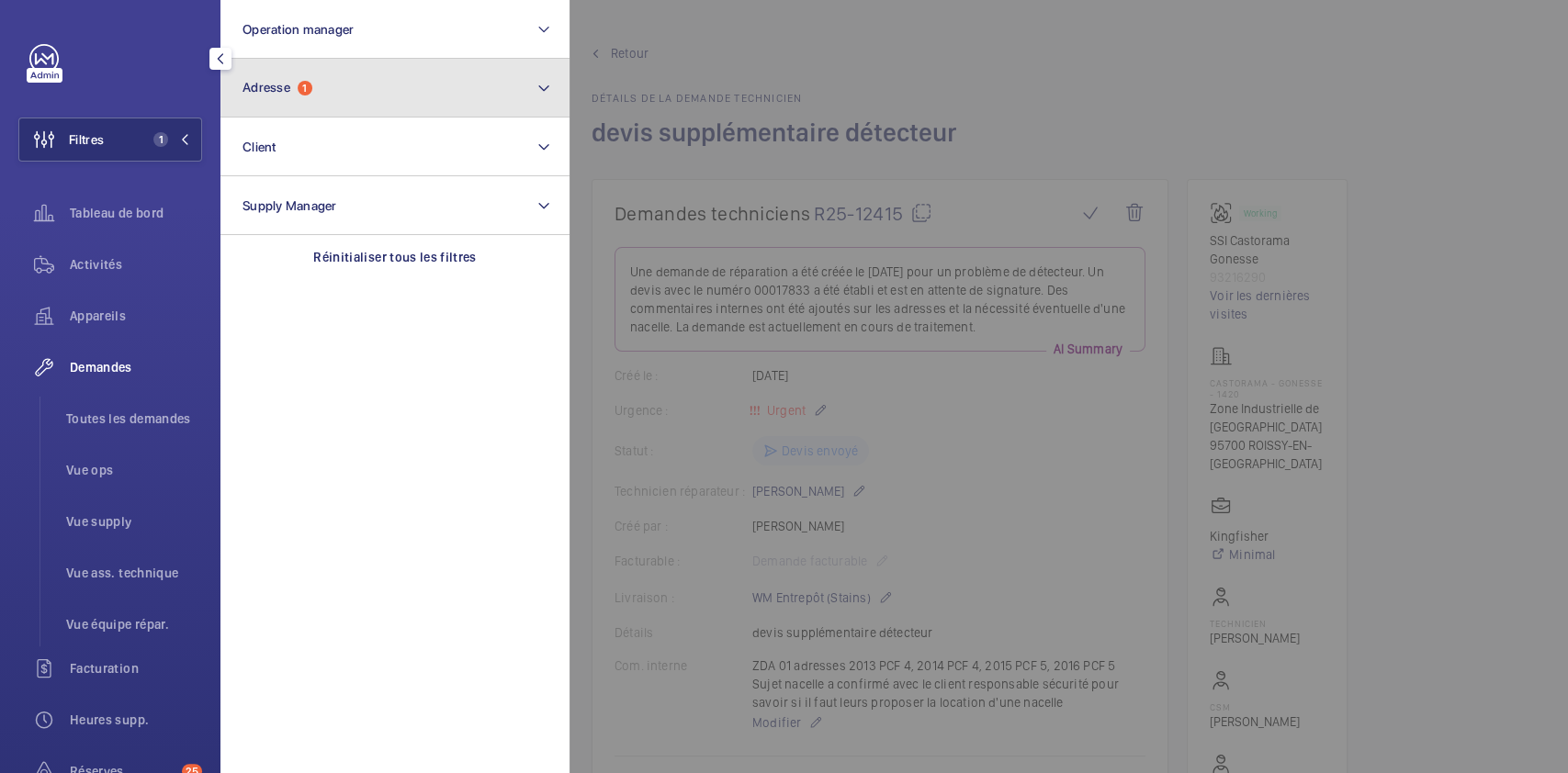
click at [353, 107] on button "Adresse 1" at bounding box center [395, 88] width 349 height 59
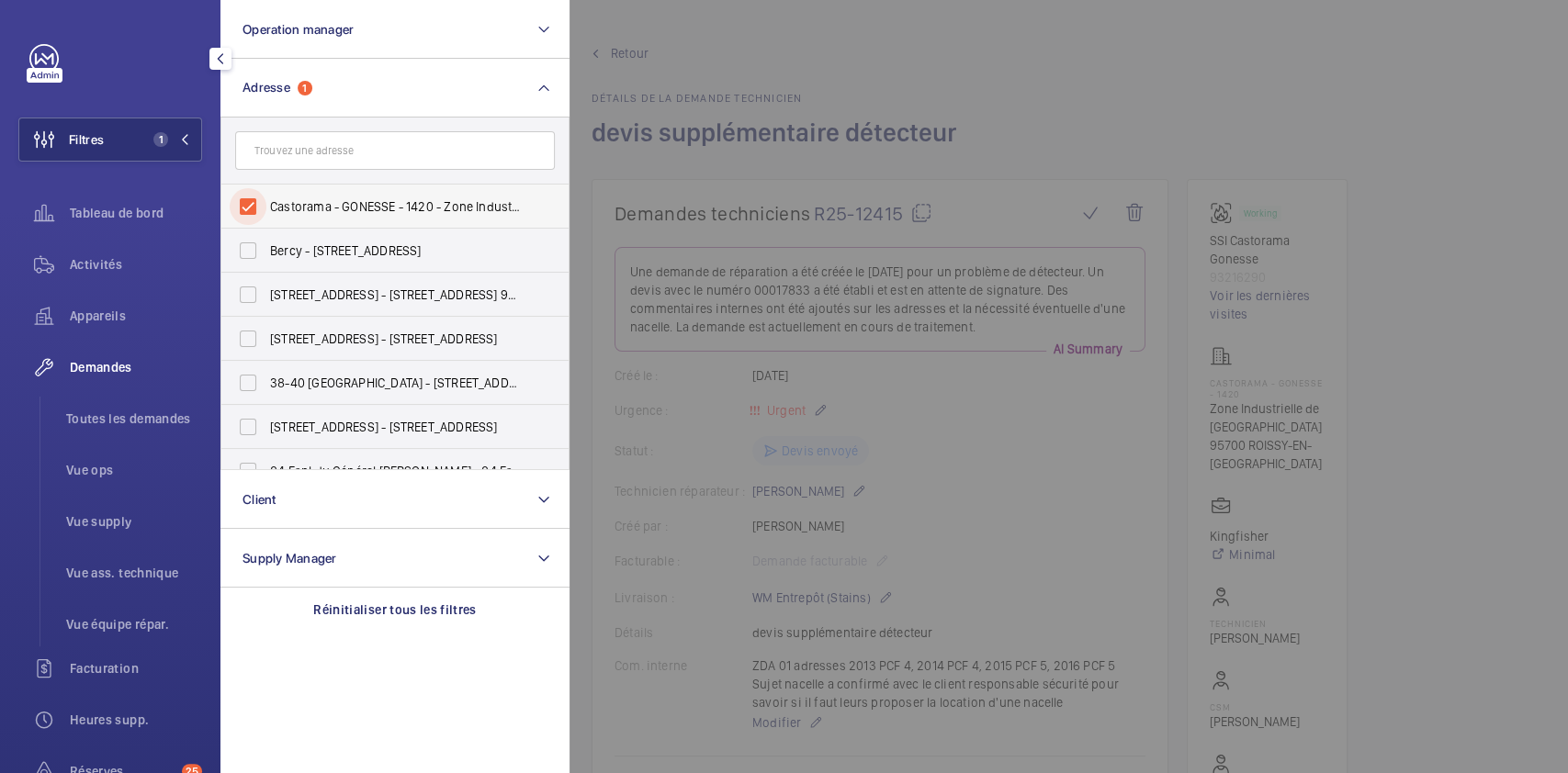
click at [250, 202] on input "Castorama - GONESSE - 1420 - Zone Industrielle de [GEOGRAPHIC_DATA], [GEOGRAPHI…" at bounding box center [248, 206] width 36 height 36
checkbox input "false"
click at [341, 146] on input "text" at bounding box center [395, 150] width 320 height 38
type input "morning"
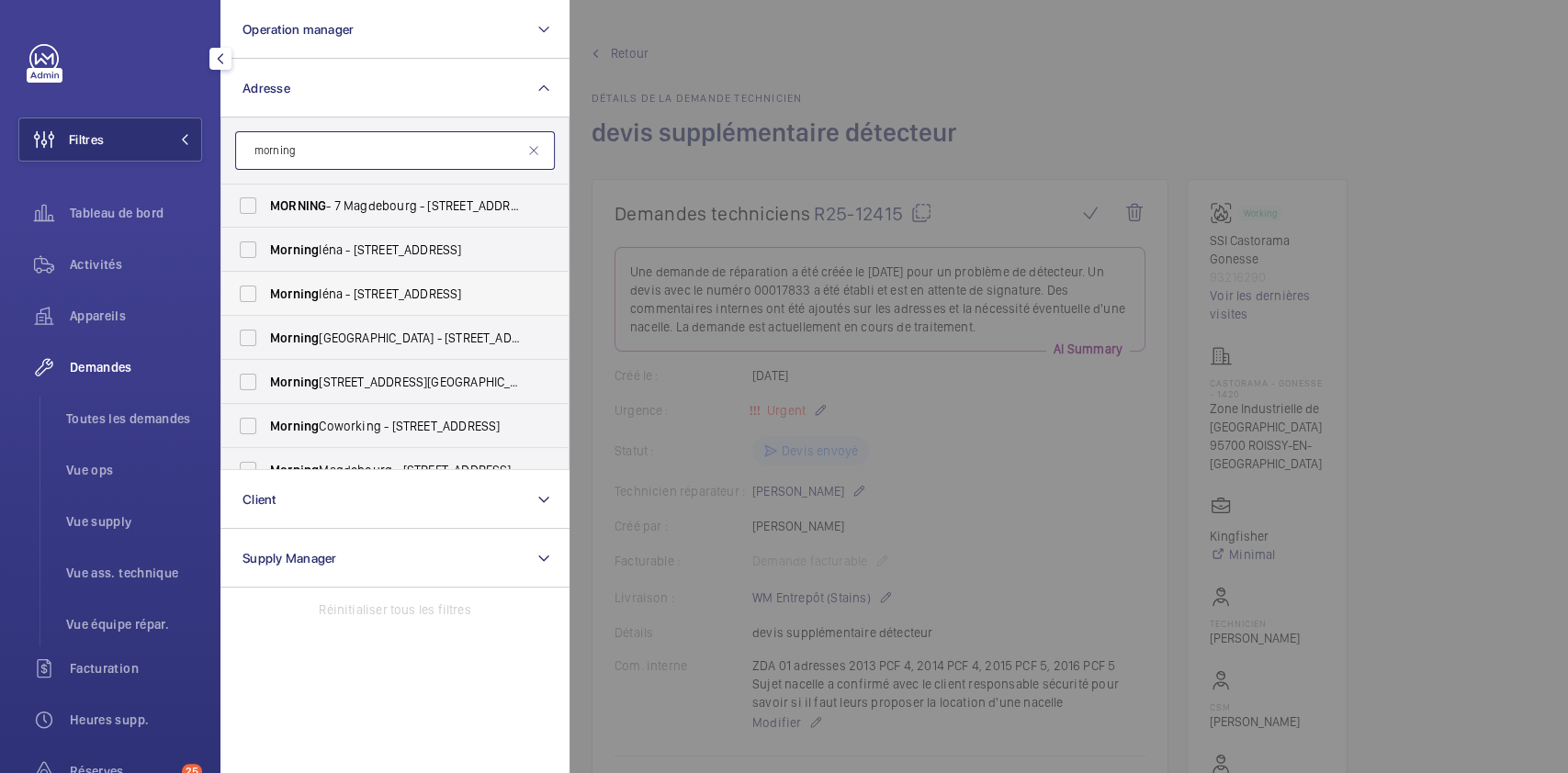
scroll to position [92, 0]
click at [342, 337] on span "Morning [GEOGRAPHIC_DATA] - [STREET_ADDRESS][PERSON_NAME]" at bounding box center [396, 336] width 252 height 19
click at [266, 337] on input "Morning [GEOGRAPHIC_DATA] - [STREET_ADDRESS][PERSON_NAME]" at bounding box center [248, 335] width 36 height 36
checkbox input "true"
click at [93, 269] on span "Activités" at bounding box center [136, 265] width 132 height 19
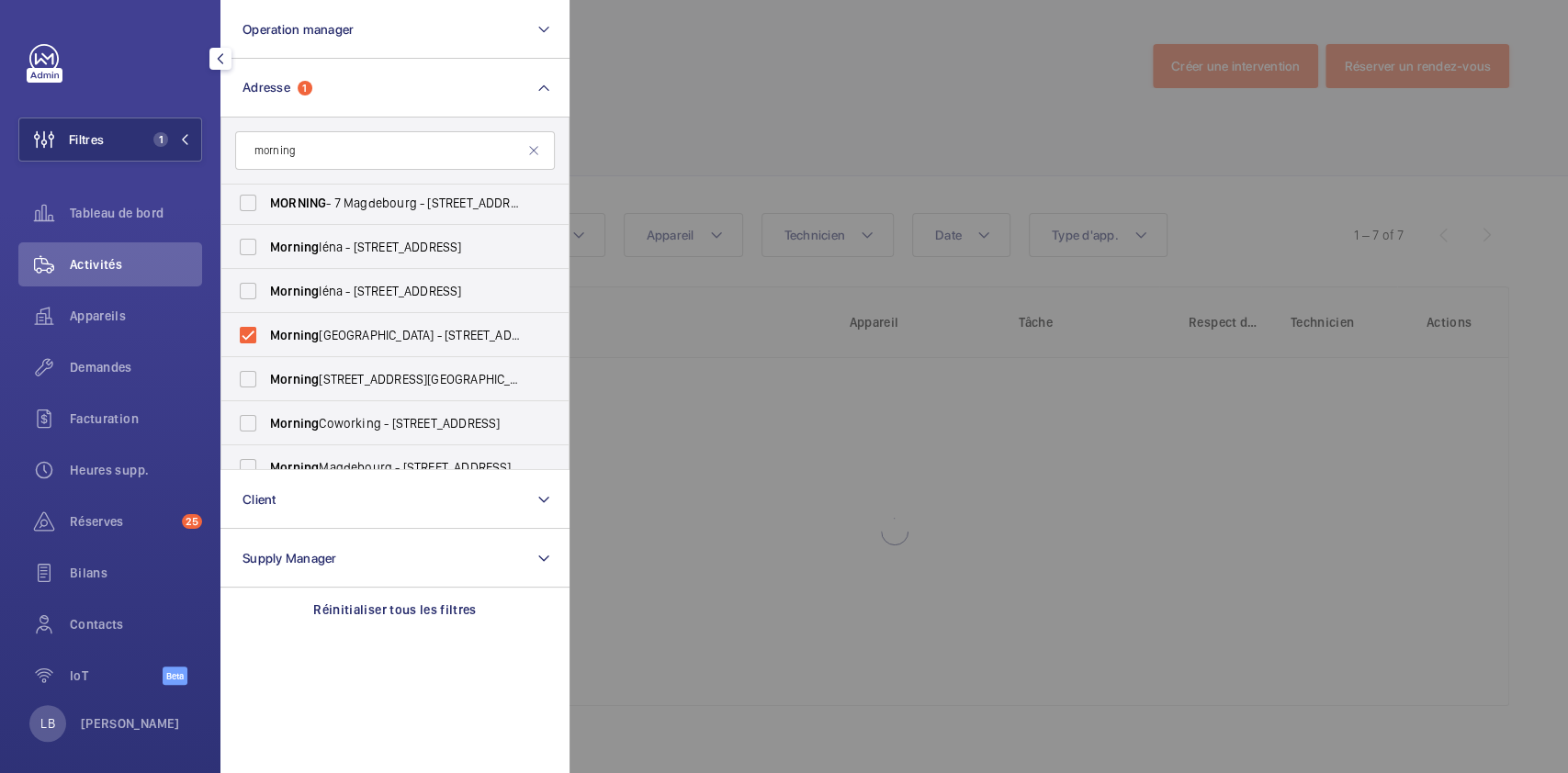
click at [771, 107] on div at bounding box center [1353, 386] width 1568 height 773
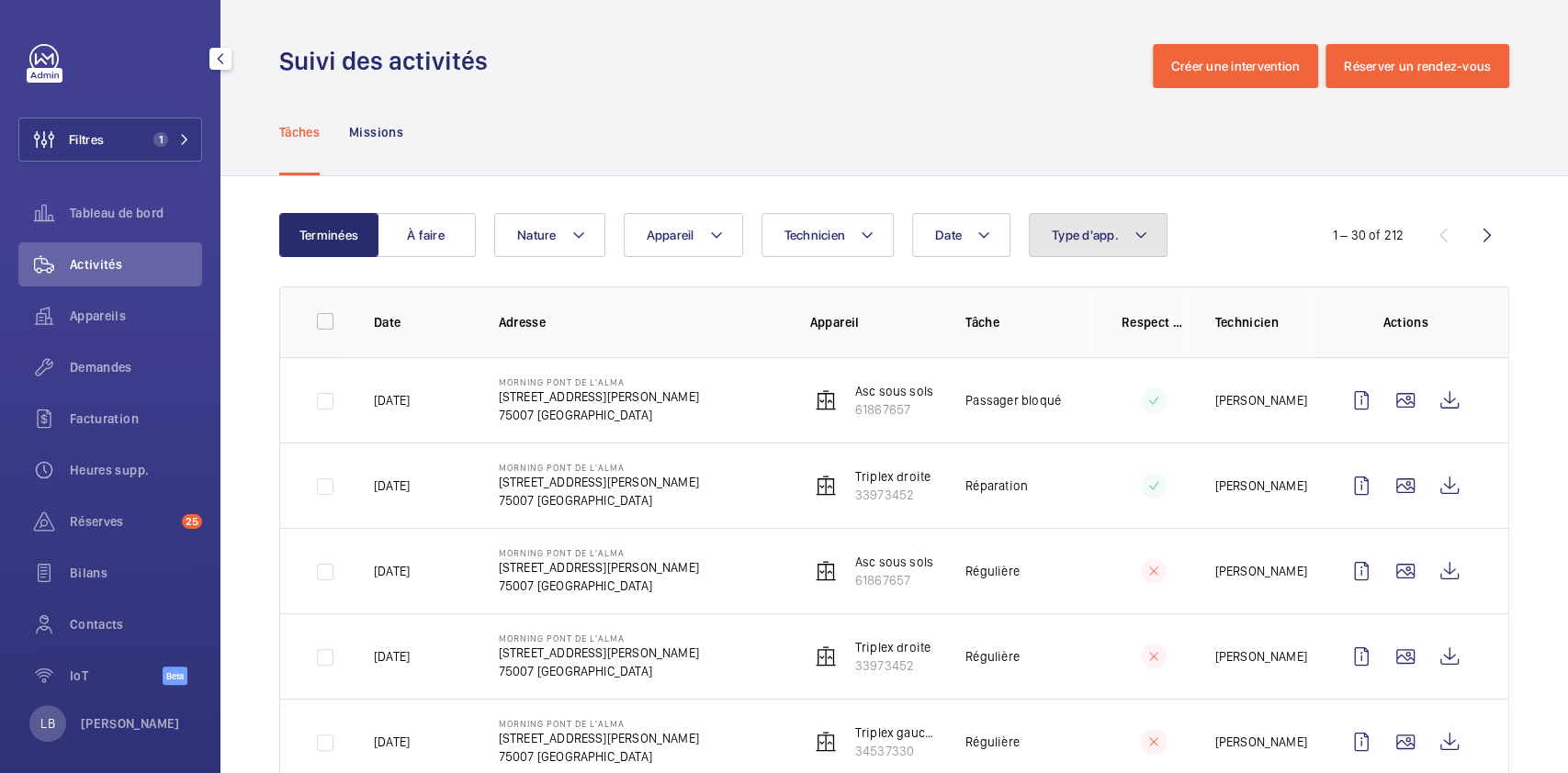
click at [1127, 233] on button "Type d'app." at bounding box center [1098, 235] width 138 height 44
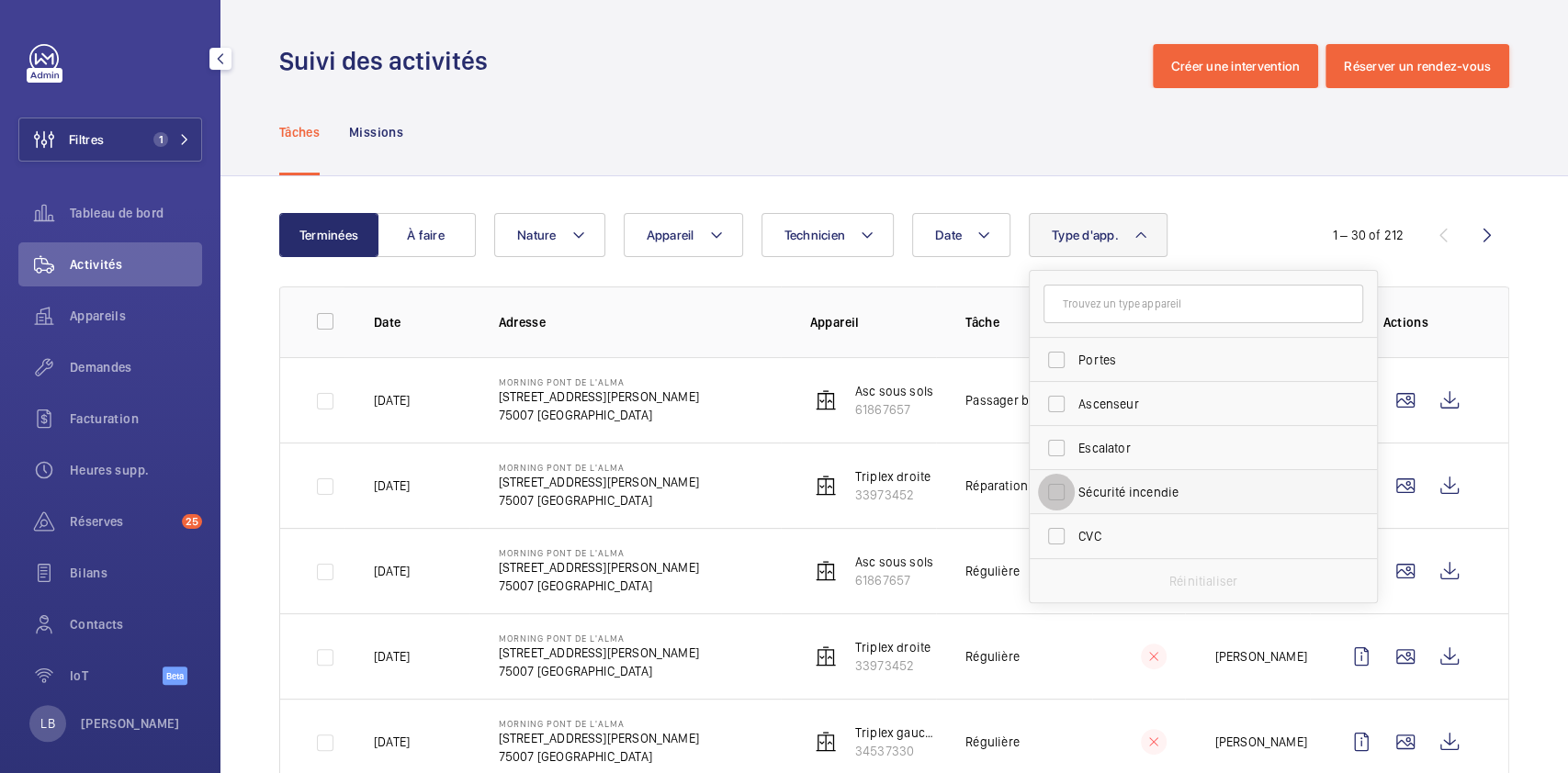
click at [1059, 497] on input "Sécurité incendie" at bounding box center [1056, 492] width 36 height 36
checkbox input "true"
click at [756, 133] on div "Tâches Missions" at bounding box center [894, 131] width 1230 height 87
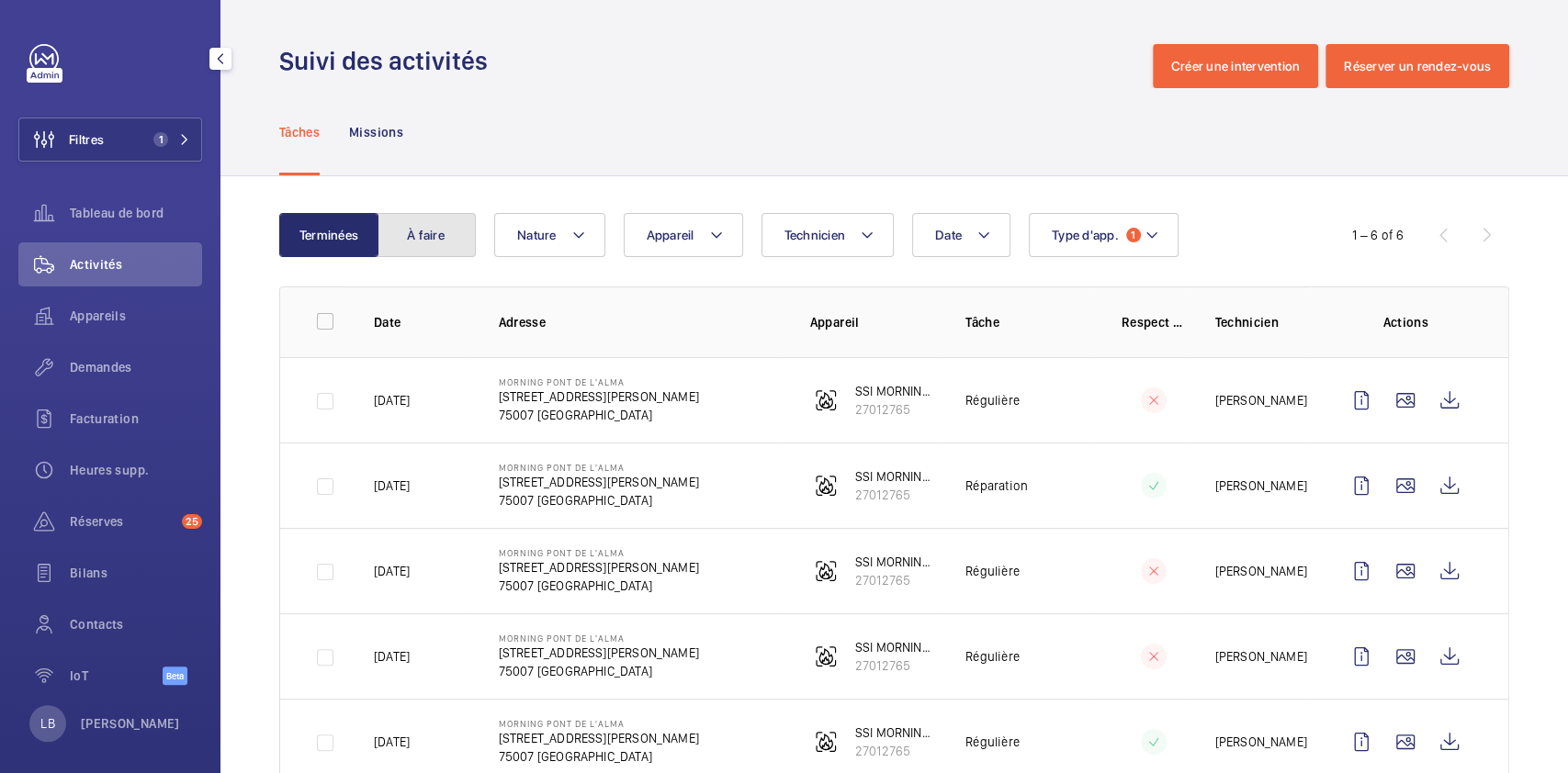
click at [423, 221] on button "À faire" at bounding box center [426, 235] width 99 height 44
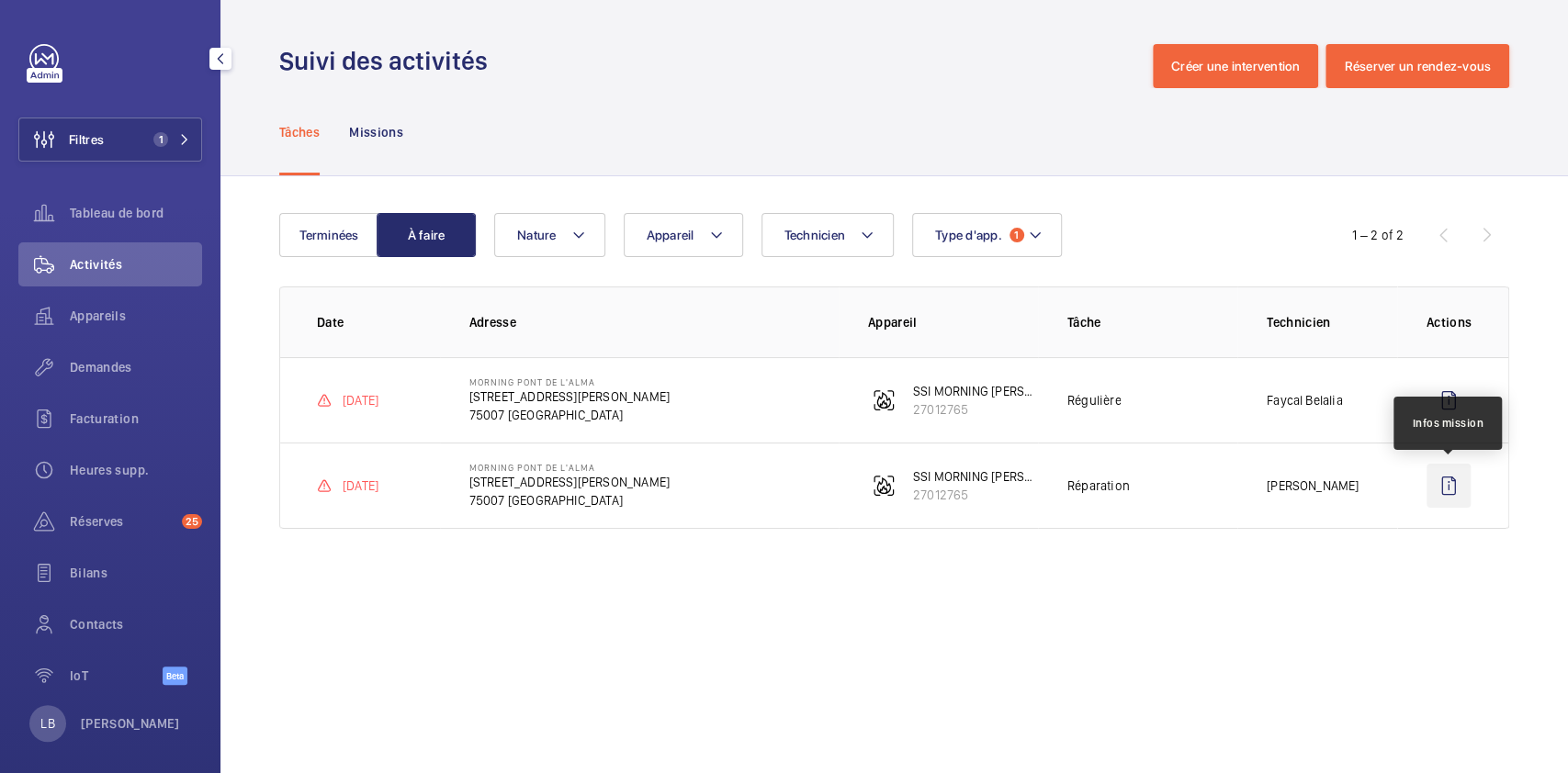
click at [1446, 494] on wm-front-icon-button at bounding box center [1447, 485] width 44 height 44
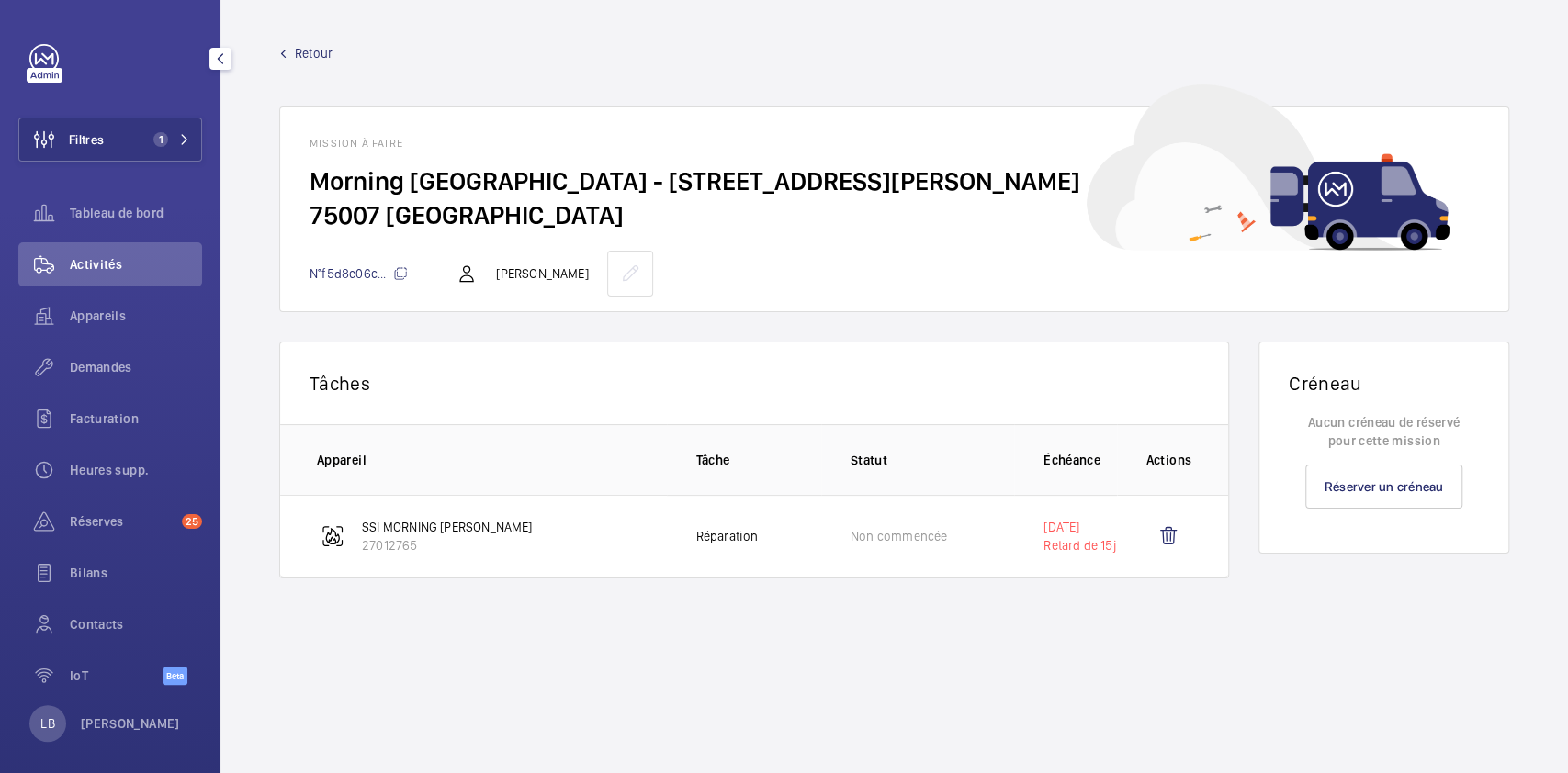
click at [1342, 669] on wm-front-mission-details "Retour Mission à faire Morning Pont de l'Alma - [STREET_ADDRESS][PERSON_NAME] N…" at bounding box center [894, 386] width 1347 height 773
click at [1116, 680] on wm-front-mission-details "Retour Mission à faire Morning Pont de l'Alma - [STREET_ADDRESS][PERSON_NAME] N…" at bounding box center [894, 386] width 1347 height 773
click at [1159, 525] on wm-front-icon-button at bounding box center [1168, 536] width 44 height 44
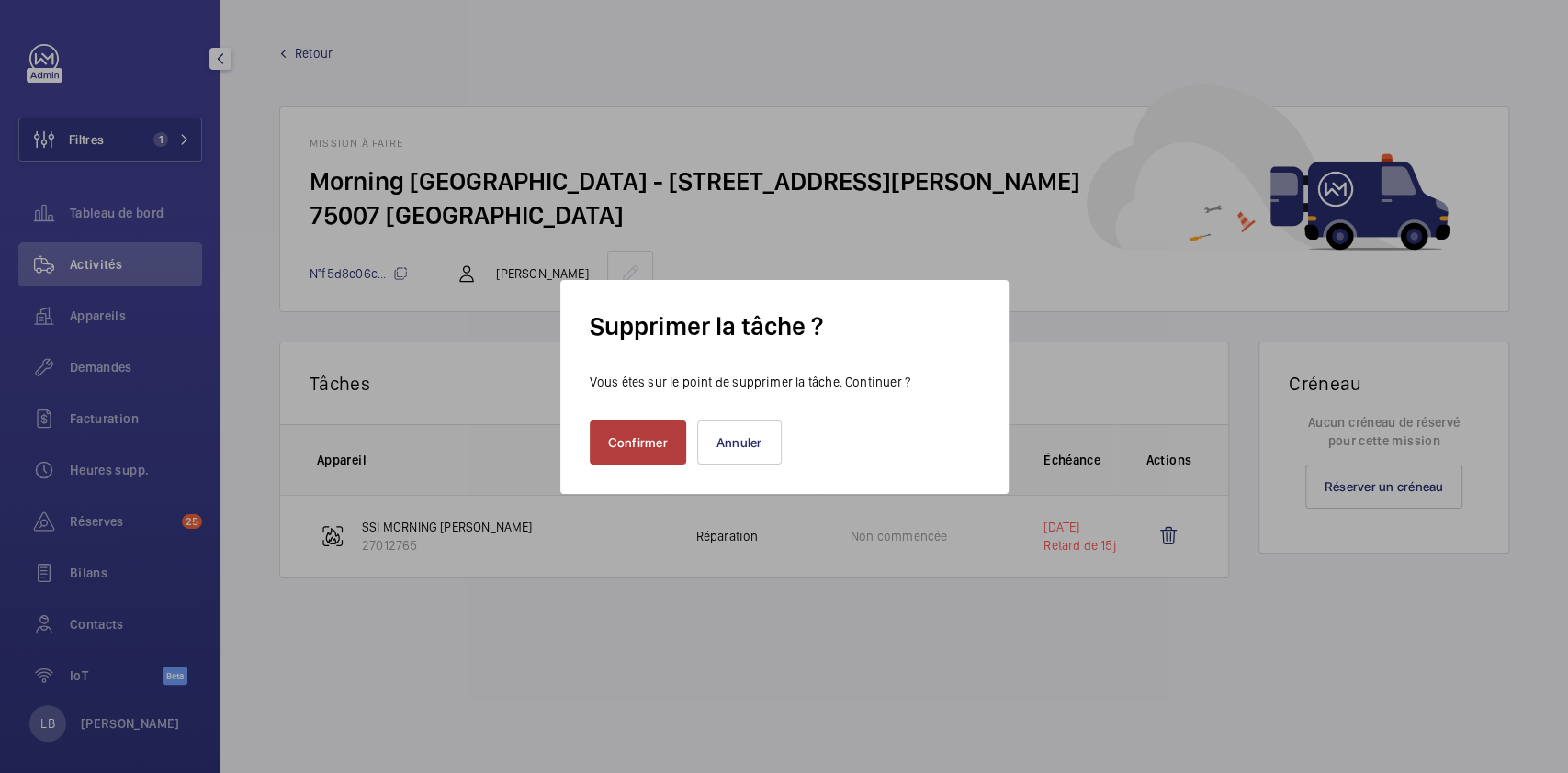
click at [617, 424] on button "Confirmer" at bounding box center [638, 442] width 96 height 44
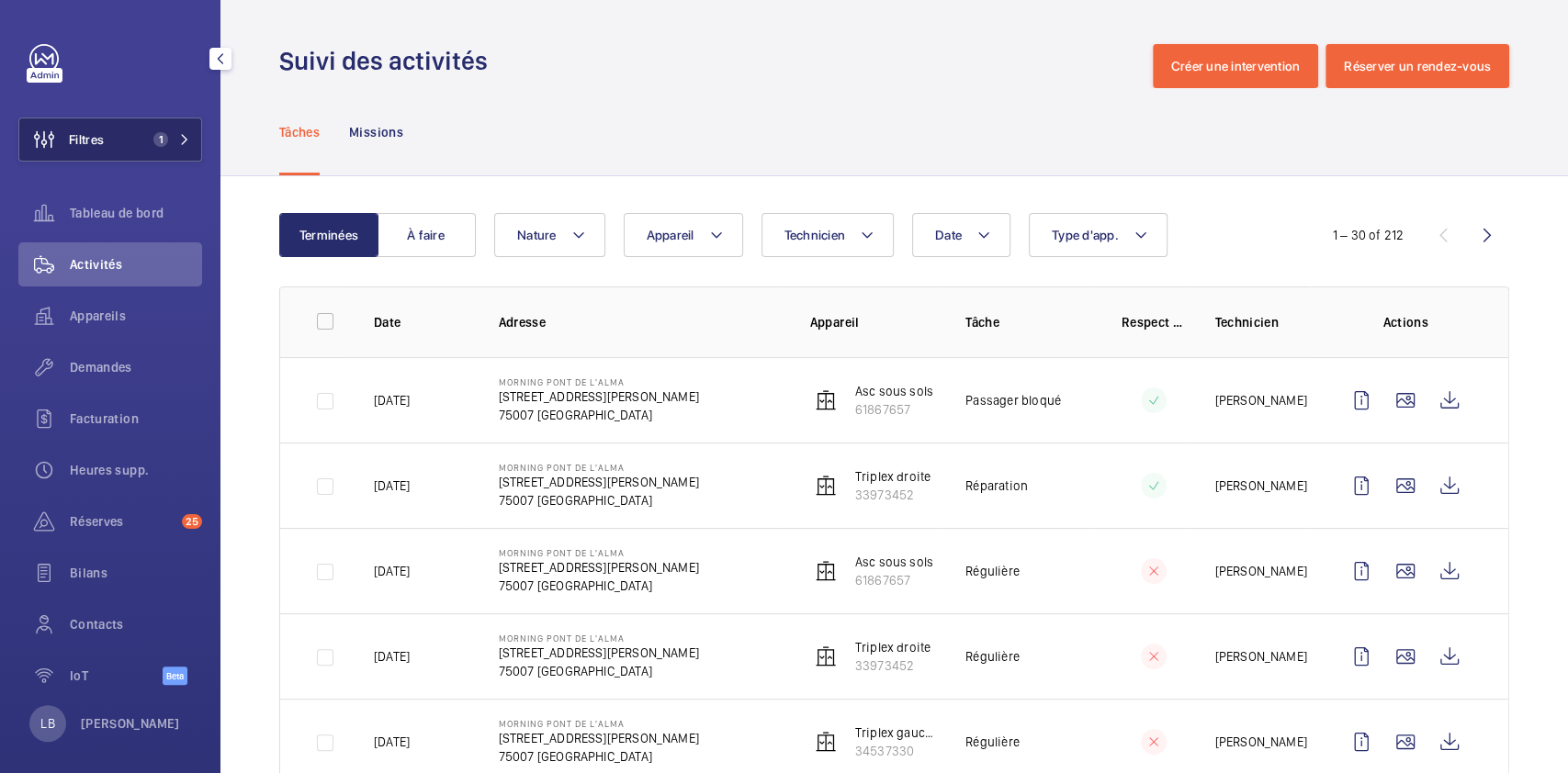
click at [83, 155] on span "Filtres" at bounding box center [62, 139] width 84 height 44
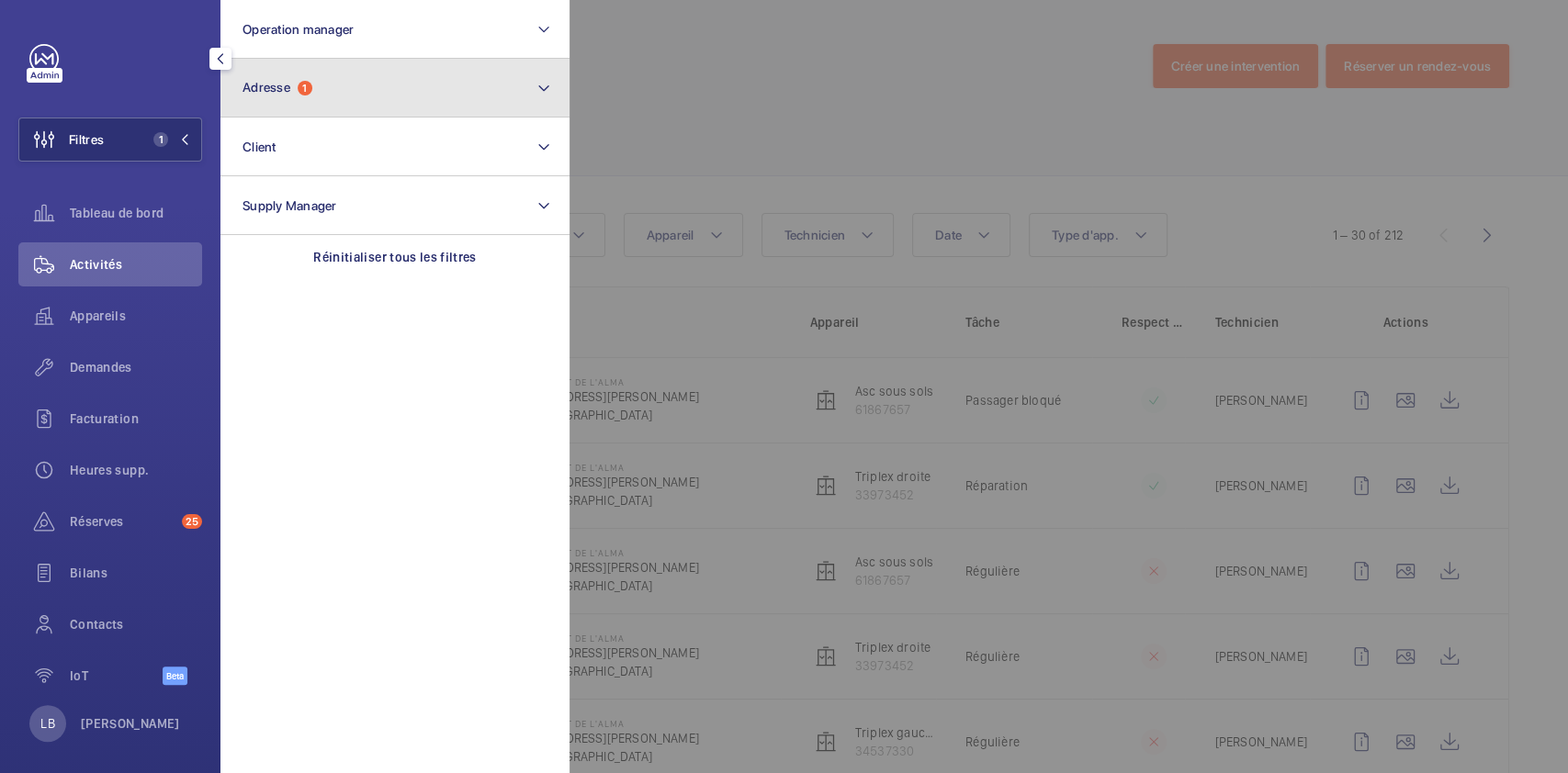
click at [375, 88] on button "Adresse 1" at bounding box center [395, 88] width 349 height 59
